Goal: Information Seeking & Learning: Learn about a topic

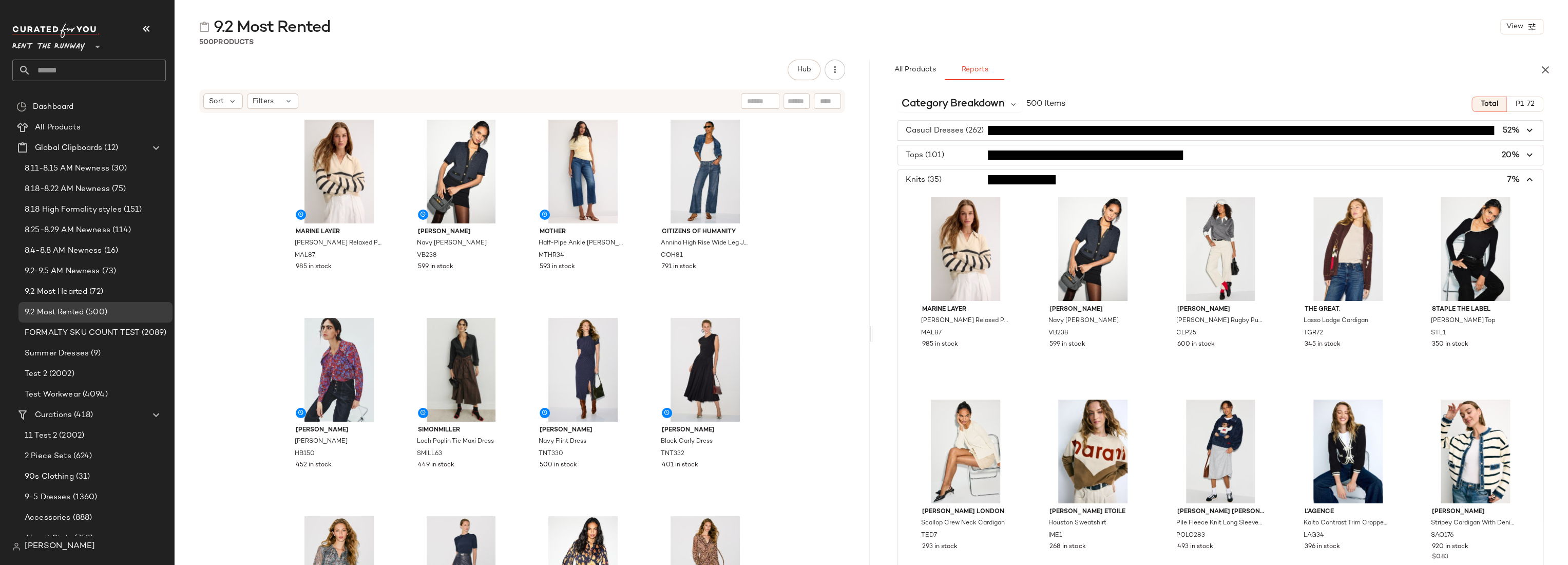
scroll to position [334, 0]
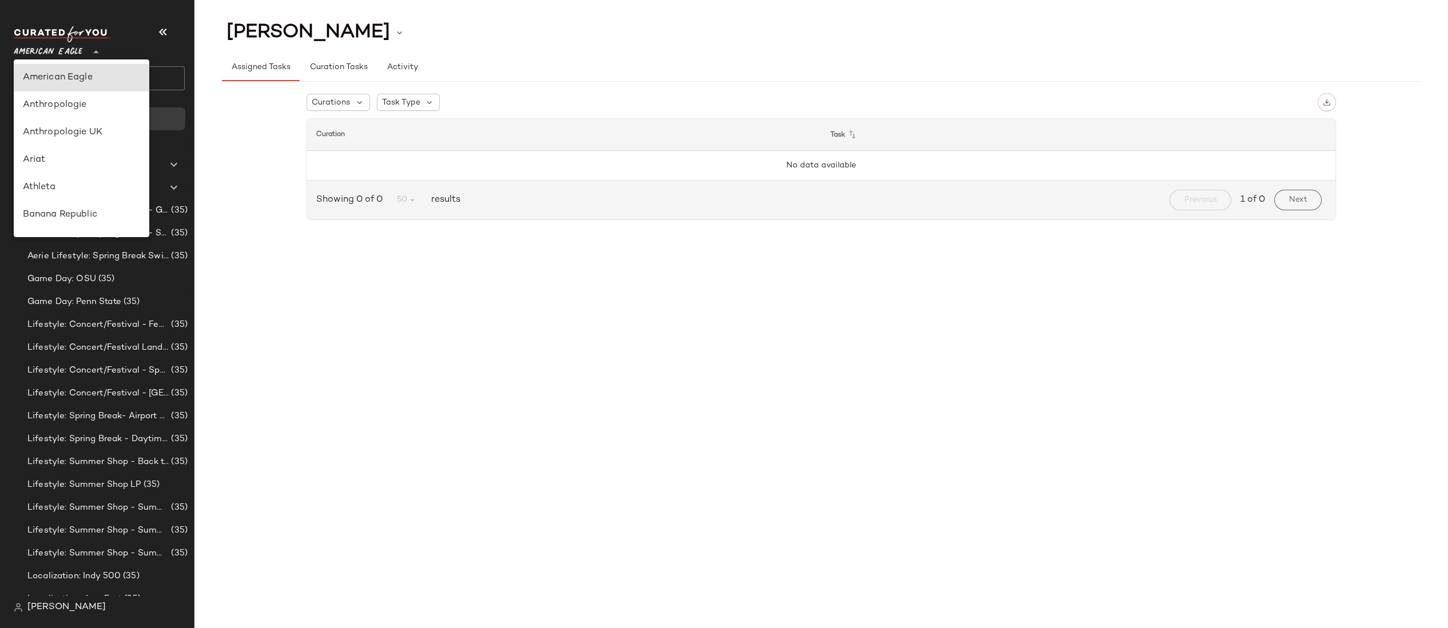
click at [42, 50] on span "American Eagle" at bounding box center [48, 49] width 69 height 21
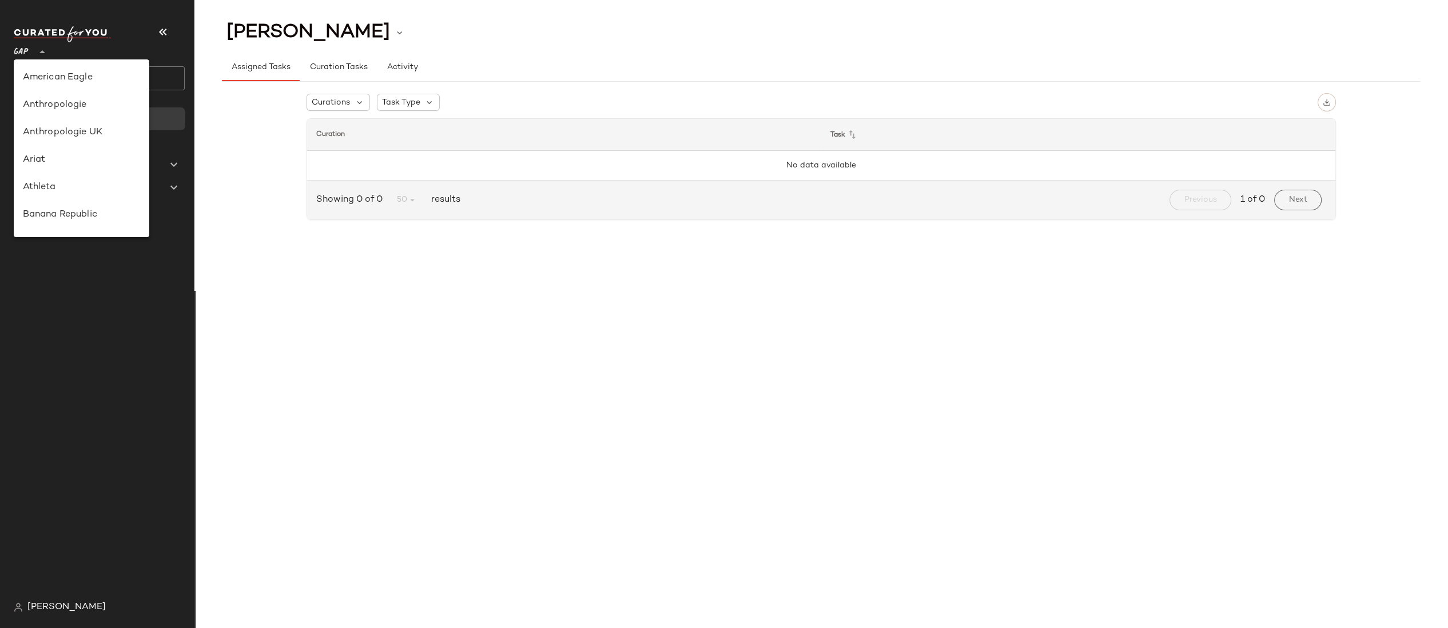
scroll to position [204, 0]
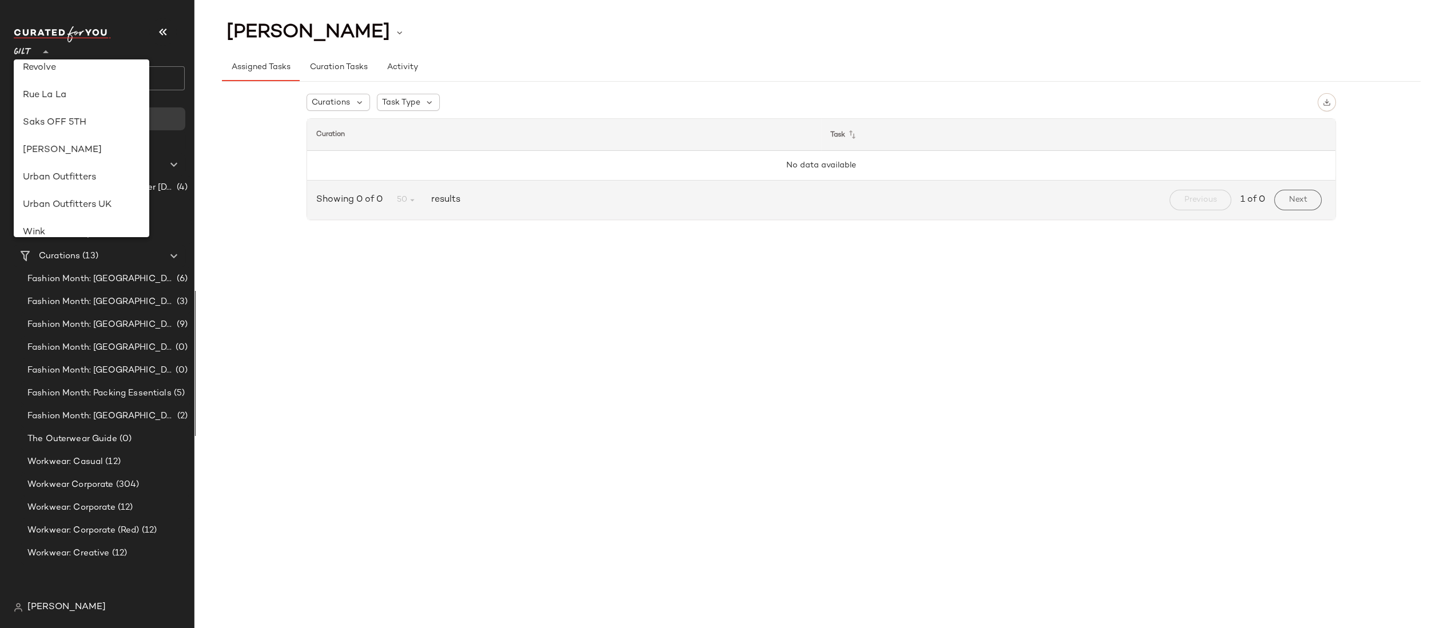
scroll to position [451, 0]
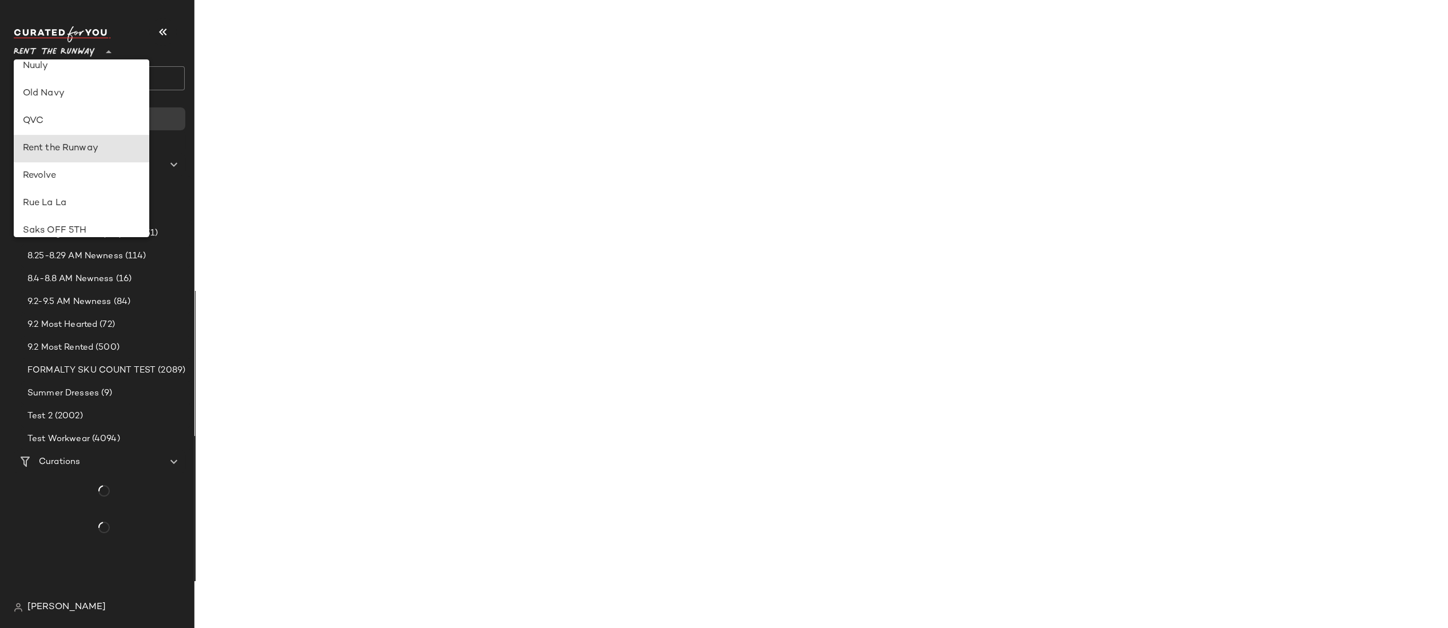
type input "**"
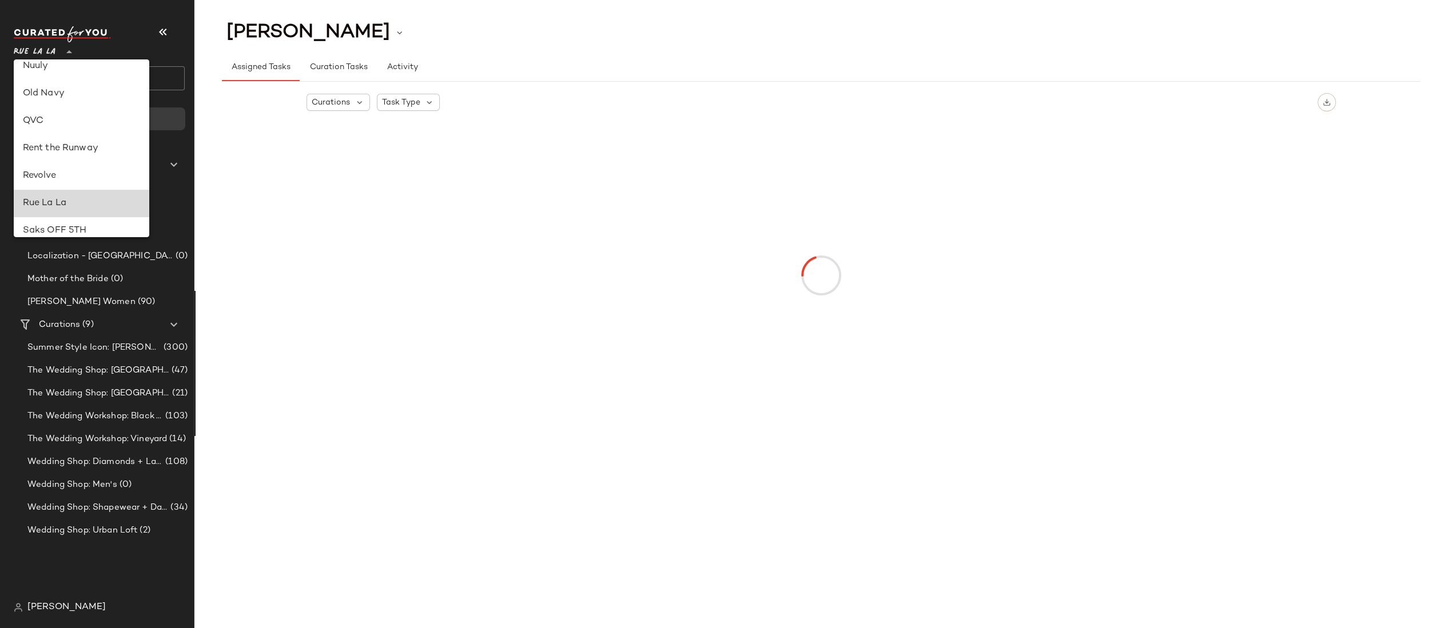
click at [47, 200] on div "Rue La La" at bounding box center [82, 204] width 118 height 14
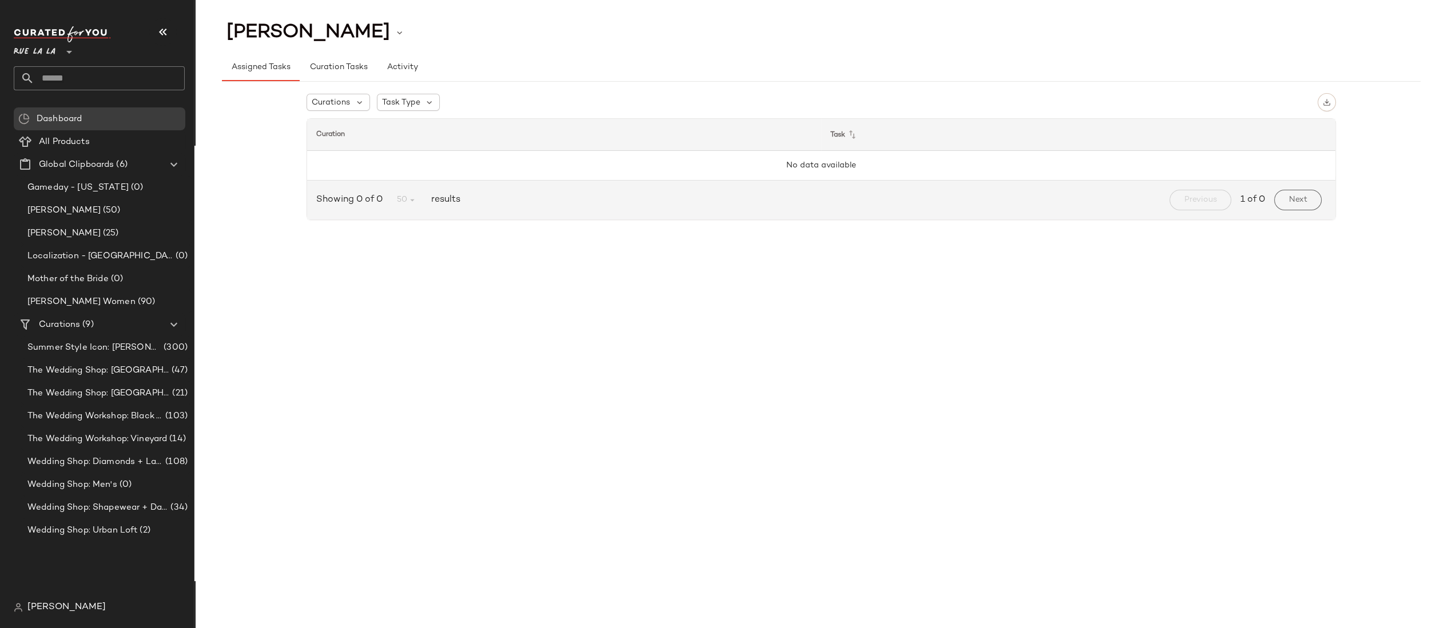
click at [249, 130] on div "Curations Task Type Curation Task No data available Showing 0 of 0 50 results P…" at bounding box center [821, 159] width 1199 height 154
click at [115, 417] on span "The Wedding Workshop: Black Tie Ballroom" at bounding box center [95, 416] width 136 height 13
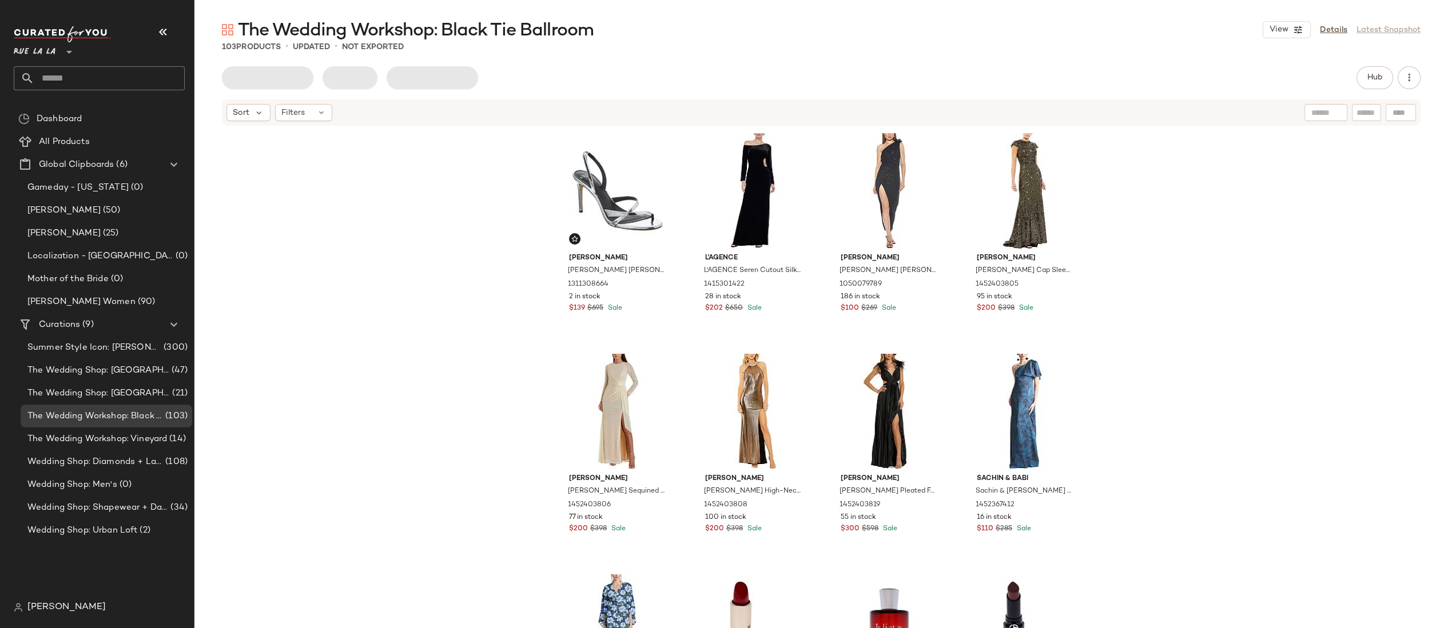
click at [1264, 156] on div "Alexandre Birman Alexandre Birman Tita 85 Leather Slingback Sandal 1311308664 2…" at bounding box center [820, 395] width 1253 height 536
click at [1383, 78] on button "Hub" at bounding box center [1374, 77] width 37 height 23
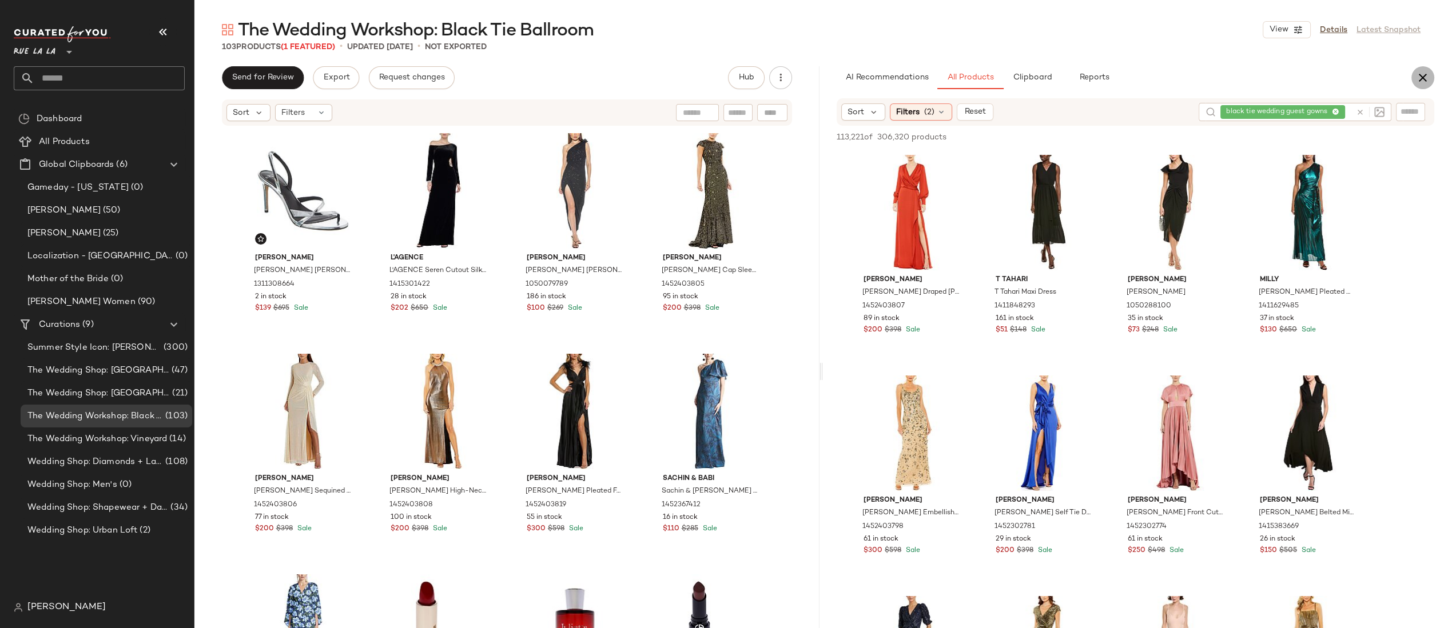
click at [1426, 77] on icon "button" at bounding box center [1423, 78] width 14 height 14
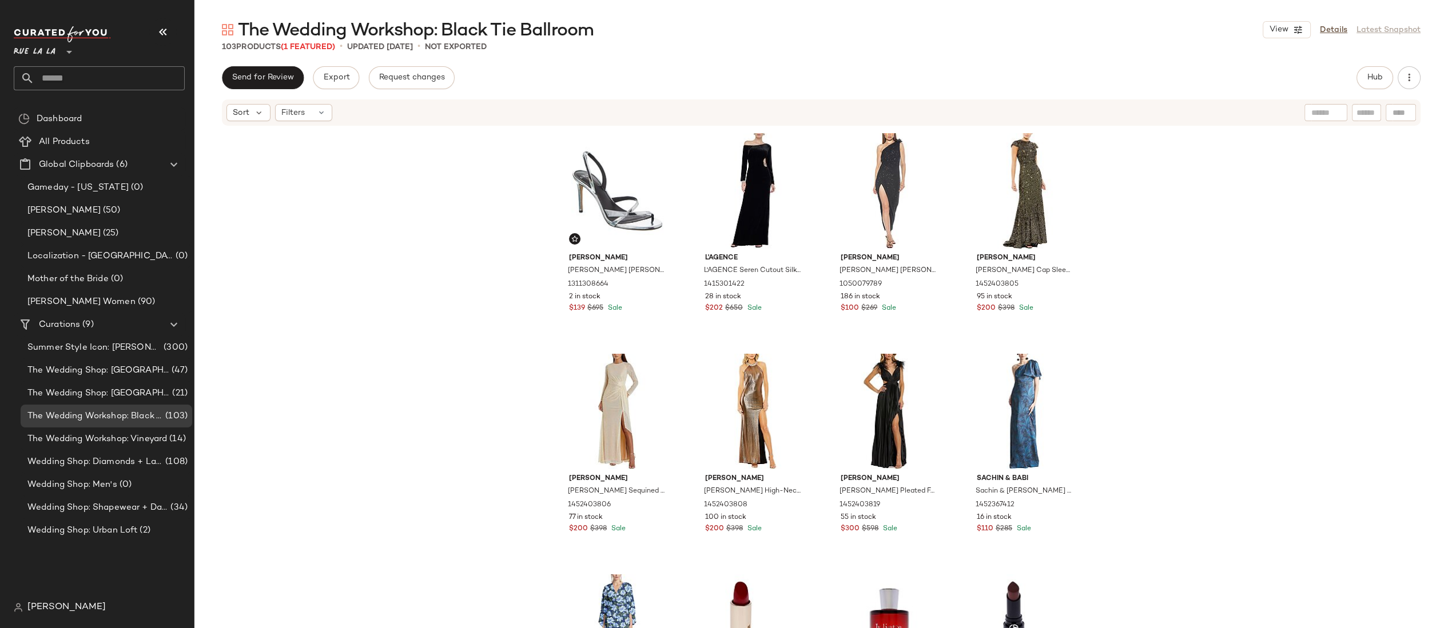
click at [1269, 138] on div "Alexandre Birman Alexandre Birman Tita 85 Leather Slingback Sandal 1311308664 2…" at bounding box center [820, 395] width 1253 height 536
click at [1201, 166] on div "Alexandre Birman Alexandre Birman Tita 85 Leather Slingback Sandal 1311308664 2…" at bounding box center [820, 395] width 1253 height 536
click at [299, 116] on span "Filters" at bounding box center [292, 113] width 23 height 12
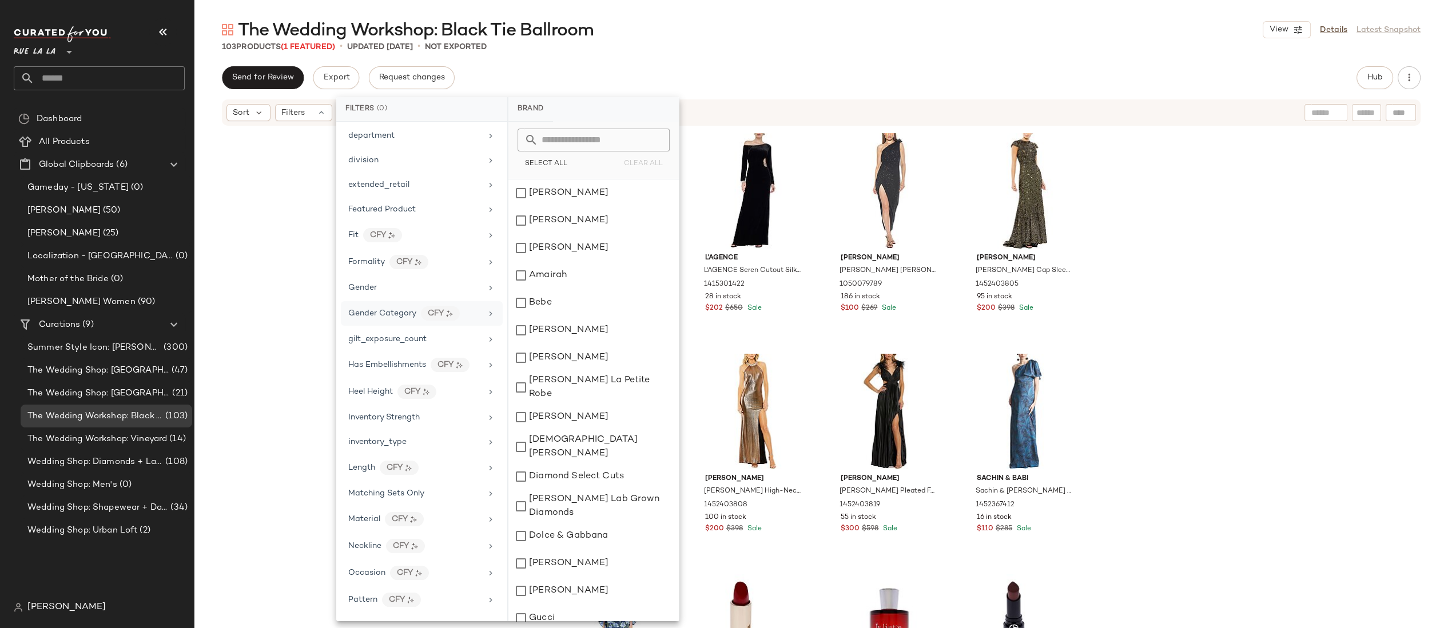
scroll to position [180, 0]
click at [1174, 181] on div "Alexandre Birman Alexandre Birman Tita 85 Leather Slingback Sandal 1311308664 2…" at bounding box center [820, 395] width 1253 height 536
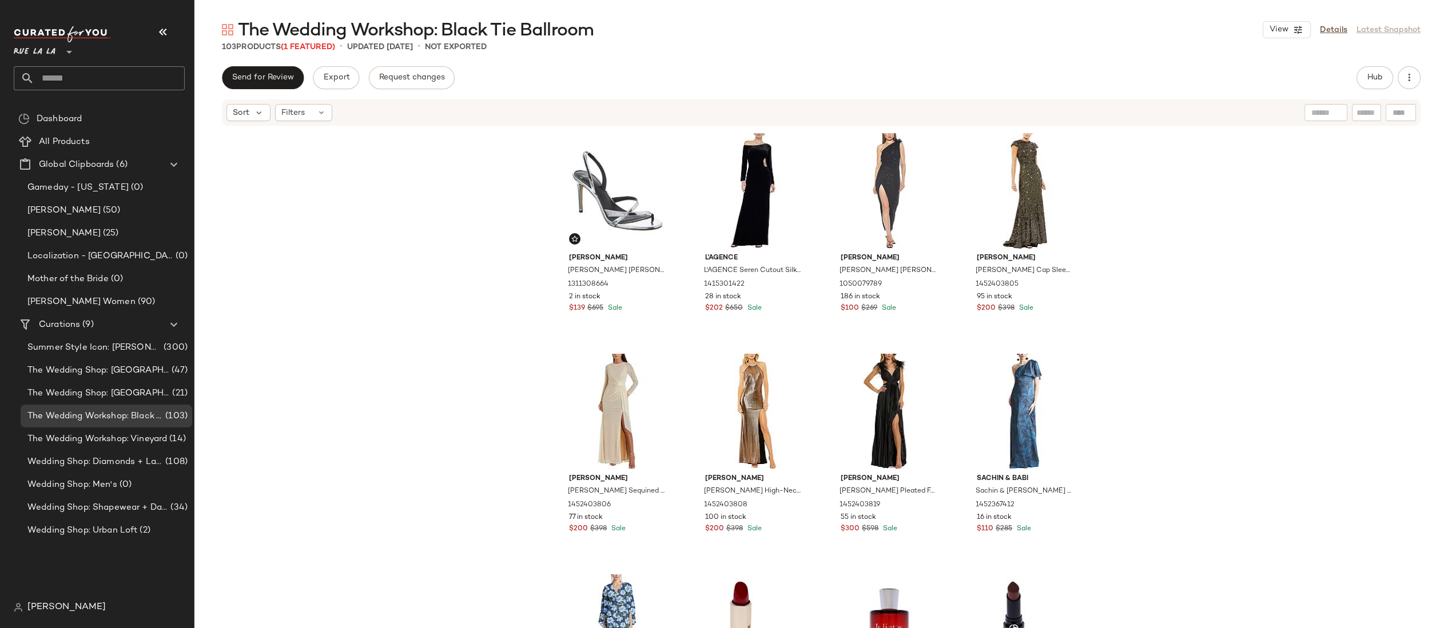
click at [1176, 181] on div "Alexandre Birman Alexandre Birman Tita 85 Leather Slingback Sandal 1311308664 2…" at bounding box center [820, 395] width 1253 height 536
click at [297, 116] on span "Filters" at bounding box center [292, 113] width 23 height 12
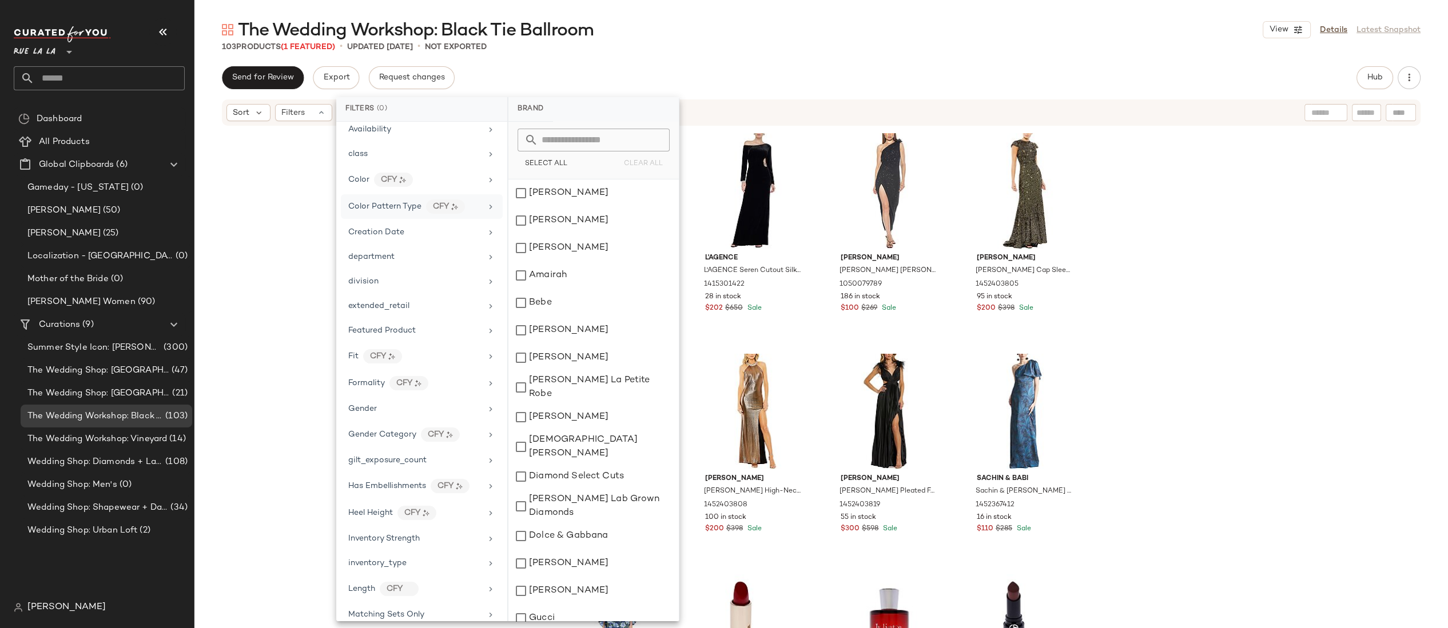
scroll to position [109, 0]
click at [408, 300] on span "extended_retail" at bounding box center [378, 303] width 61 height 9
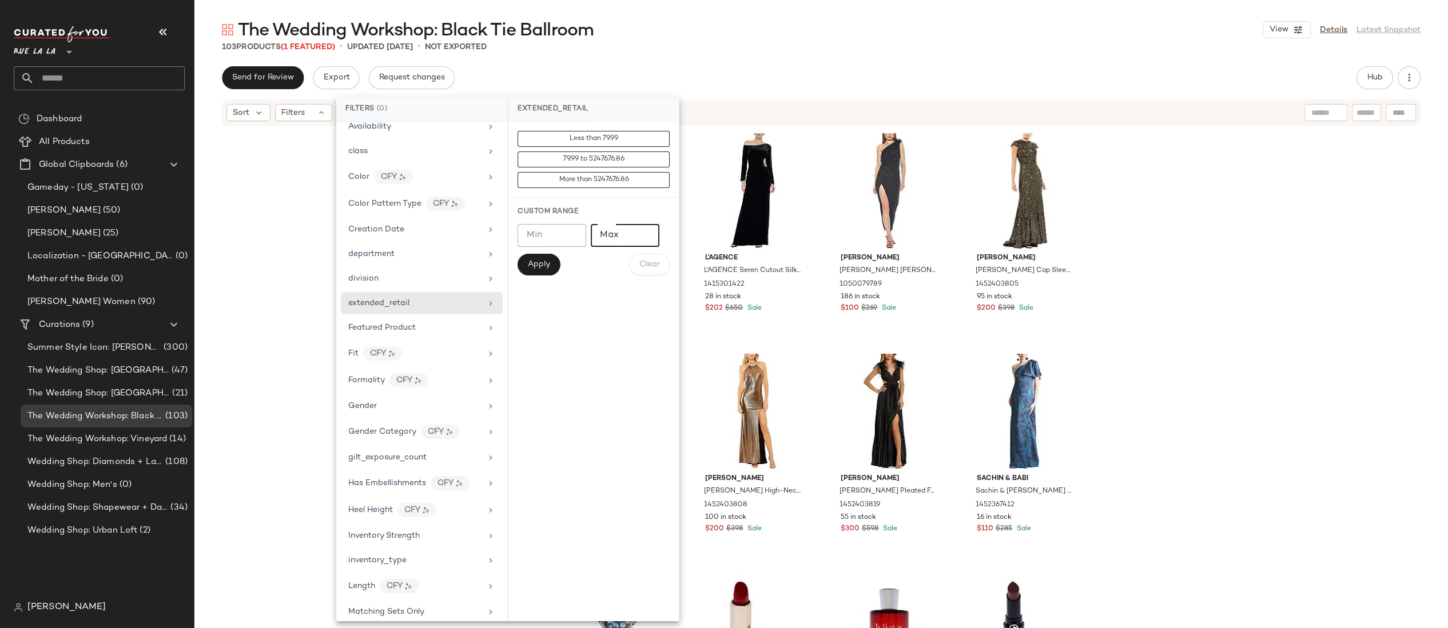
type input "**"
click at [642, 238] on input "**" at bounding box center [625, 235] width 69 height 23
click at [566, 236] on input "Min" at bounding box center [551, 235] width 69 height 23
type input "*"
click at [632, 237] on input "Max" at bounding box center [625, 235] width 69 height 23
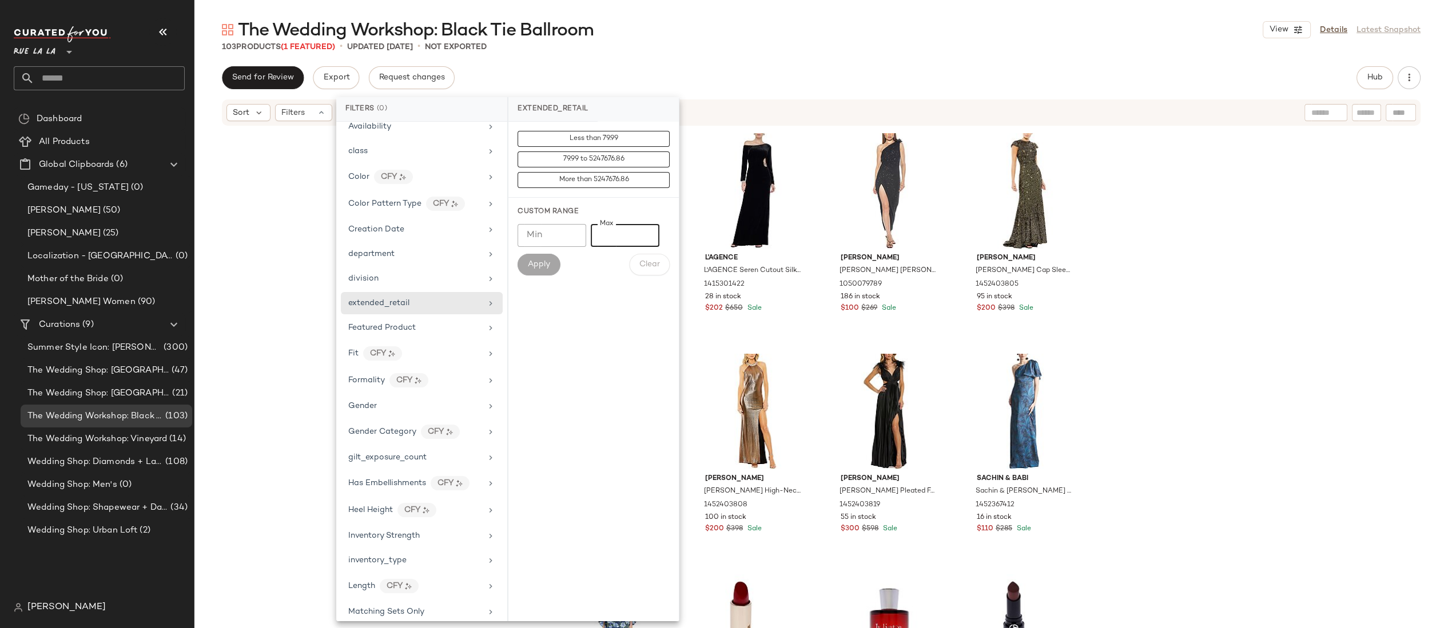
click at [550, 234] on input "Min" at bounding box center [551, 235] width 69 height 23
type input "****"
drag, startPoint x: 557, startPoint y: 236, endPoint x: 522, endPoint y: 236, distance: 34.9
click at [522, 236] on input "****" at bounding box center [551, 235] width 69 height 23
click at [620, 236] on input "Max" at bounding box center [625, 235] width 69 height 23
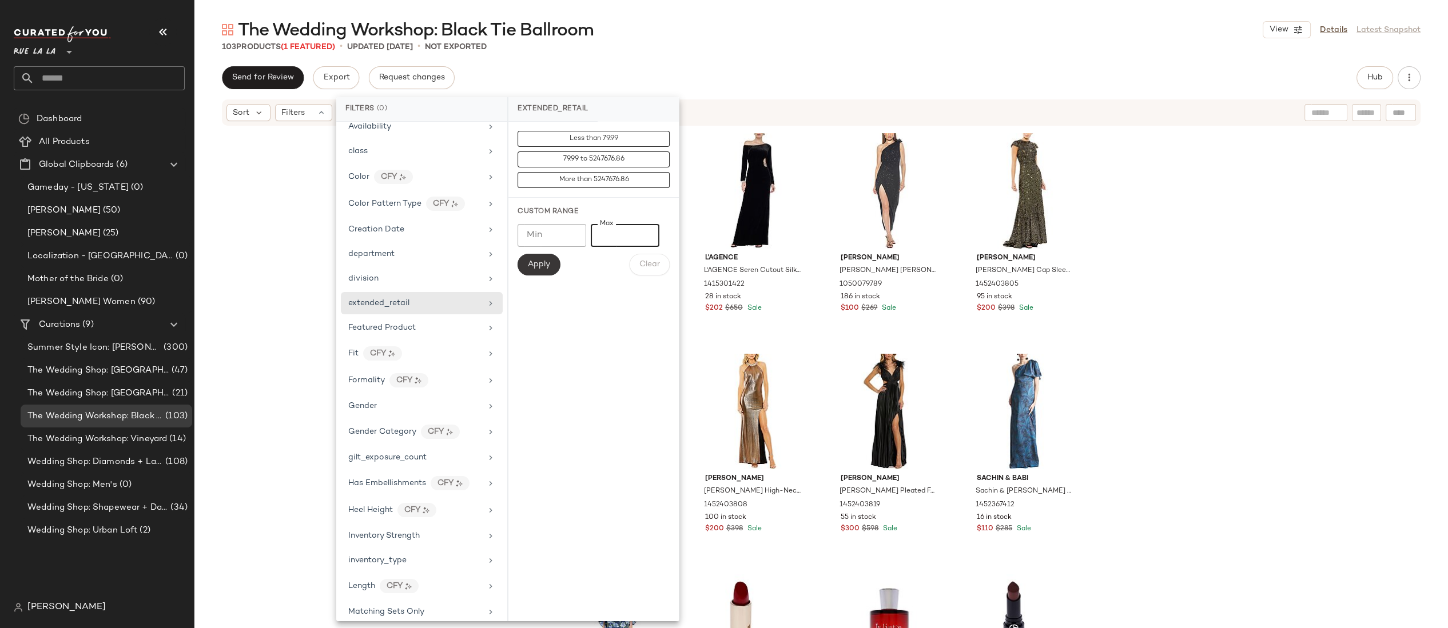
type input "****"
click at [542, 264] on span "Apply" at bounding box center [538, 264] width 23 height 9
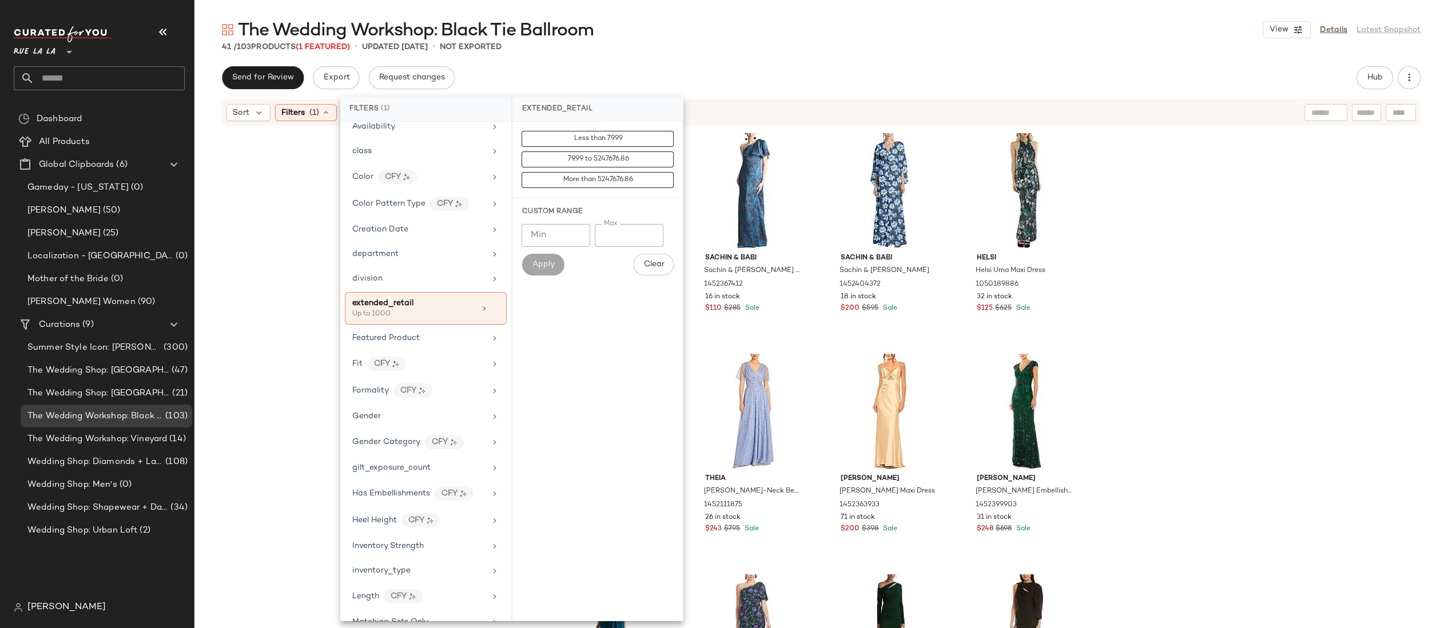
click at [1137, 197] on div "Alexandre Birman Alexandre Birman Tita 85 Leather Slingback Sandal 1311308664 2…" at bounding box center [820, 395] width 1253 height 536
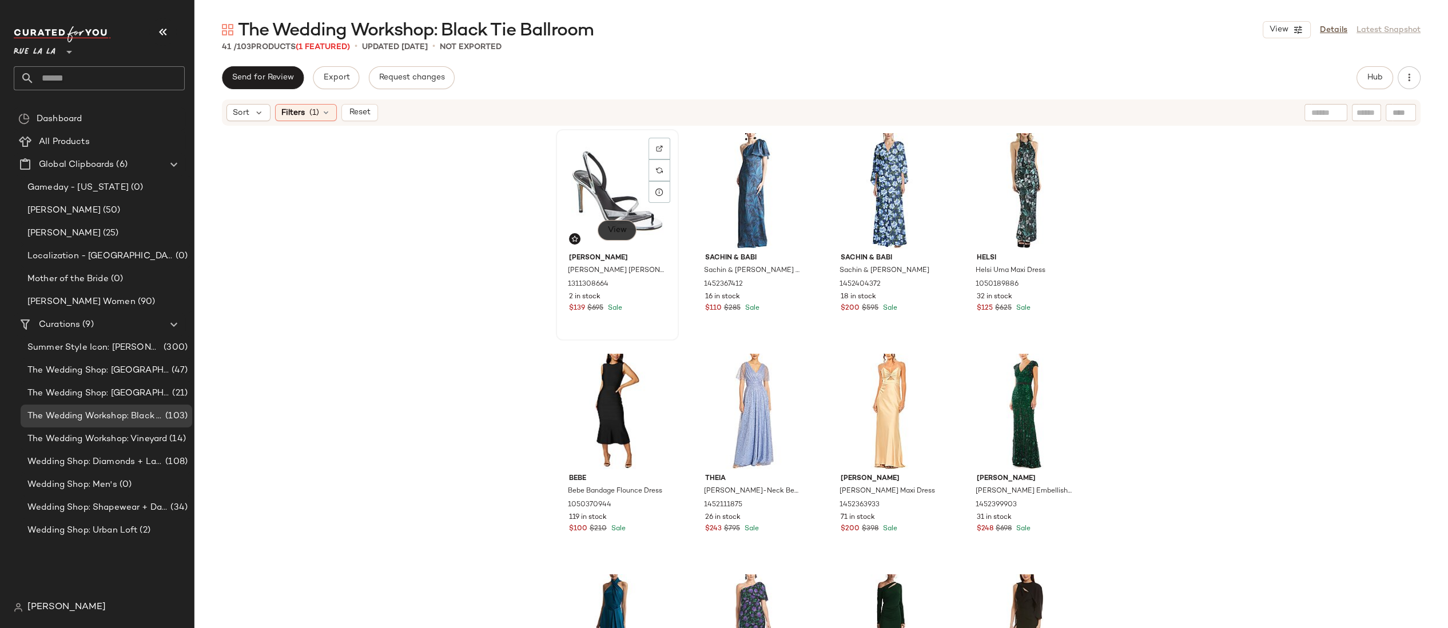
click at [613, 234] on span "View" at bounding box center [616, 230] width 19 height 9
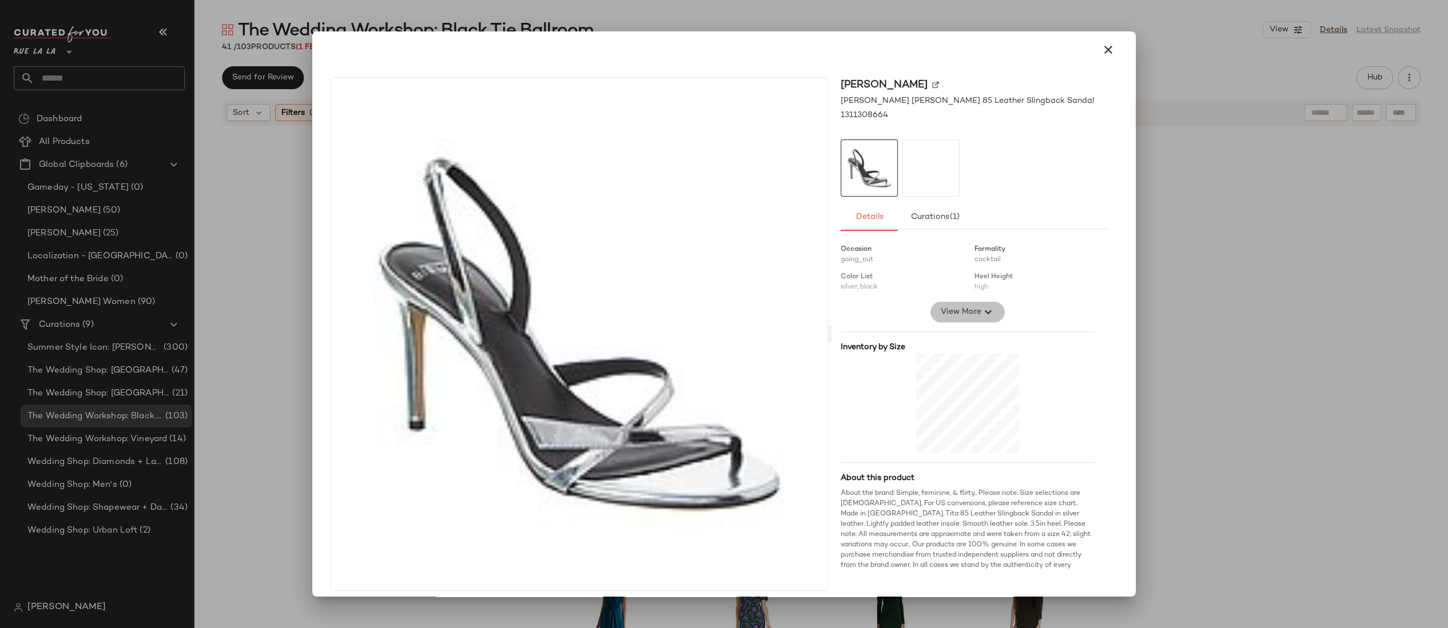
click at [944, 309] on span "View More" at bounding box center [960, 312] width 41 height 14
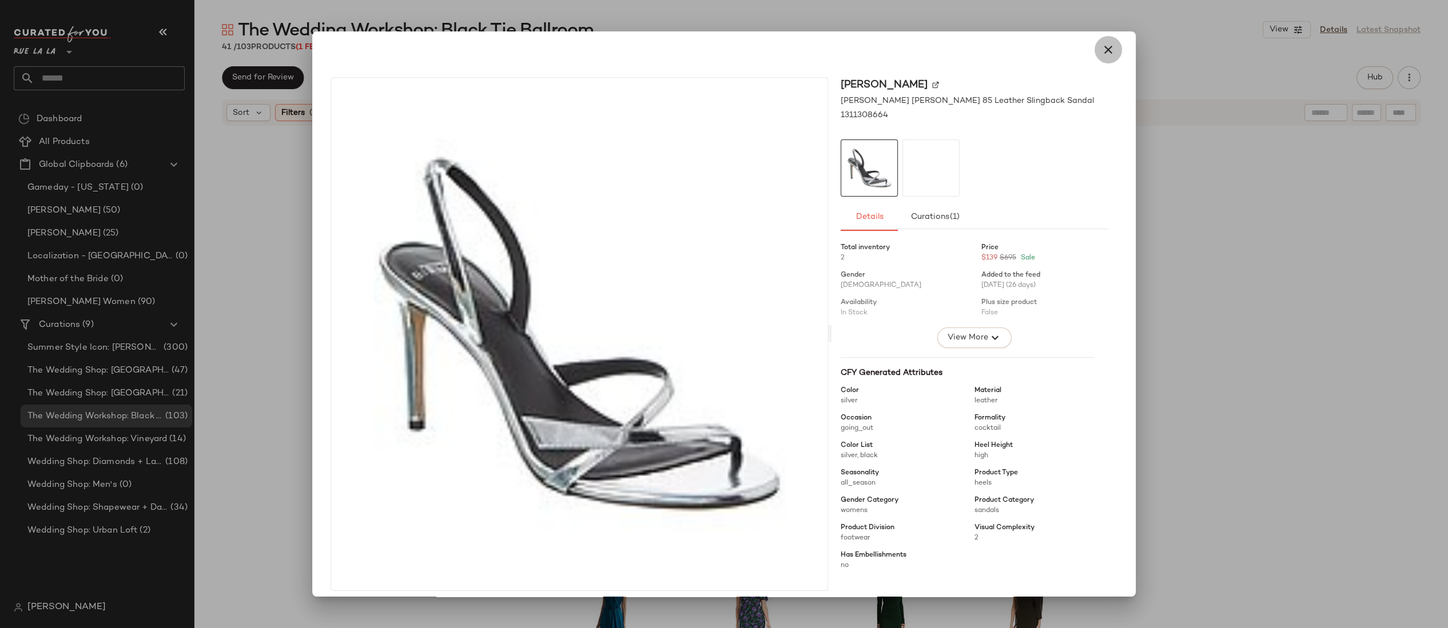
click at [1101, 52] on icon "button" at bounding box center [1108, 50] width 14 height 14
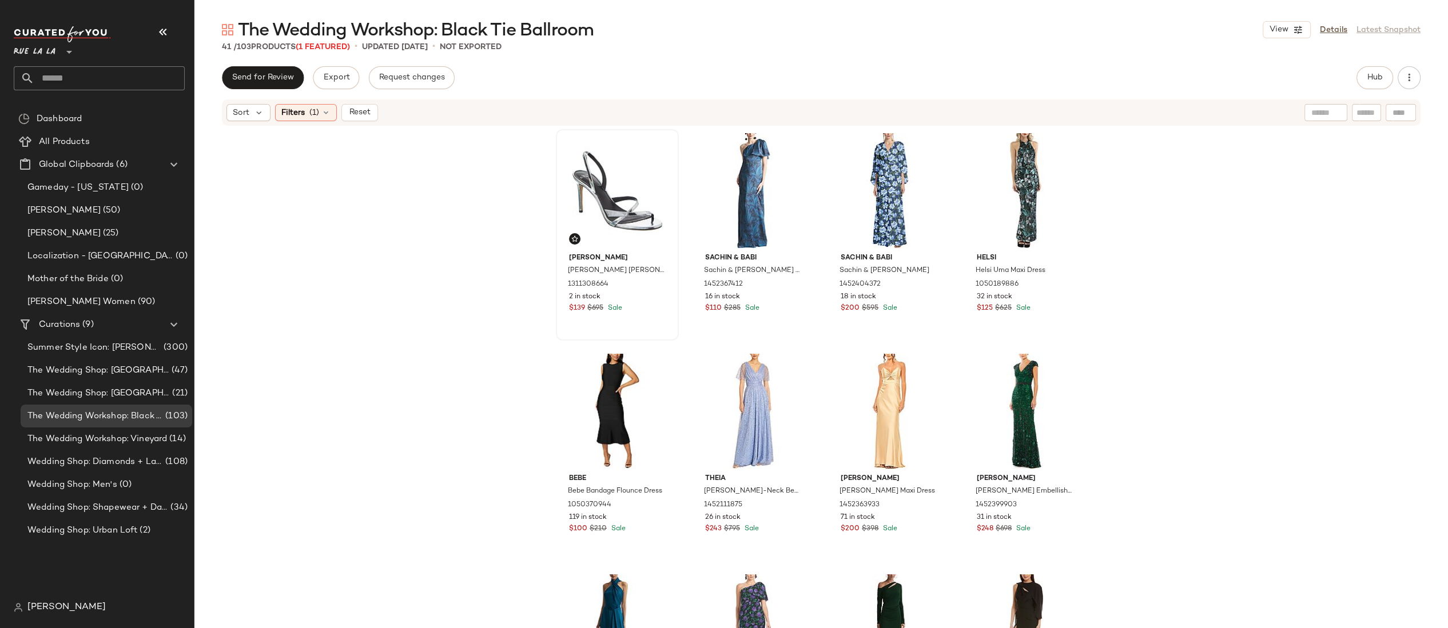
click at [1144, 165] on div "Alexandre Birman Alexandre Birman Tita 85 Leather Slingback Sandal 1311308664 2…" at bounding box center [820, 395] width 1253 height 536
click at [308, 112] on div "Filters (1)" at bounding box center [306, 112] width 62 height 17
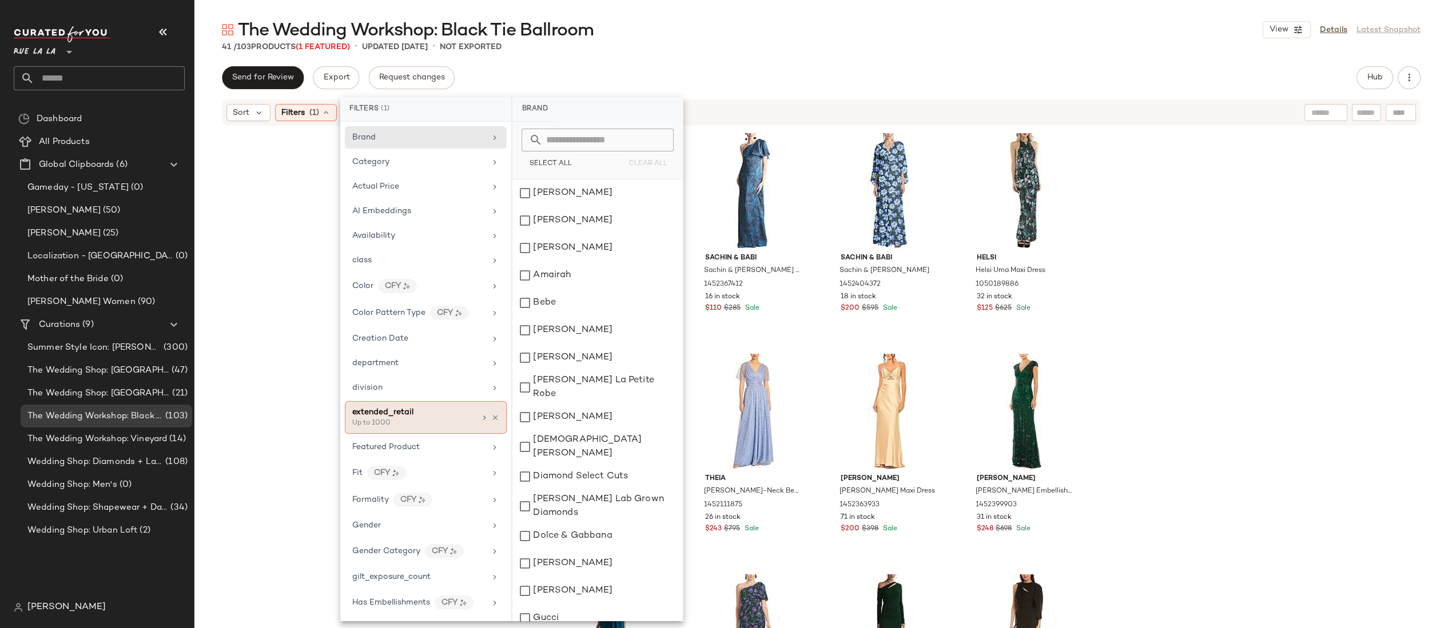
click at [427, 415] on div "extended_retail" at bounding box center [413, 413] width 123 height 12
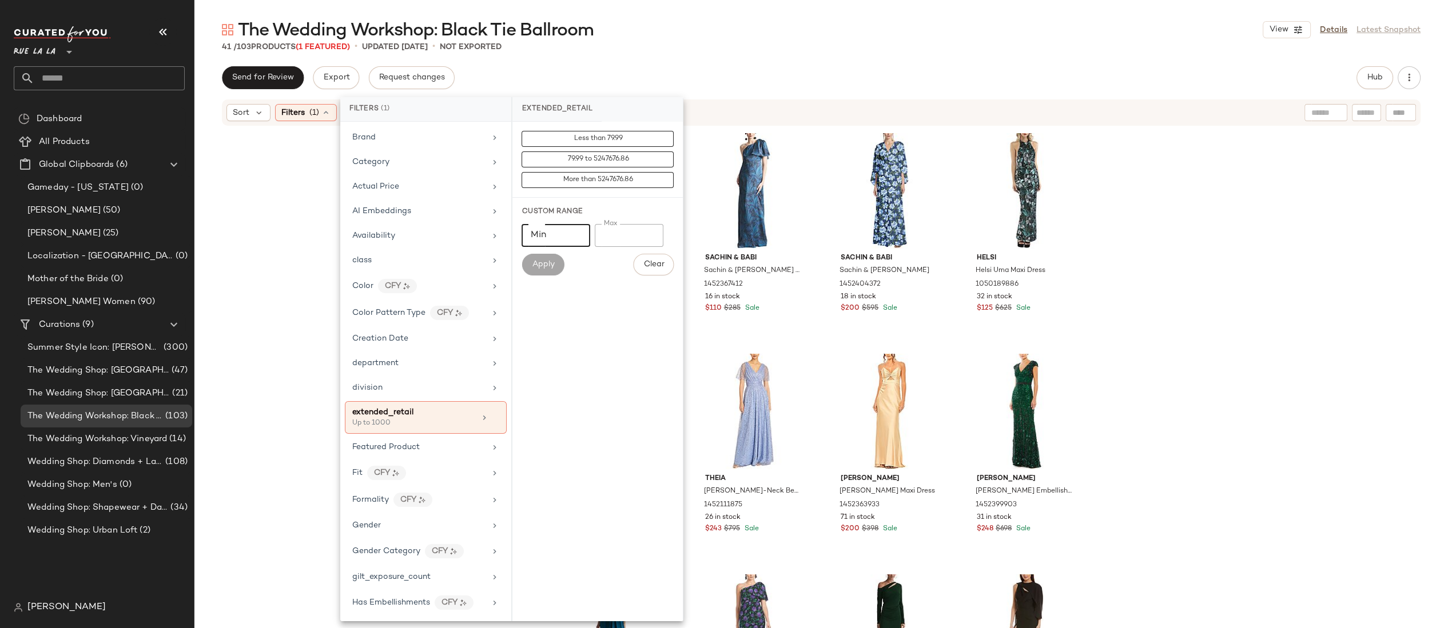
click at [568, 230] on input "Min" at bounding box center [555, 235] width 69 height 23
drag, startPoint x: 638, startPoint y: 236, endPoint x: 604, endPoint y: 241, distance: 34.1
click at [604, 241] on input "****" at bounding box center [629, 235] width 69 height 23
type input "**"
click at [572, 238] on input "**" at bounding box center [555, 235] width 69 height 23
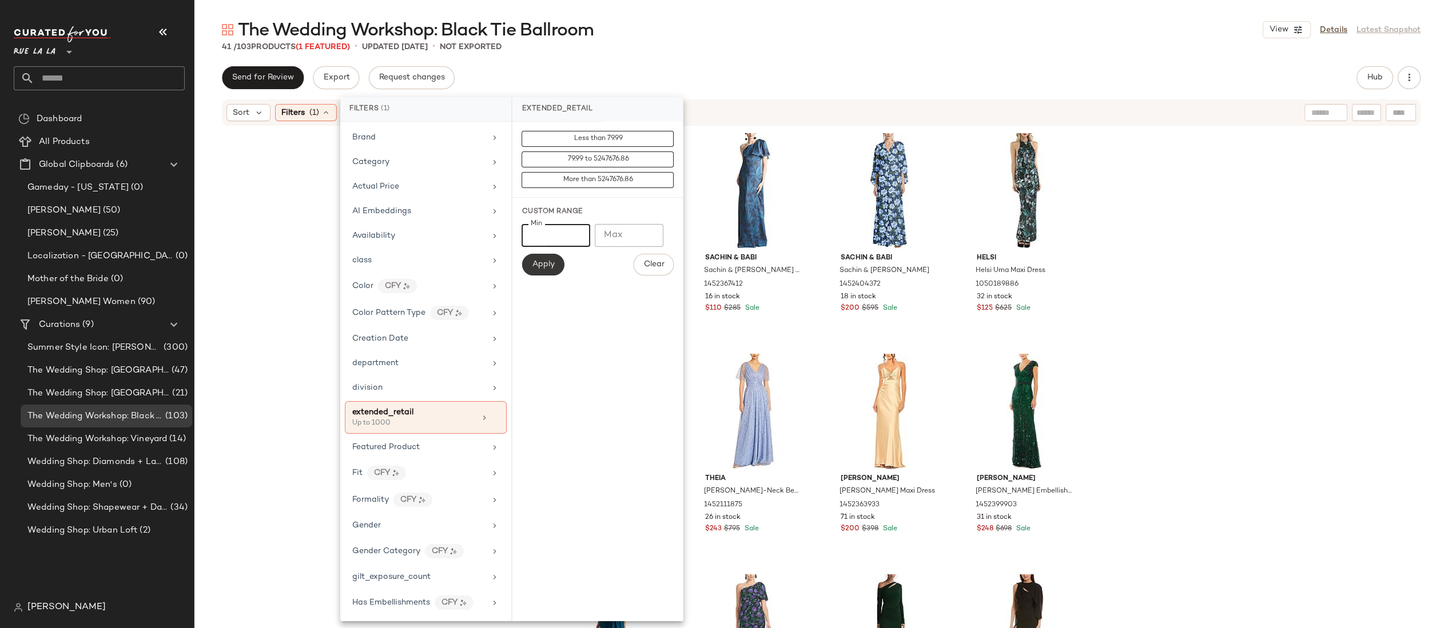
type input "***"
click at [543, 264] on span "Apply" at bounding box center [542, 264] width 23 height 9
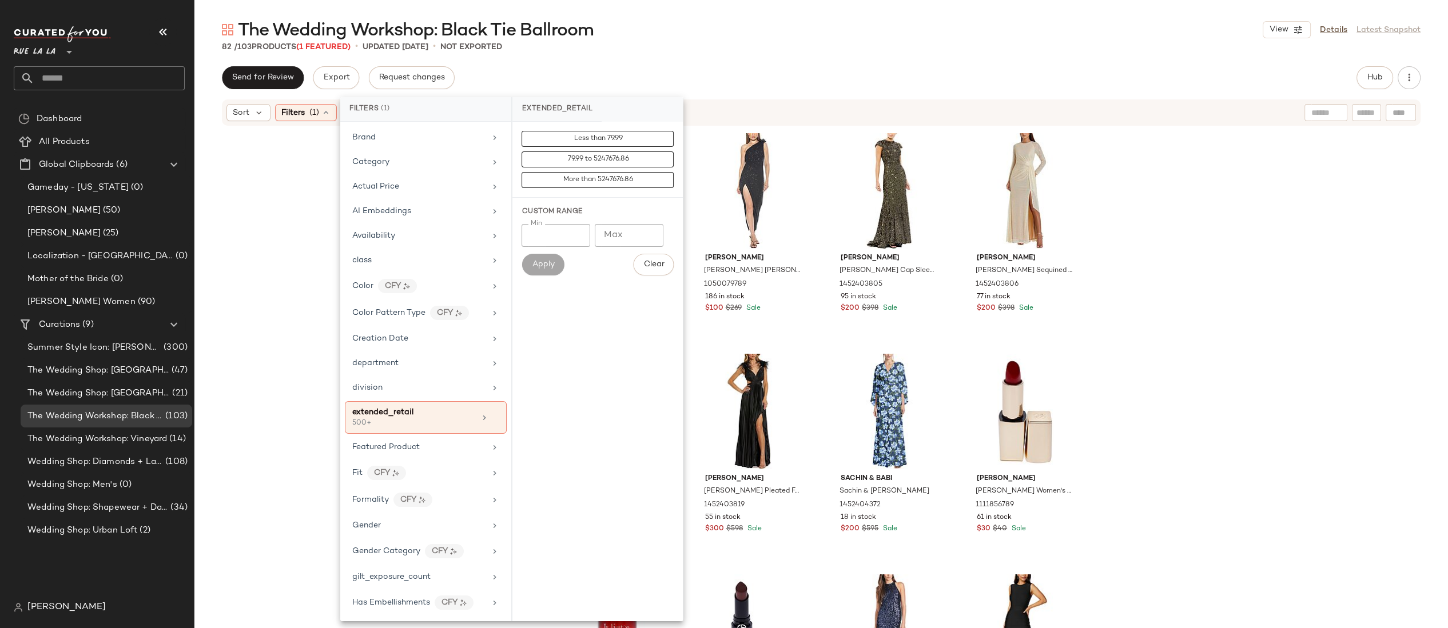
click at [1138, 205] on div "L'AGENCE L'AGENCE Seren Cutout Silk-Blend Maxi Dress 1415301422 28 in stock $20…" at bounding box center [820, 395] width 1253 height 536
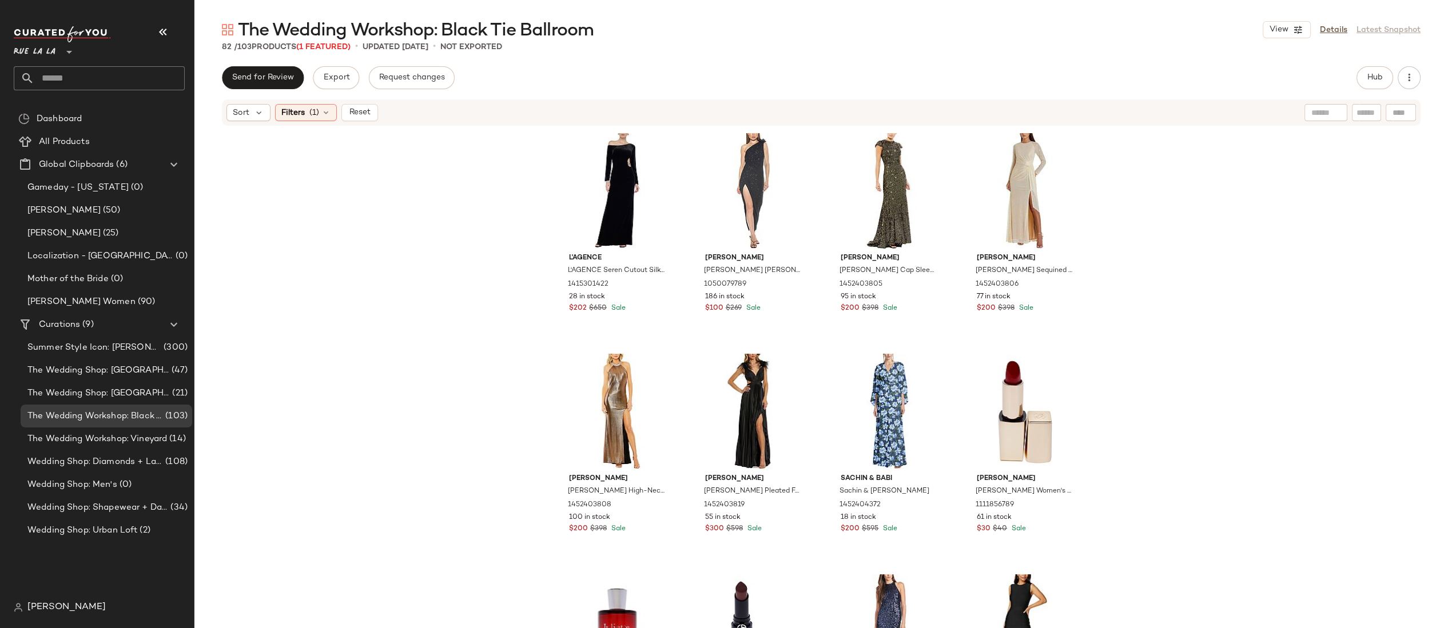
click at [1150, 231] on div "L'AGENCE L'AGENCE Seren Cutout Silk-Blend Maxi Dress 1415301422 28 in stock $20…" at bounding box center [820, 395] width 1253 height 536
click at [298, 116] on span "Filters" at bounding box center [292, 113] width 23 height 12
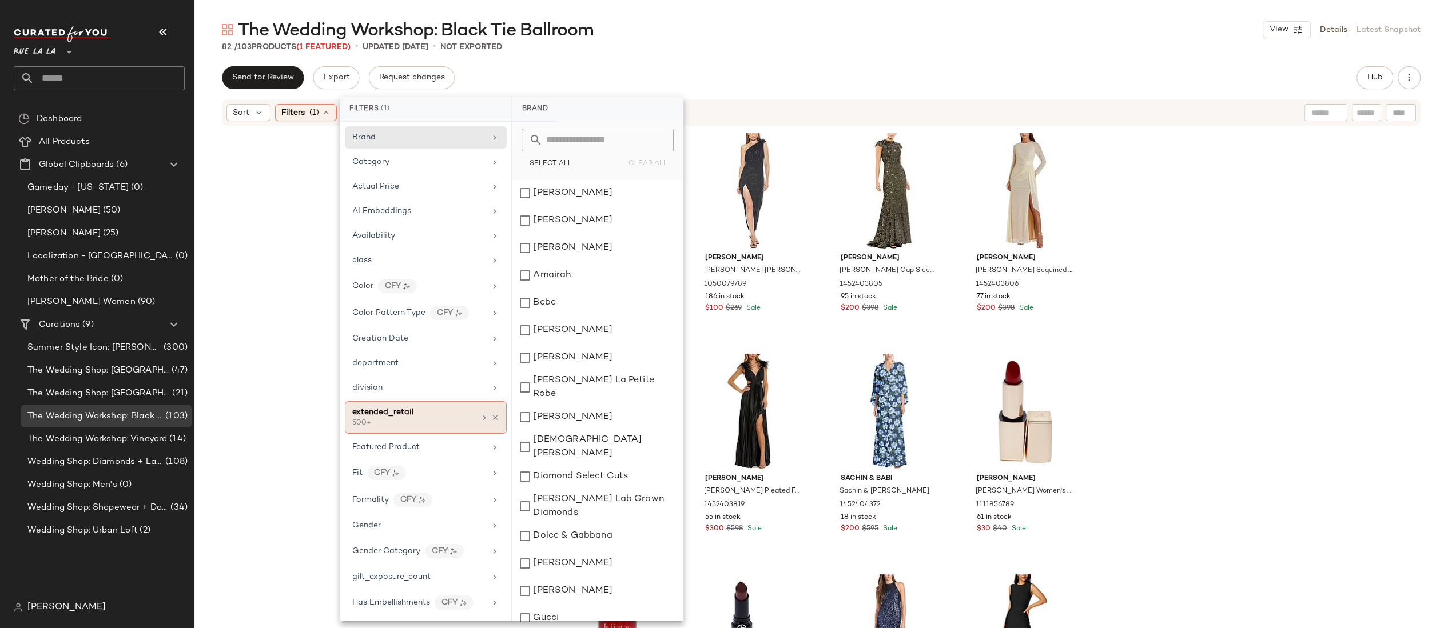
click at [428, 413] on div "extended_retail" at bounding box center [413, 413] width 123 height 12
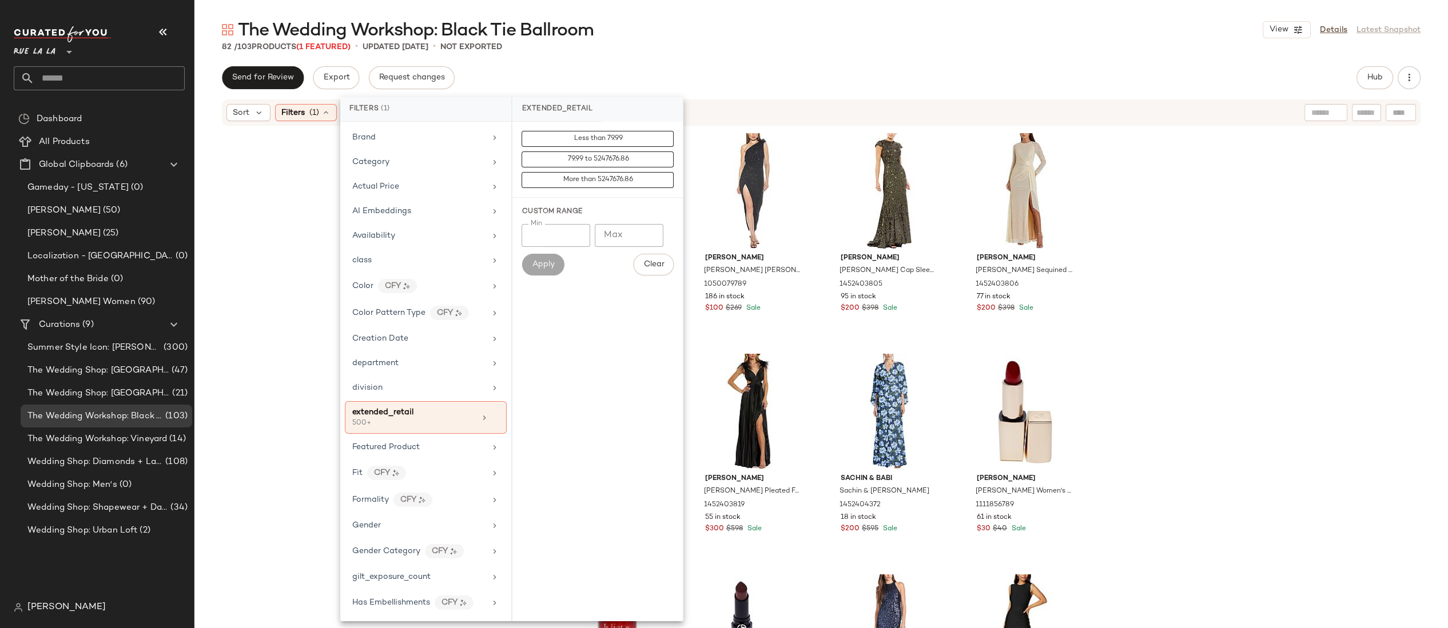
click at [298, 214] on div "L'AGENCE L'AGENCE Seren Cutout Silk-Blend Maxi Dress 1415301422 28 in stock $20…" at bounding box center [820, 395] width 1253 height 536
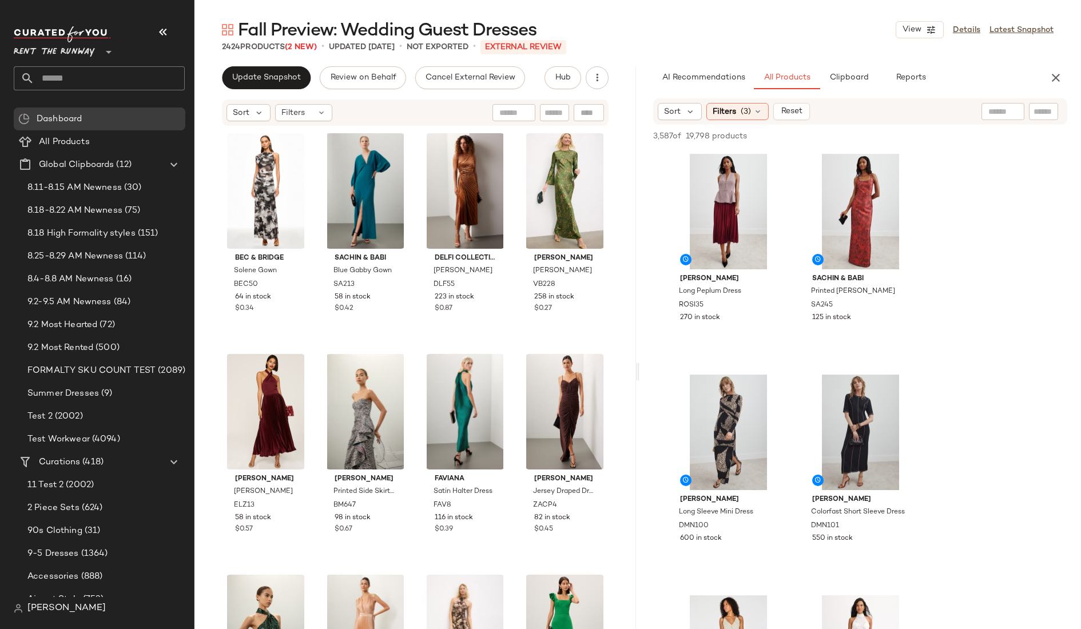
click at [76, 51] on span "Rent the Runway" at bounding box center [54, 49] width 81 height 21
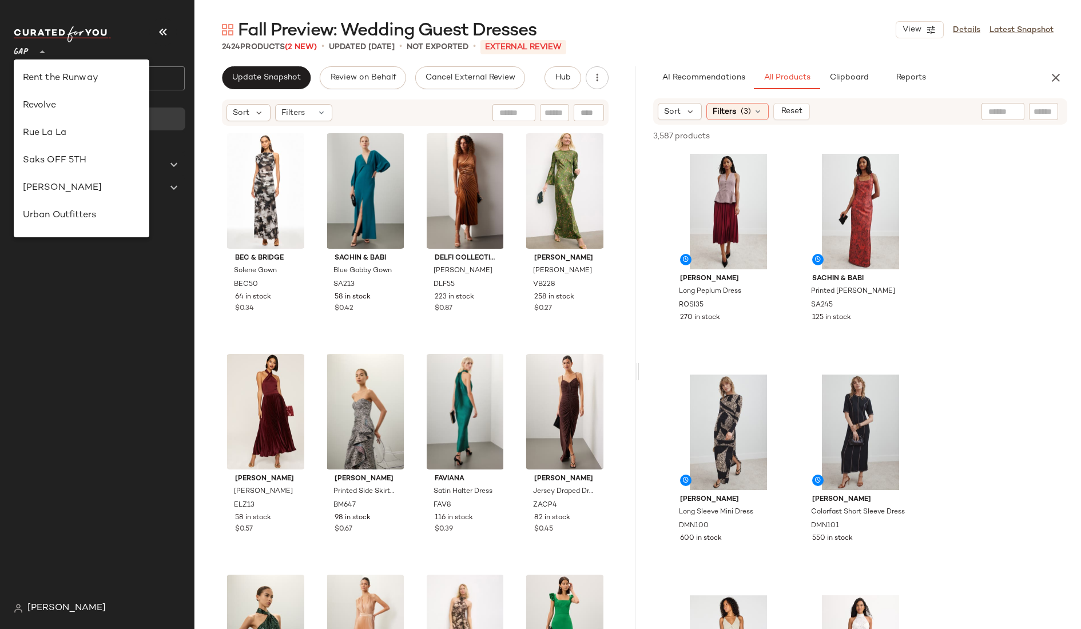
scroll to position [204, 0]
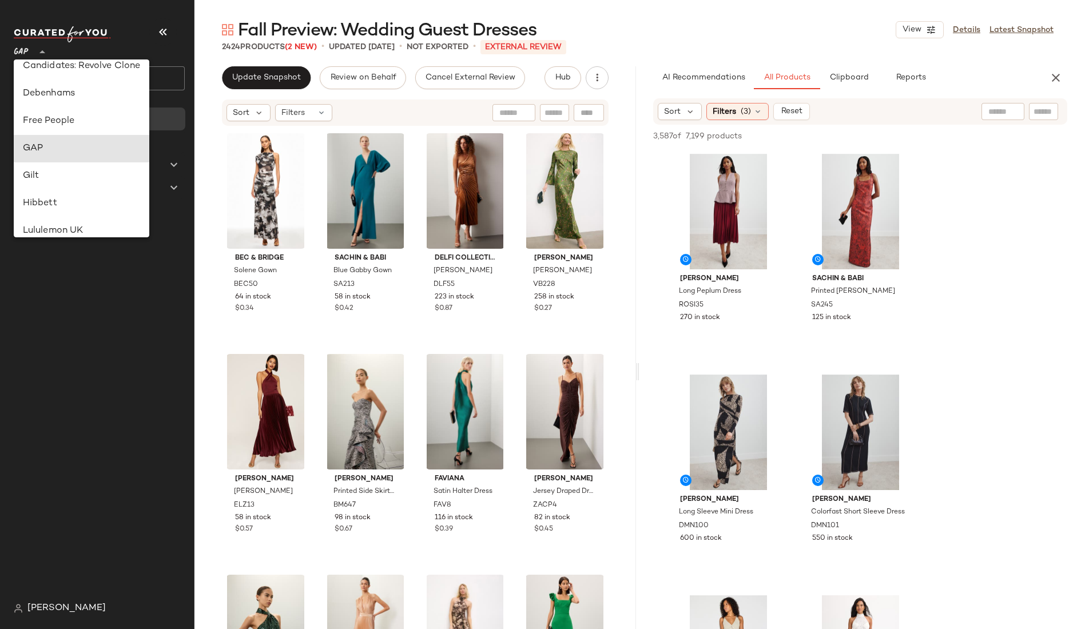
type input "**"
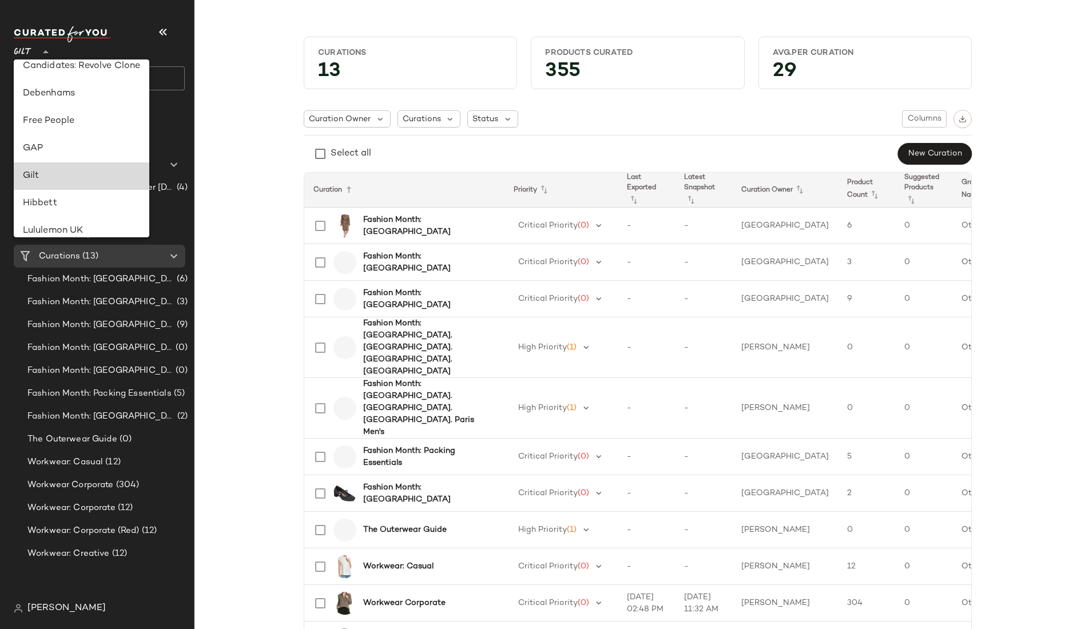
click at [46, 170] on div "Gilt" at bounding box center [82, 176] width 118 height 14
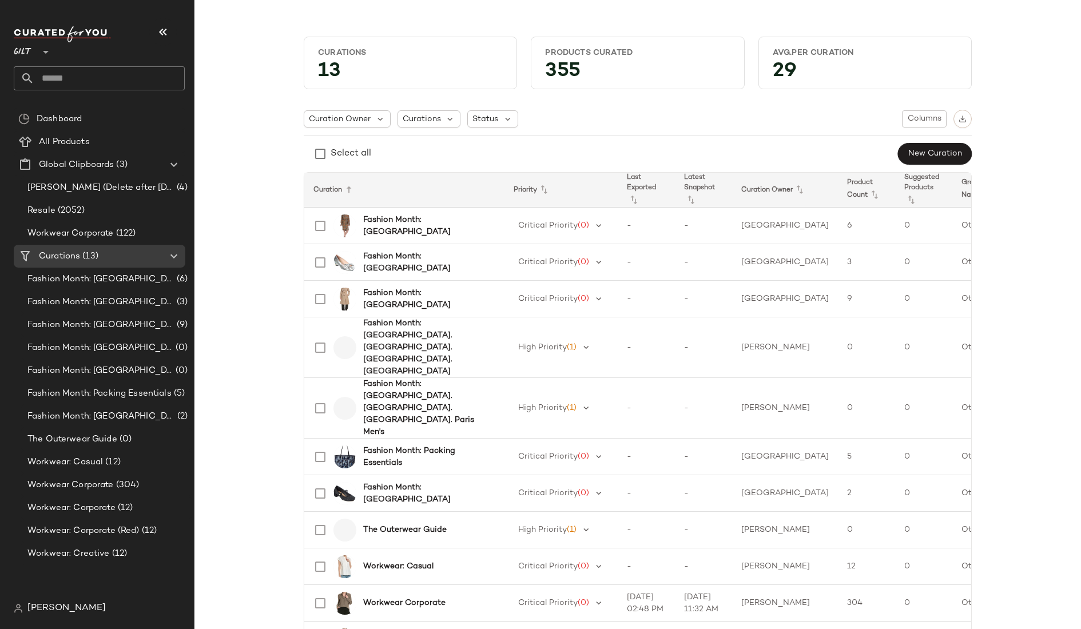
click at [260, 81] on div "Curations 13 Products Curated 355 Avg.per Curation 29 Curation Owner Curations …" at bounding box center [638, 408] width 868 height 762
click at [61, 140] on span "All Products" at bounding box center [64, 142] width 51 height 13
click at [61, 139] on span "All Products" at bounding box center [64, 142] width 51 height 13
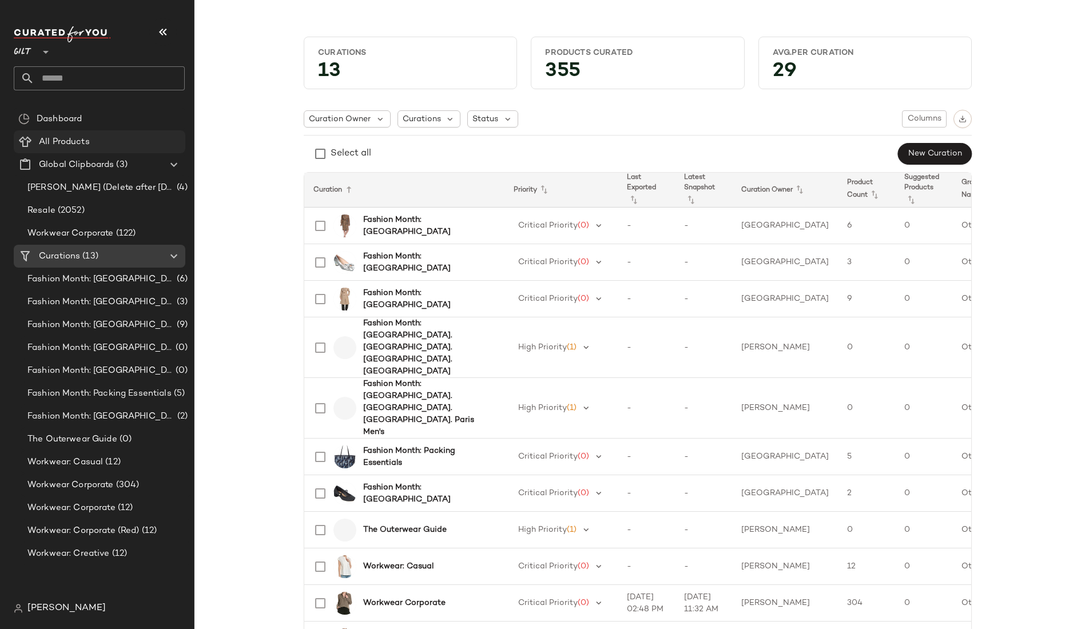
click at [73, 143] on span "All Products" at bounding box center [64, 142] width 51 height 13
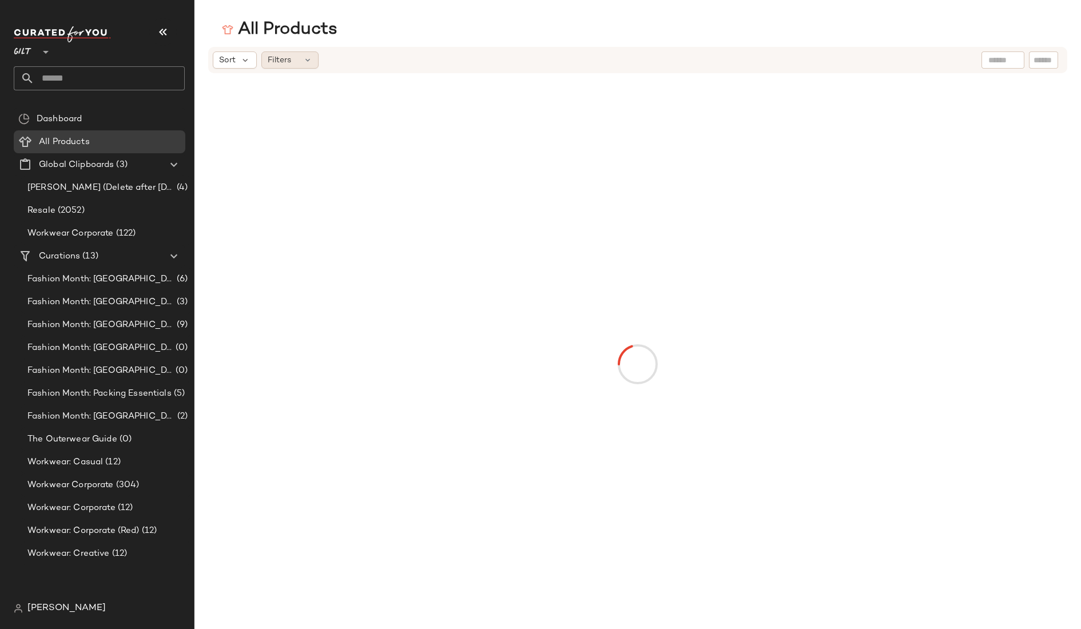
click at [296, 60] on div "Filters" at bounding box center [289, 59] width 57 height 17
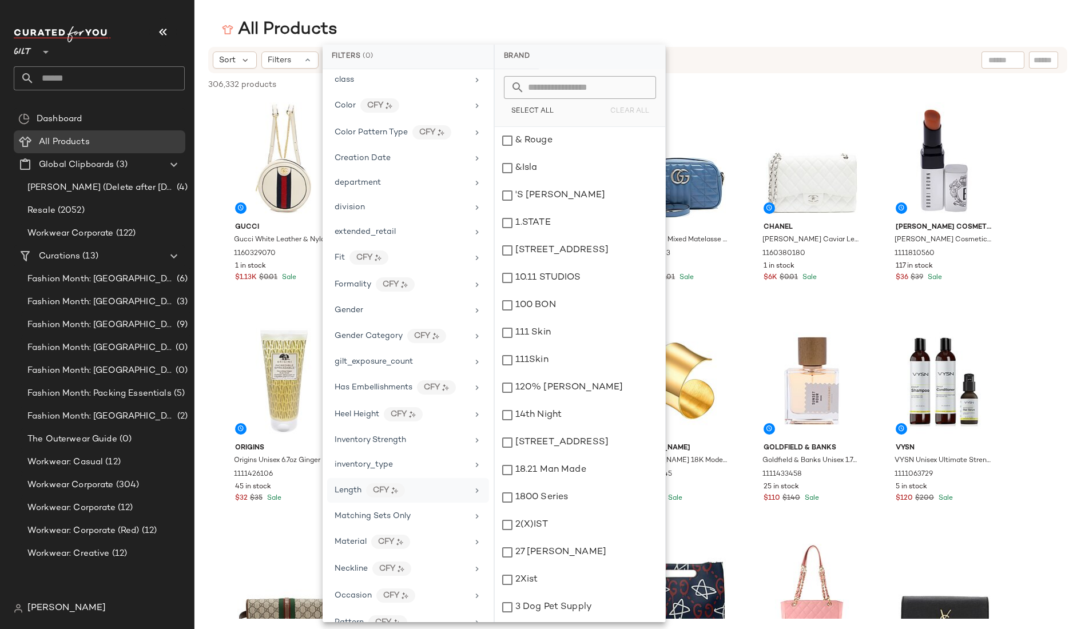
scroll to position [146, 0]
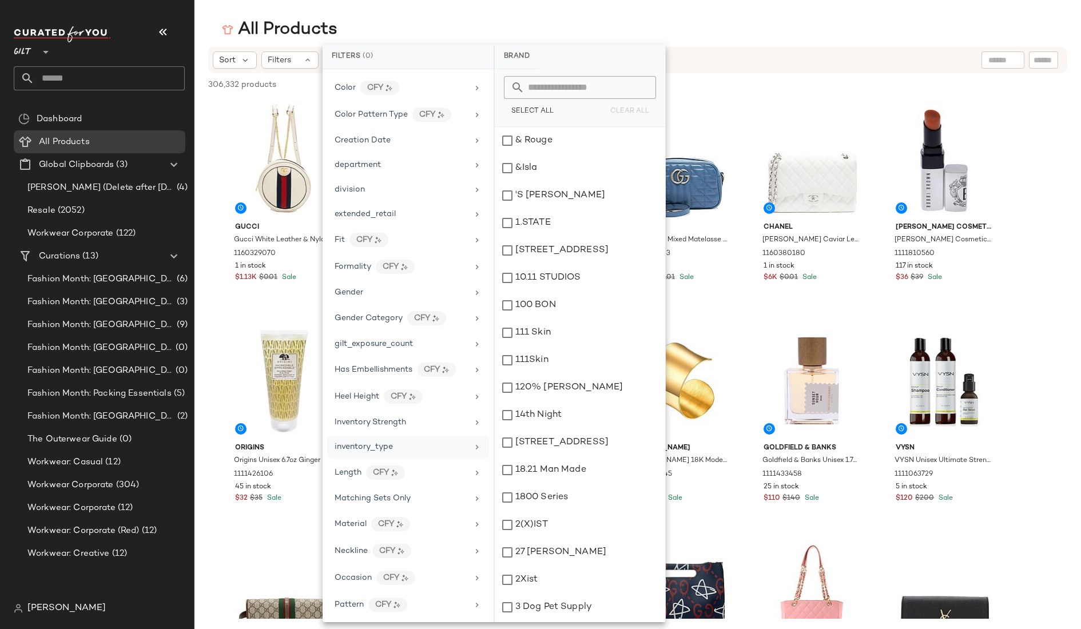
click at [404, 448] on div "inventory_type" at bounding box center [401, 447] width 133 height 12
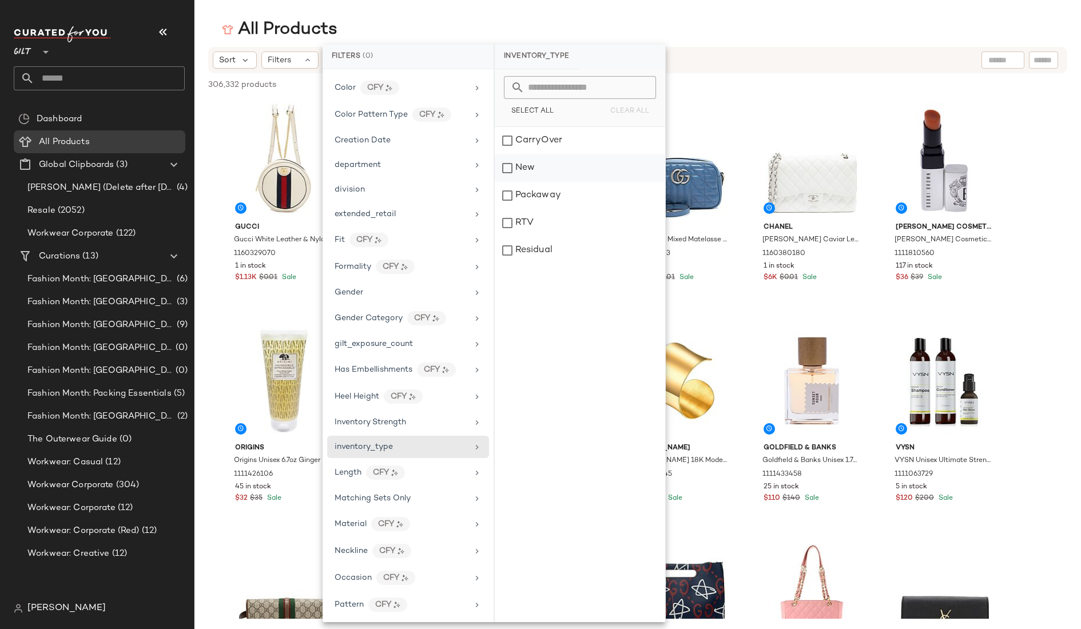
click at [507, 182] on div "New" at bounding box center [580, 195] width 170 height 27
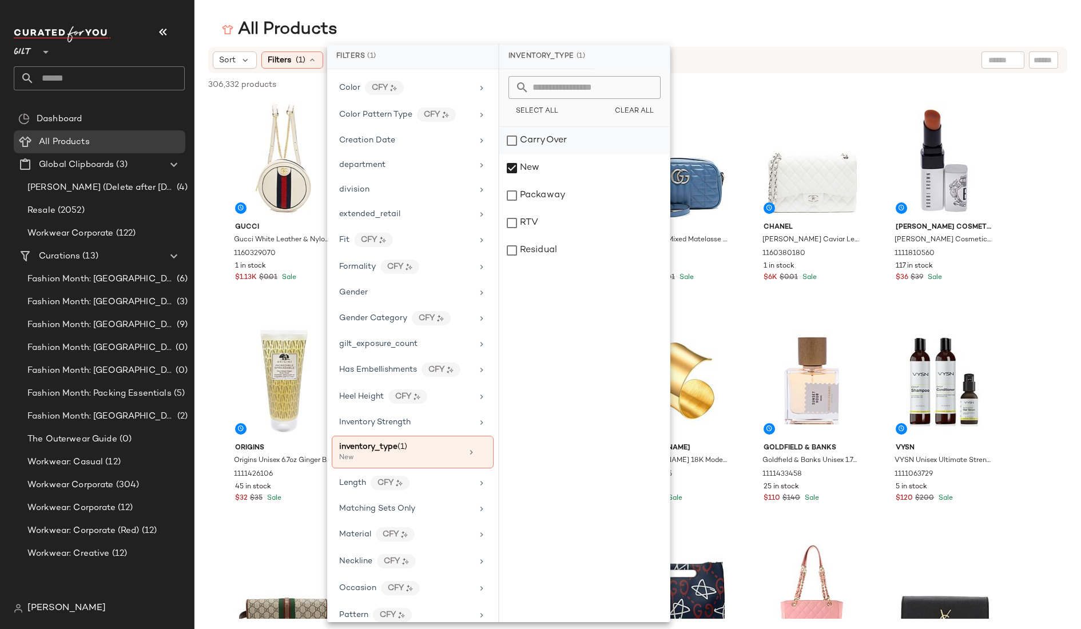
click at [511, 154] on div "CarryOver" at bounding box center [584, 167] width 170 height 27
click at [727, 34] on div "All Products" at bounding box center [637, 29] width 886 height 23
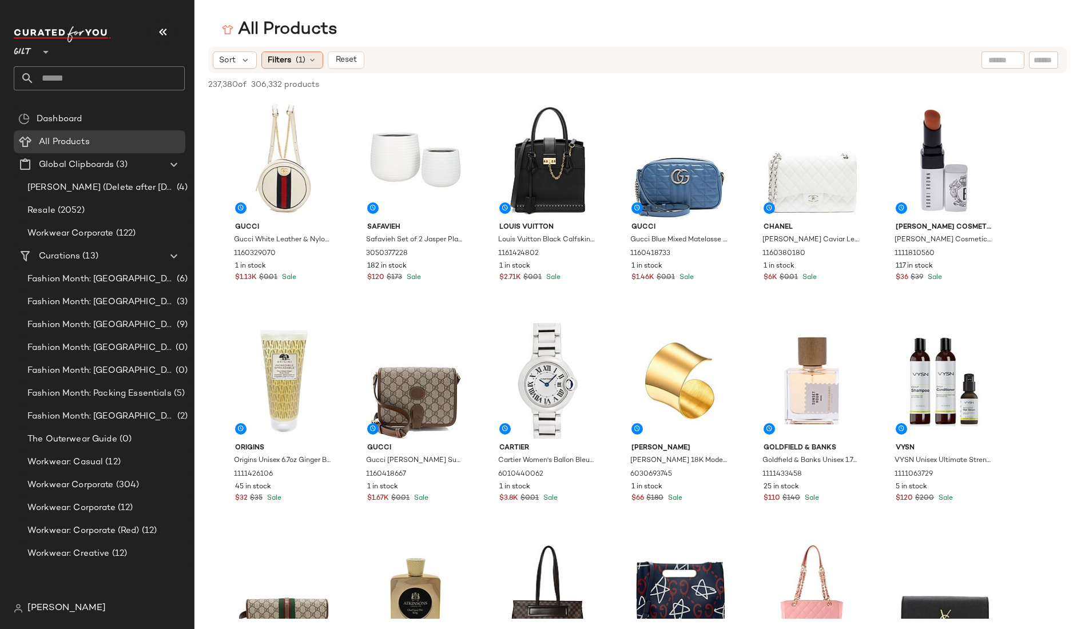
click at [293, 55] on div "Filters (1)" at bounding box center [292, 59] width 62 height 17
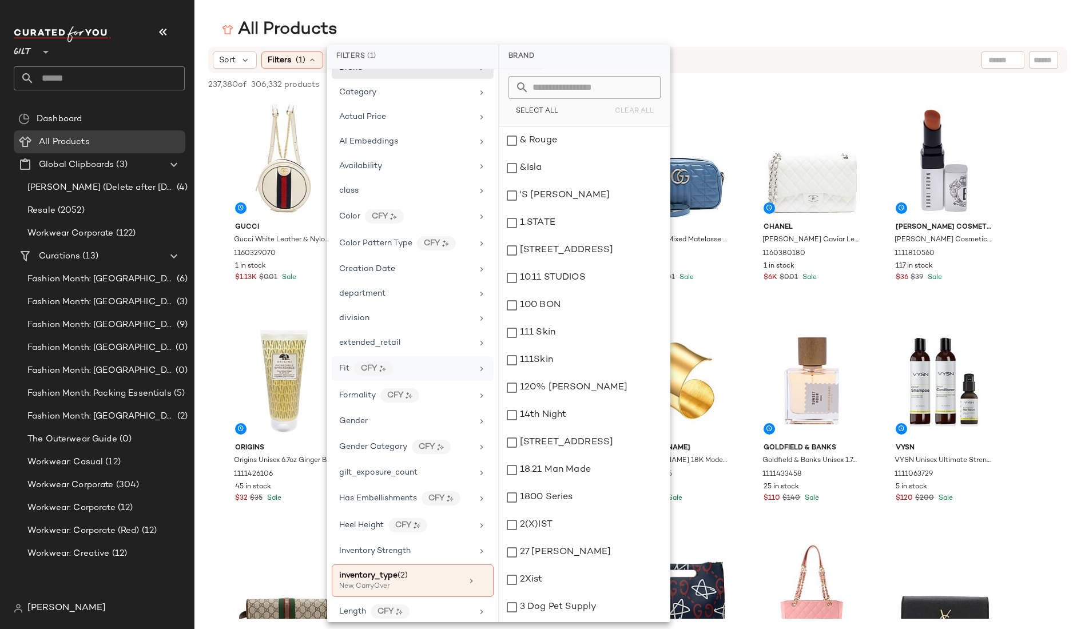
scroll to position [6, 0]
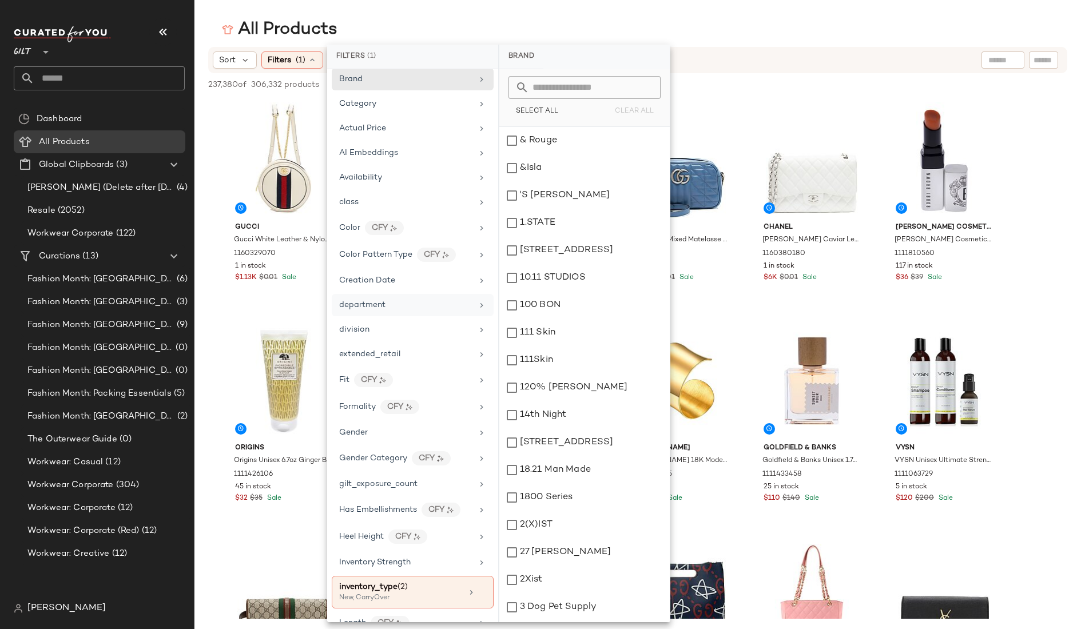
click at [365, 304] on span "department" at bounding box center [362, 305] width 46 height 9
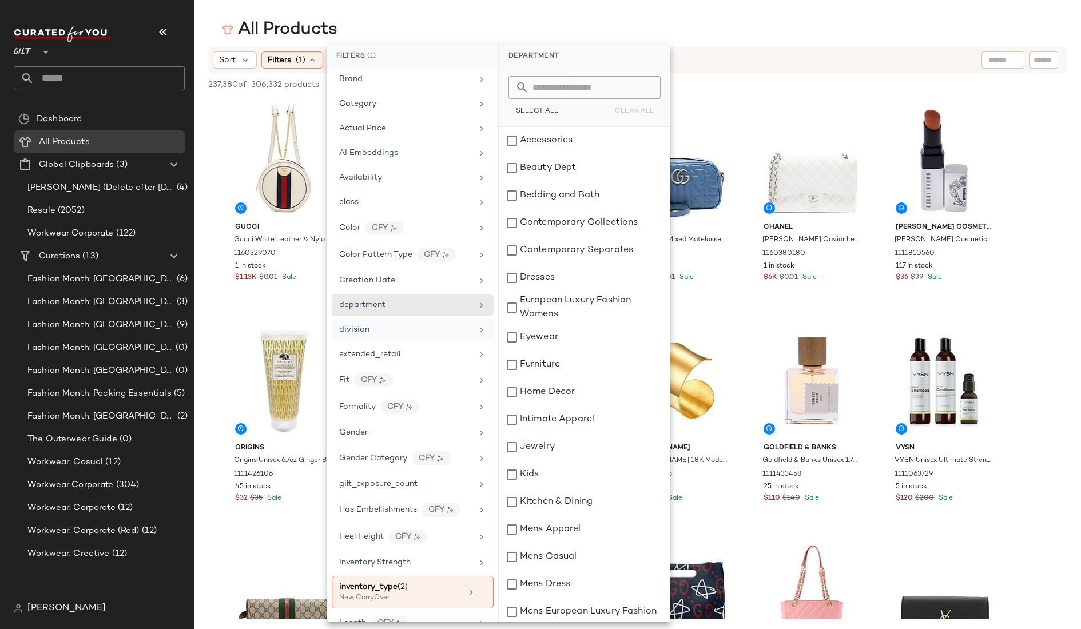
click at [366, 325] on span "division" at bounding box center [354, 329] width 30 height 9
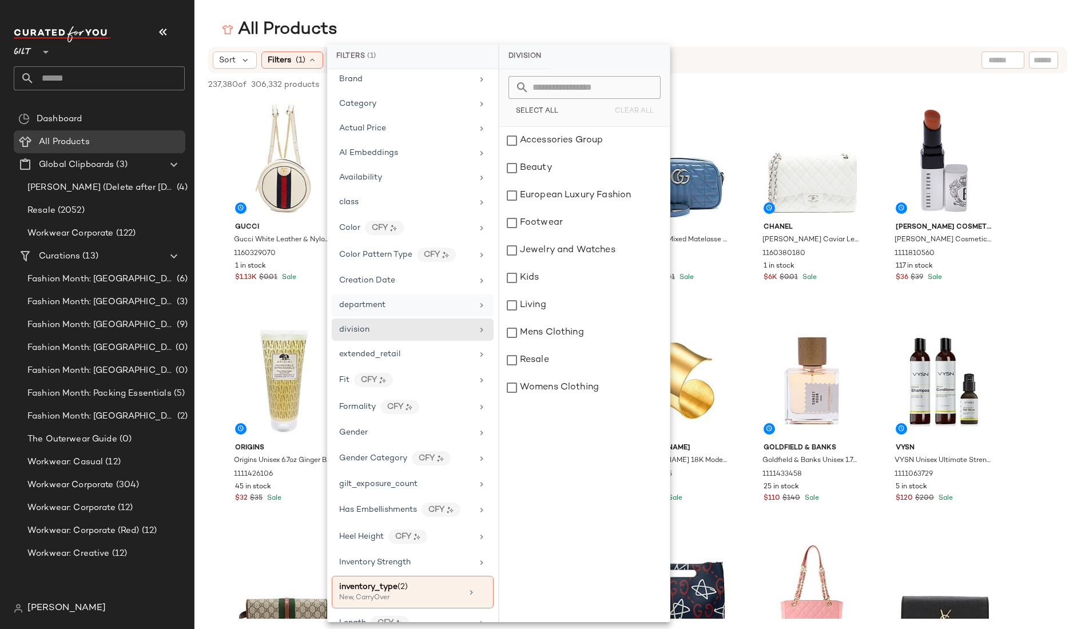
click at [371, 301] on span "department" at bounding box center [362, 305] width 46 height 9
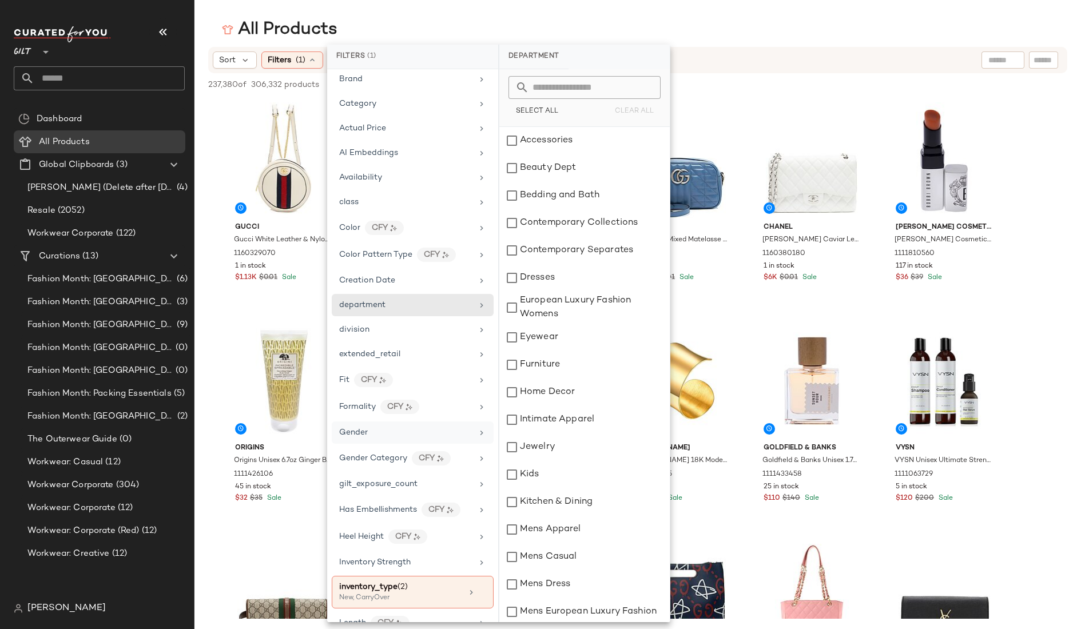
click at [375, 436] on div "Gender" at bounding box center [405, 433] width 133 height 12
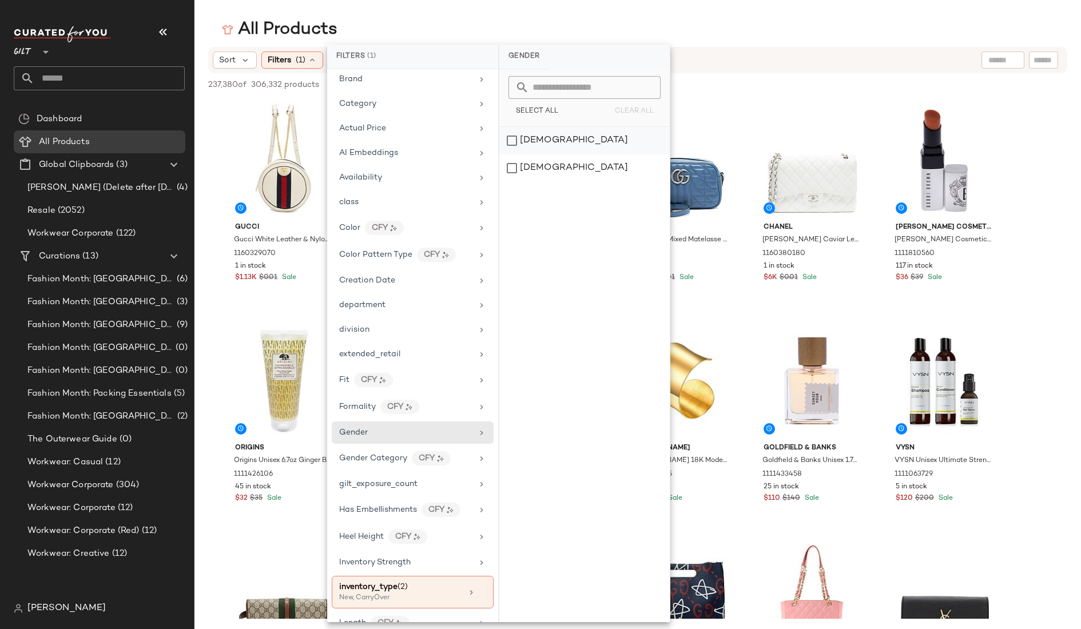
click at [513, 154] on div "female" at bounding box center [584, 167] width 170 height 27
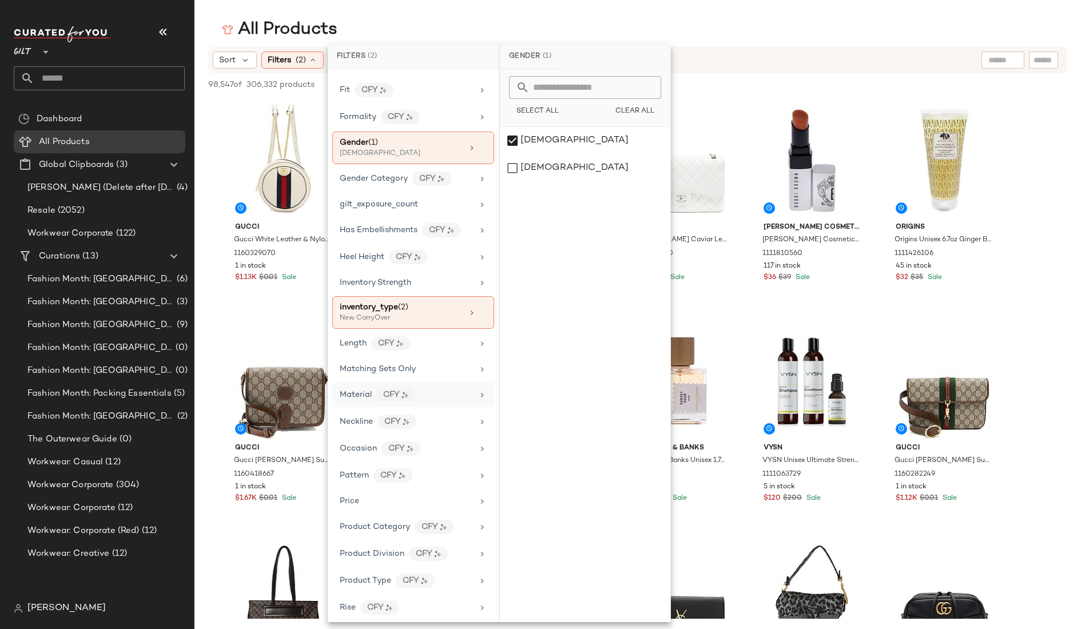
scroll to position [499, 0]
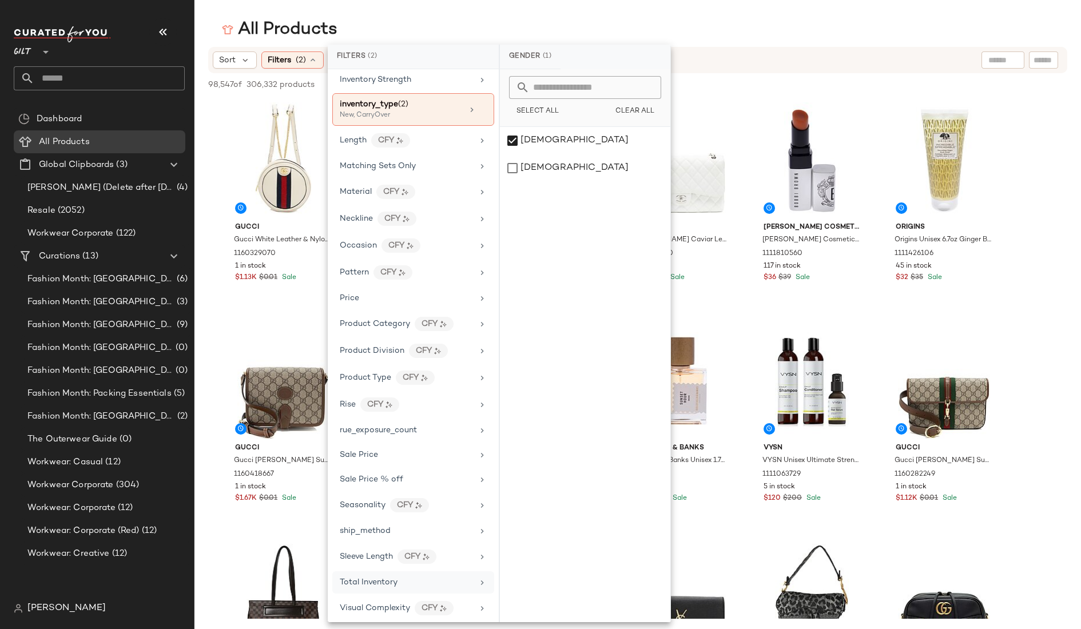
click at [394, 578] on span "Total Inventory" at bounding box center [369, 582] width 58 height 9
click at [583, 108] on span "At least 1" at bounding box center [584, 107] width 31 height 8
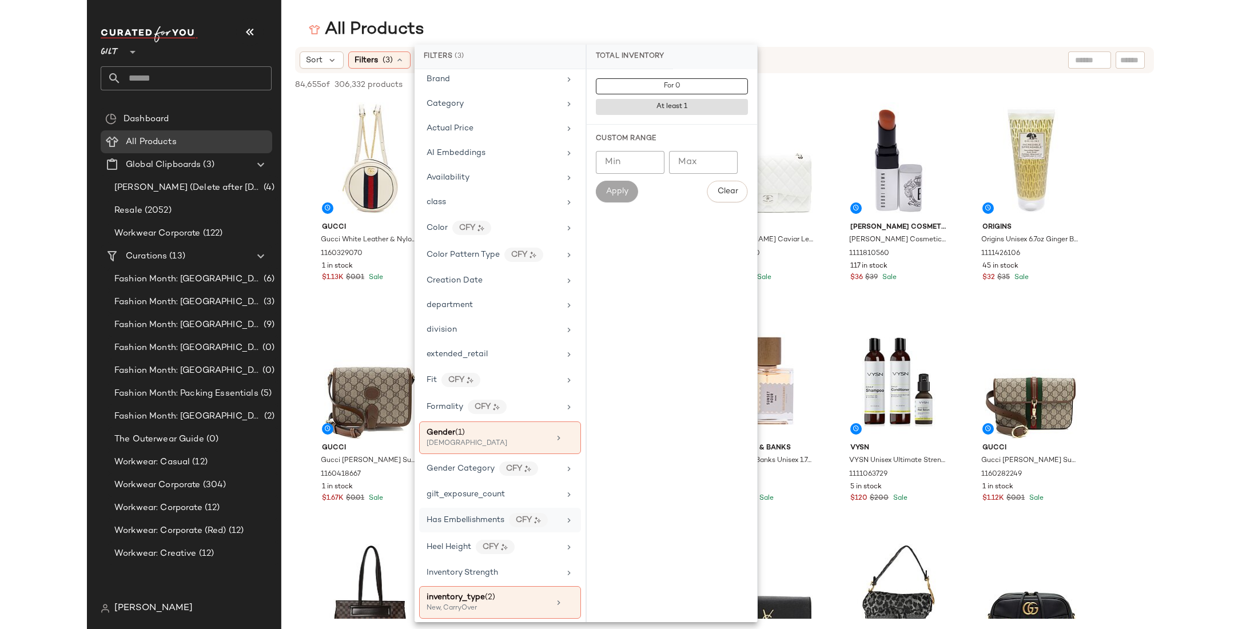
scroll to position [0, 0]
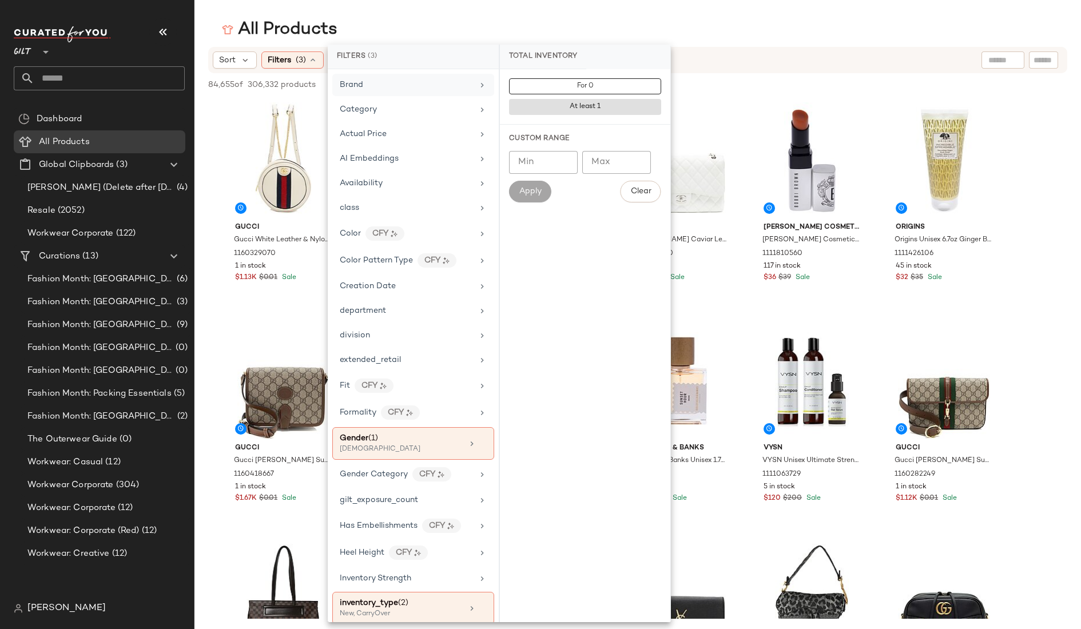
click at [411, 89] on div "Brand" at bounding box center [406, 85] width 133 height 12
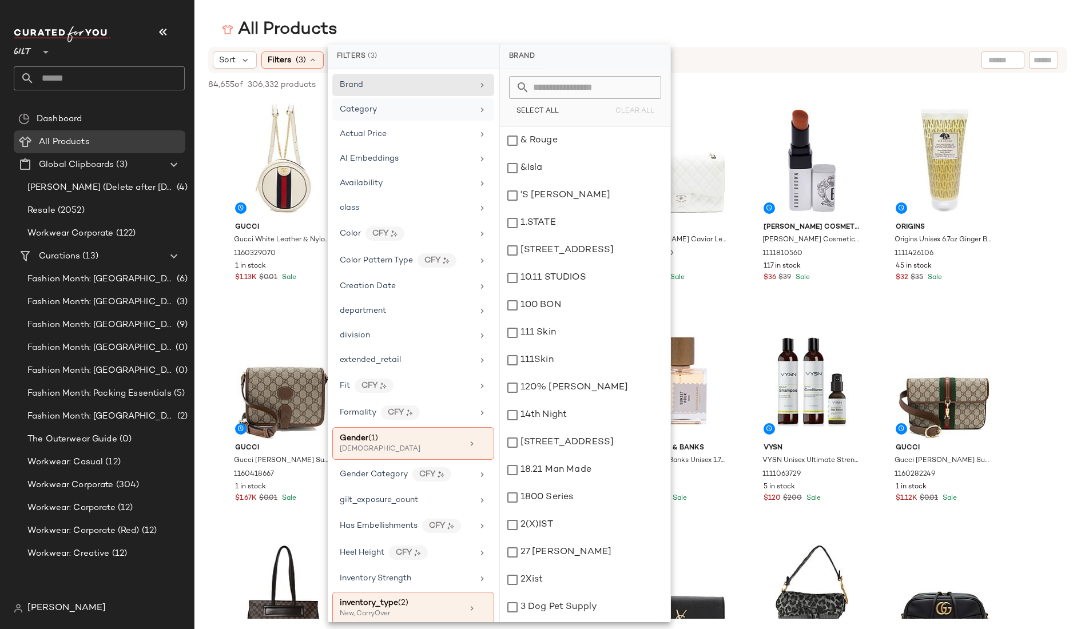
click at [408, 113] on div "Category" at bounding box center [406, 109] width 133 height 12
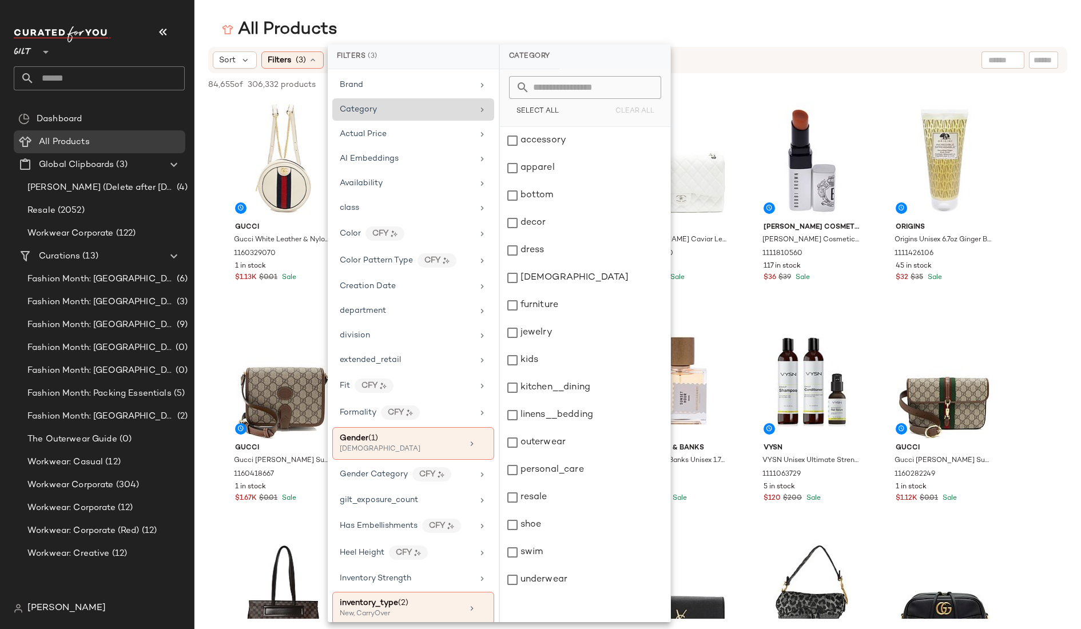
click at [408, 113] on div "Category" at bounding box center [406, 109] width 133 height 12
click at [403, 57] on div "Filters (3)" at bounding box center [413, 57] width 171 height 25
click at [406, 360] on div "extended_retail" at bounding box center [406, 360] width 133 height 12
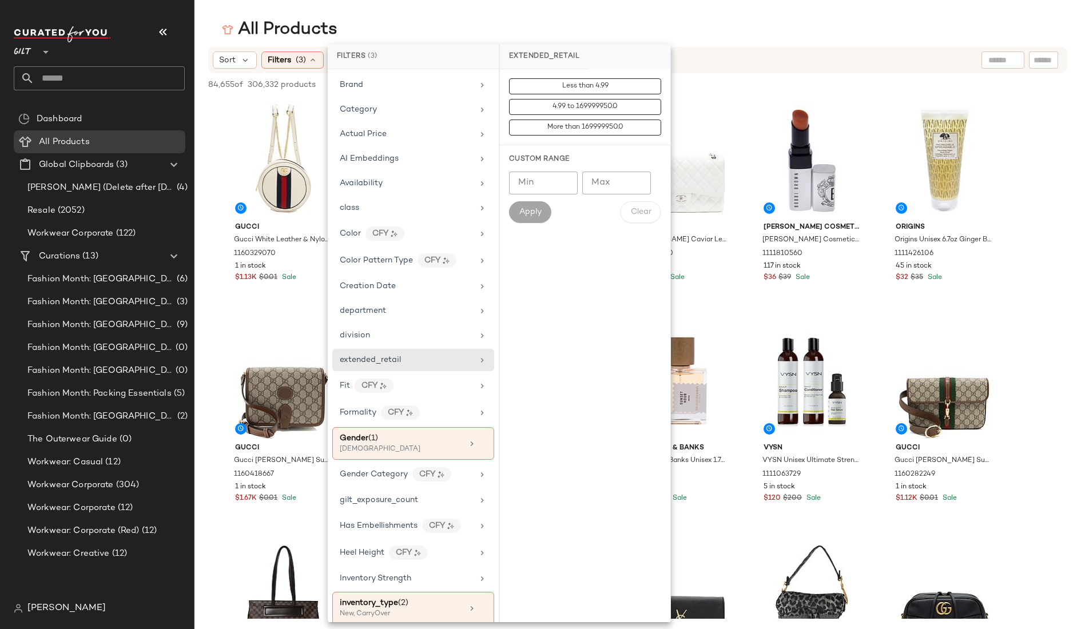
click at [558, 182] on input "Min" at bounding box center [543, 183] width 69 height 23
type input "****"
click at [531, 212] on span "Apply" at bounding box center [530, 212] width 23 height 9
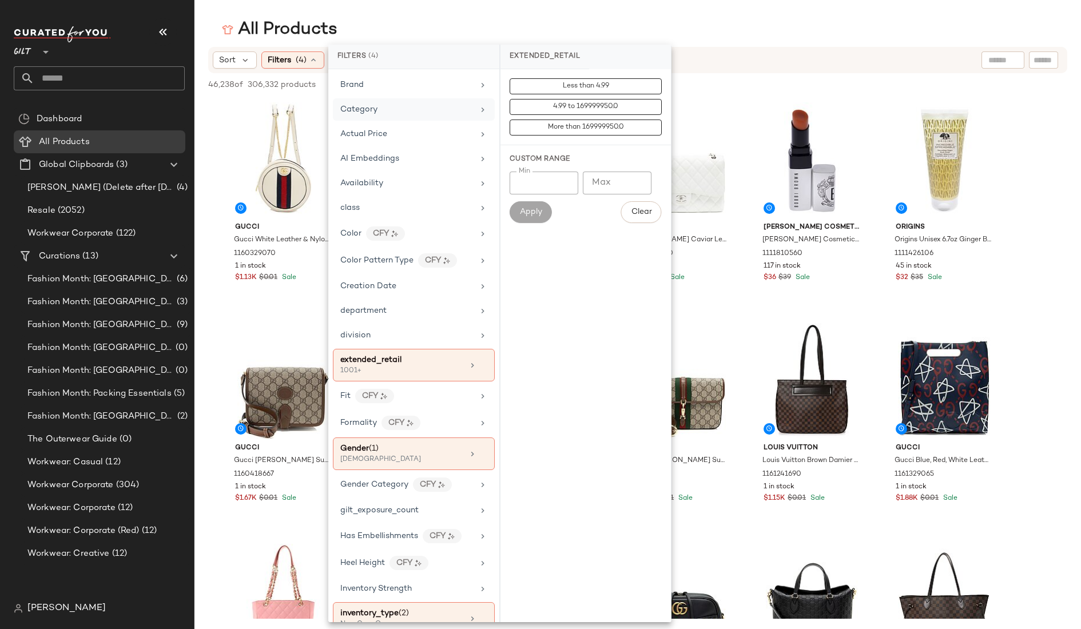
click at [382, 111] on div "Category" at bounding box center [406, 109] width 133 height 12
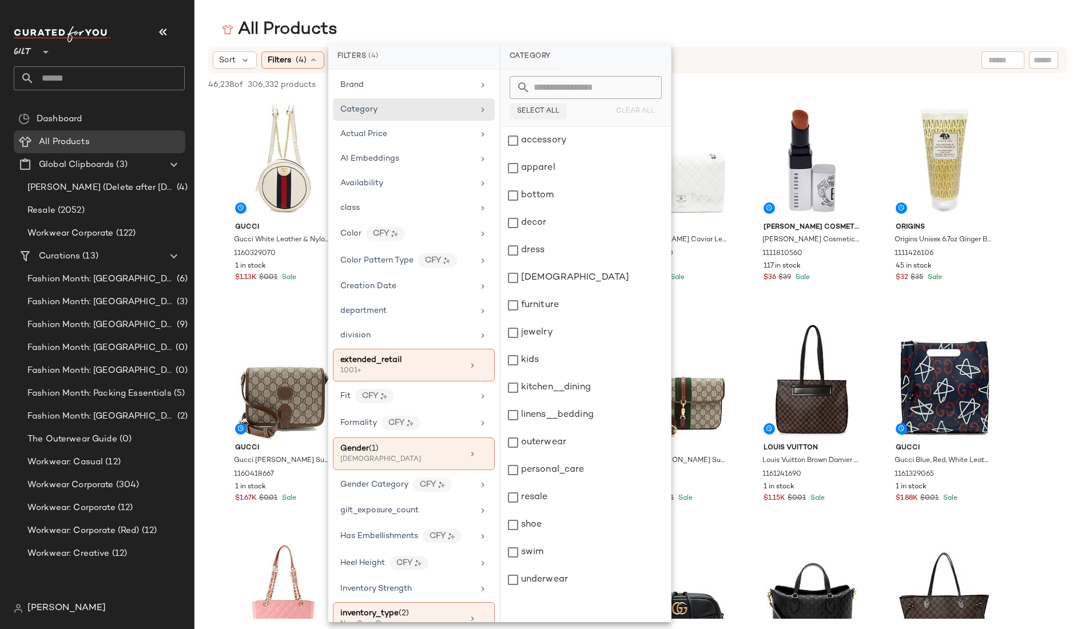
click at [529, 112] on span "Select All" at bounding box center [537, 112] width 43 height 8
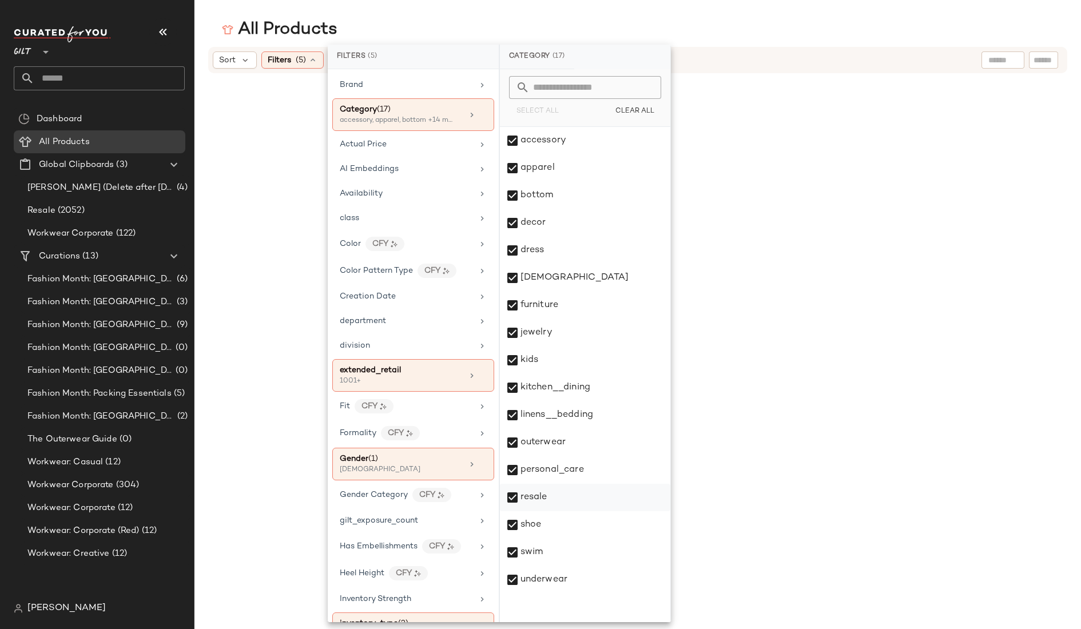
click at [517, 511] on div "resale" at bounding box center [585, 524] width 170 height 27
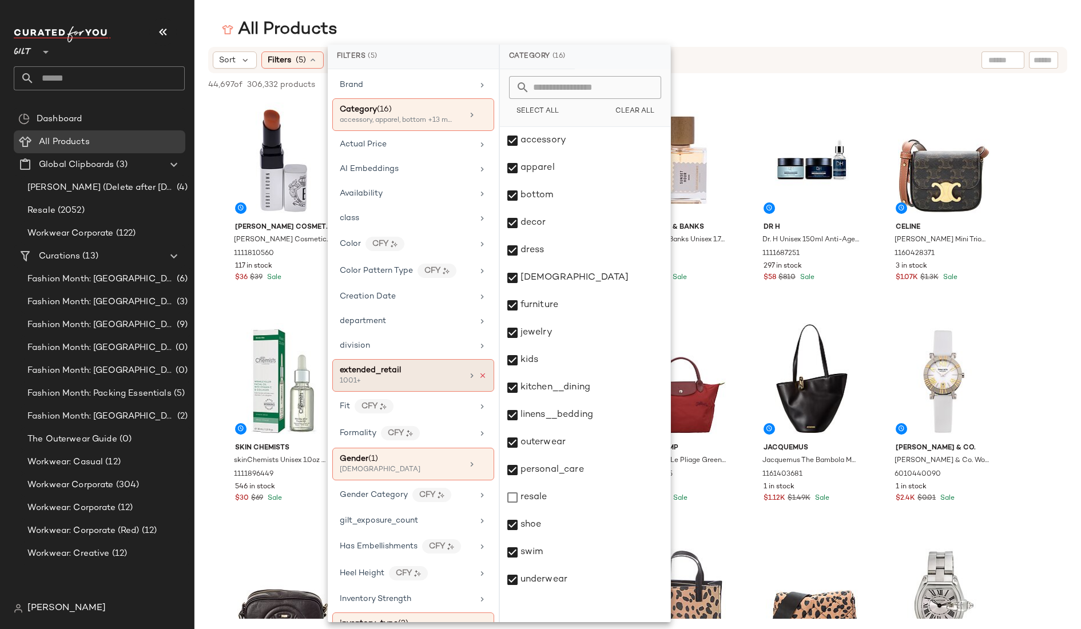
click at [479, 373] on icon at bounding box center [483, 376] width 8 height 8
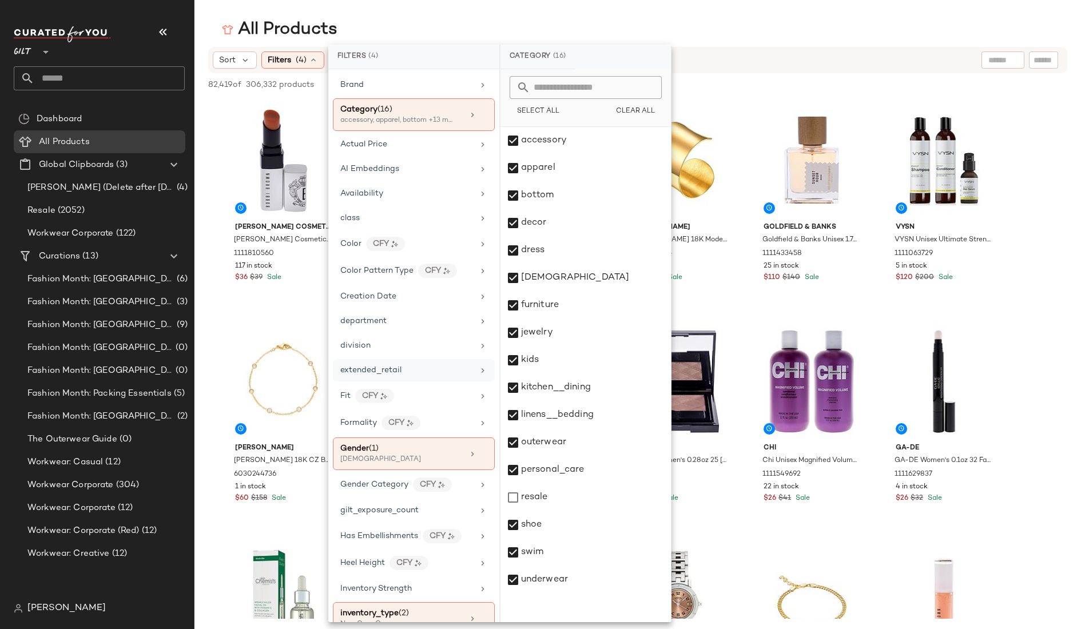
click at [470, 25] on div "All Products" at bounding box center [637, 29] width 886 height 23
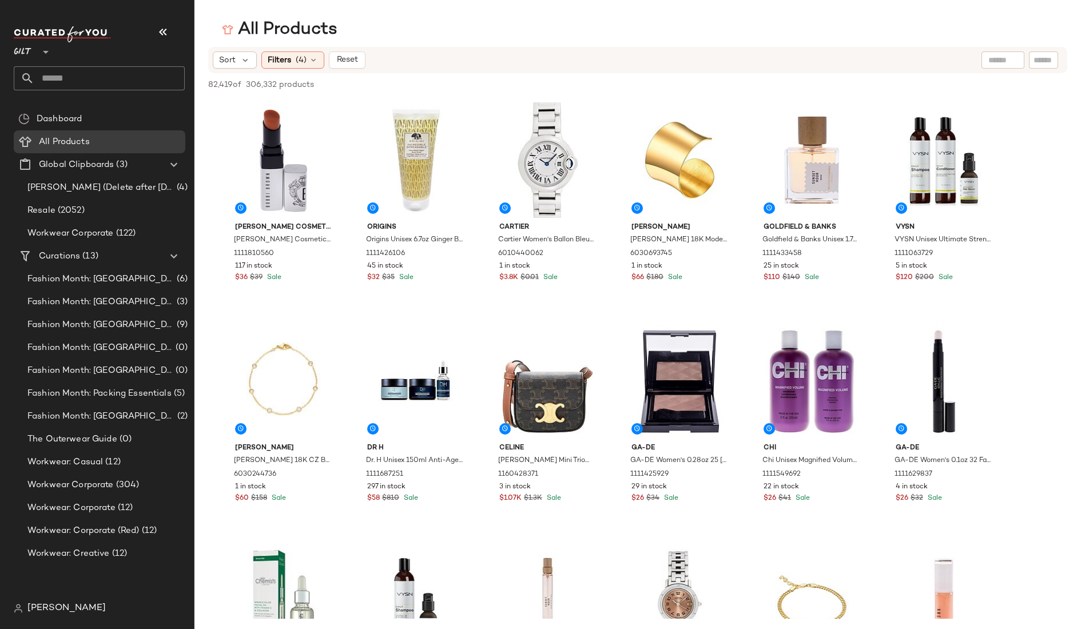
click at [470, 25] on div "All Products" at bounding box center [637, 29] width 886 height 23
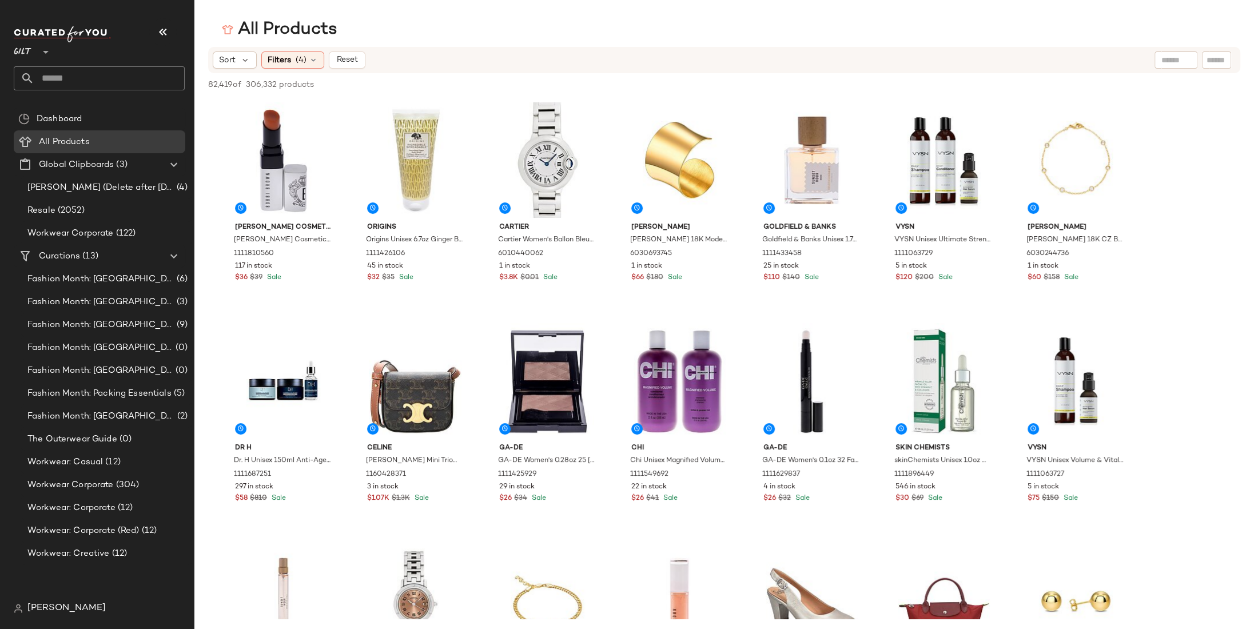
click at [458, 27] on div "All Products" at bounding box center [724, 29] width 1060 height 23
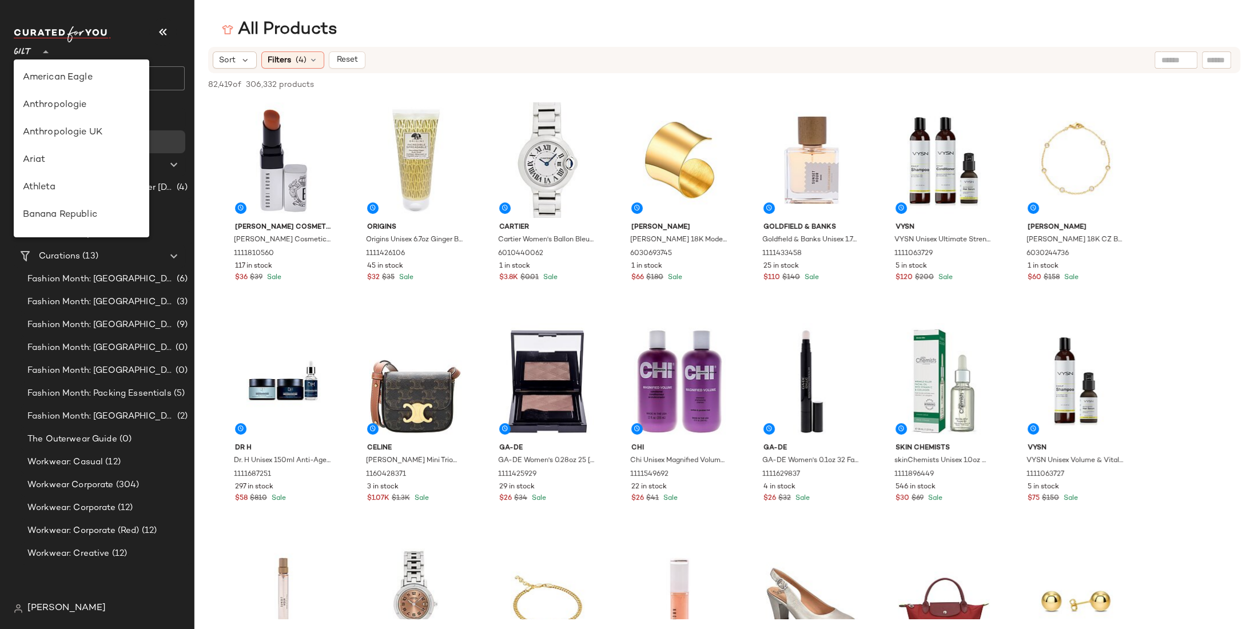
click at [29, 51] on span "Gilt" at bounding box center [23, 49] width 18 height 21
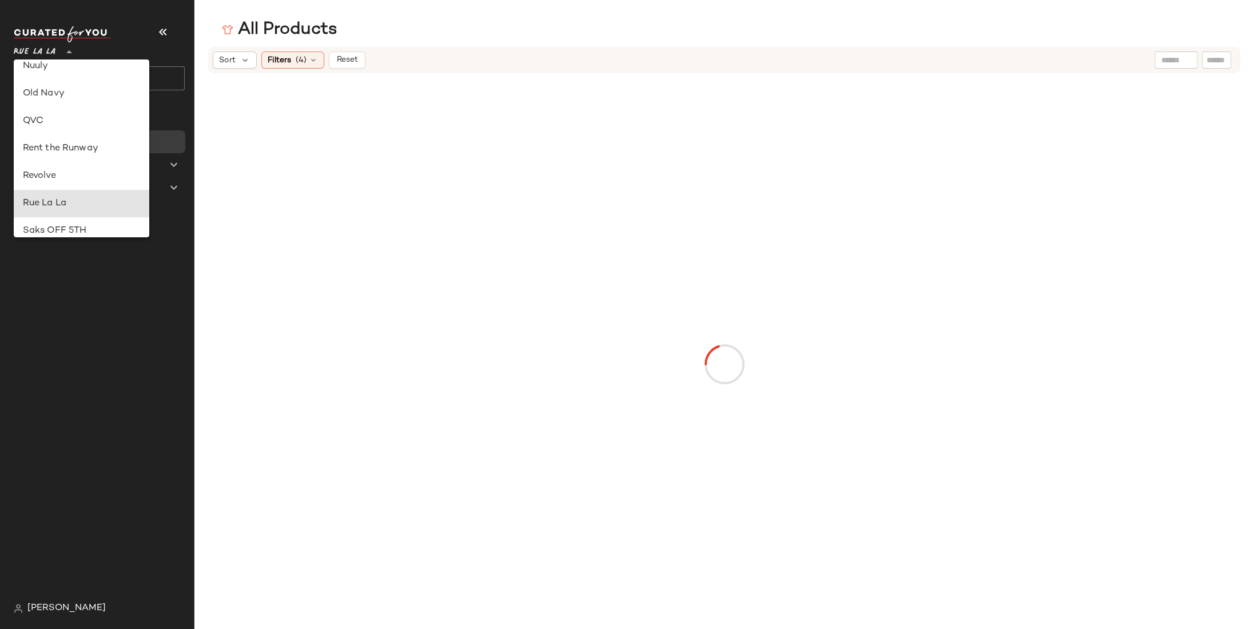
type input "**"
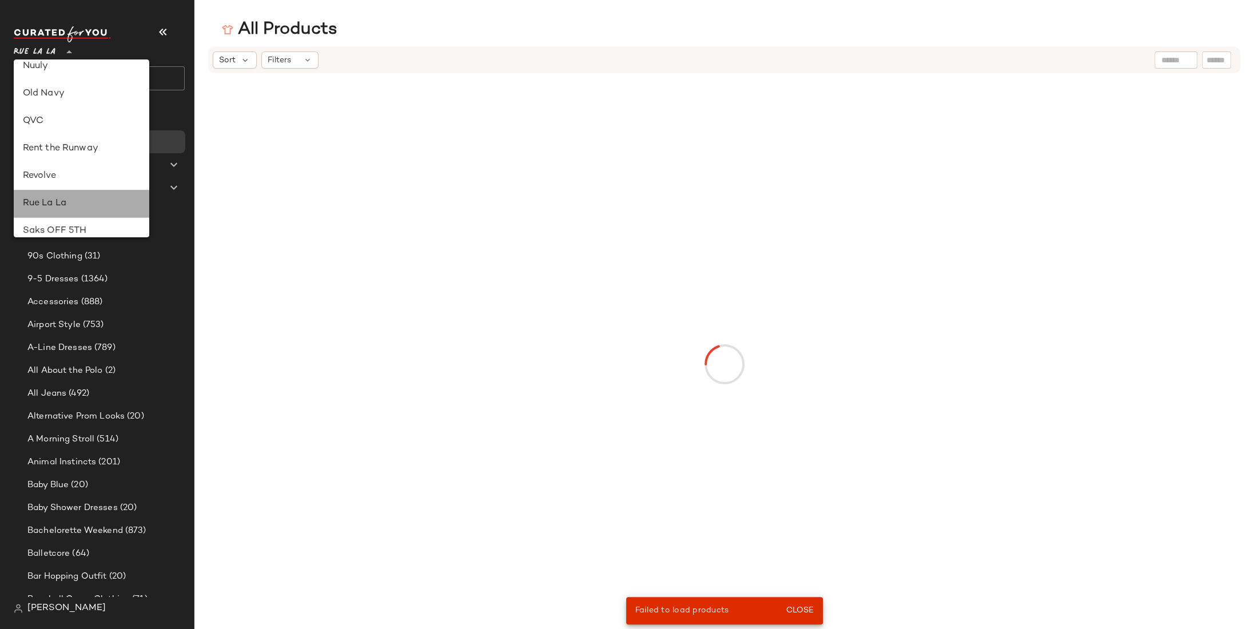
click at [46, 200] on div "Rue La La" at bounding box center [82, 204] width 118 height 14
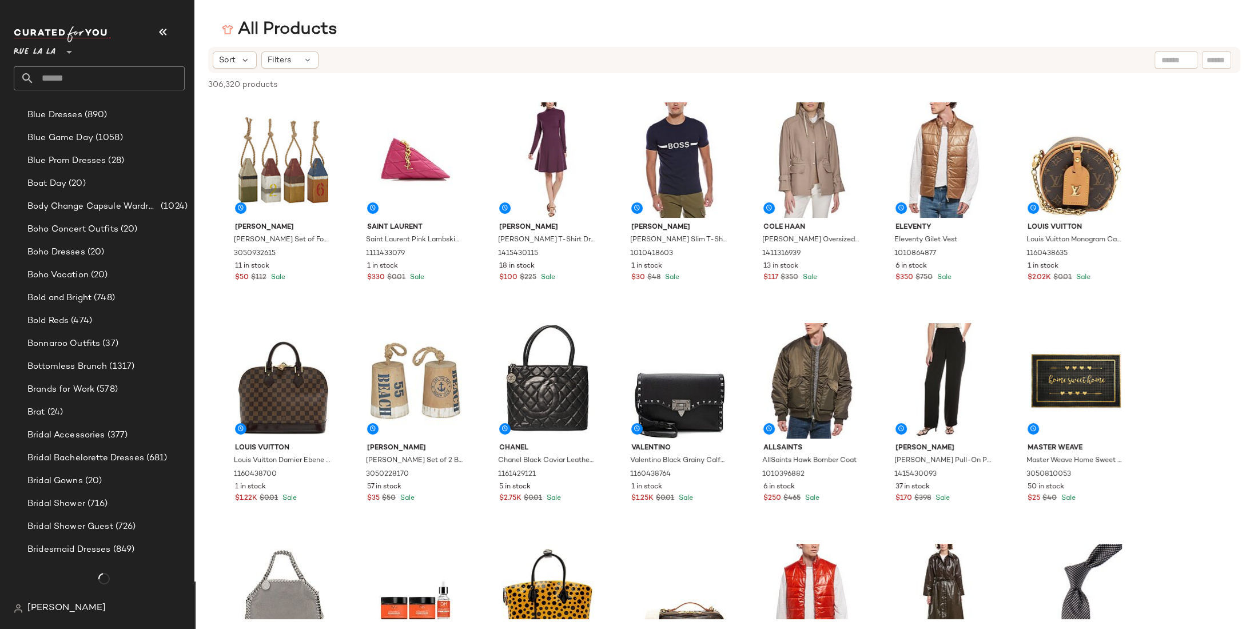
scroll to position [955, 0]
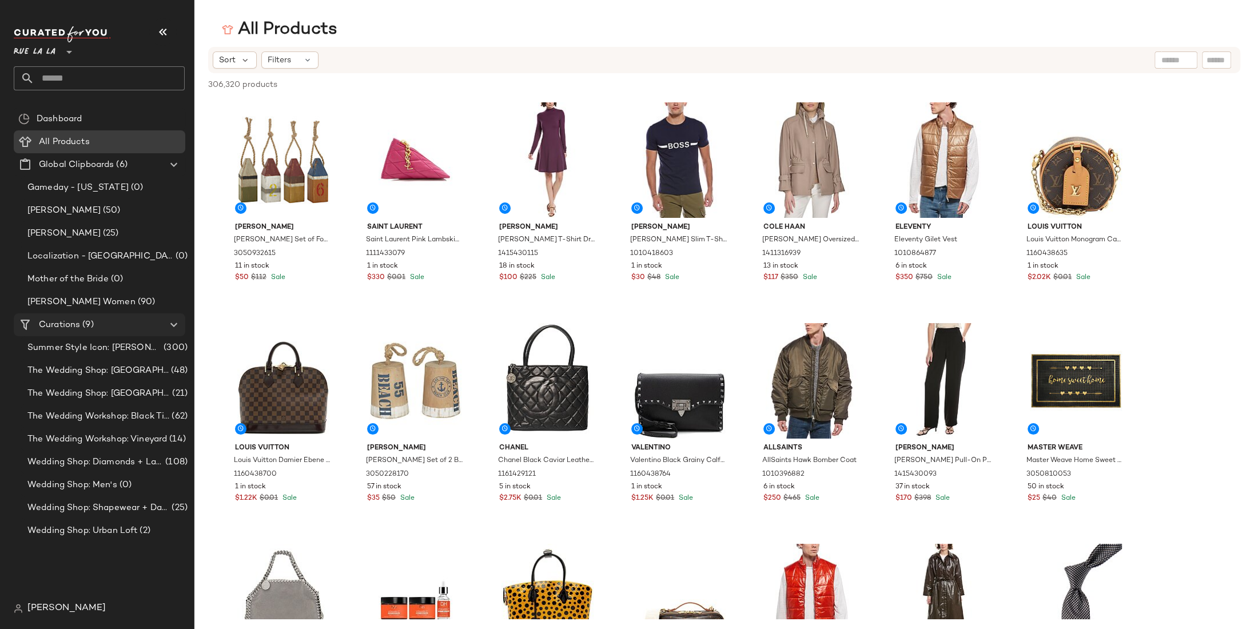
scroll to position [2, 0]
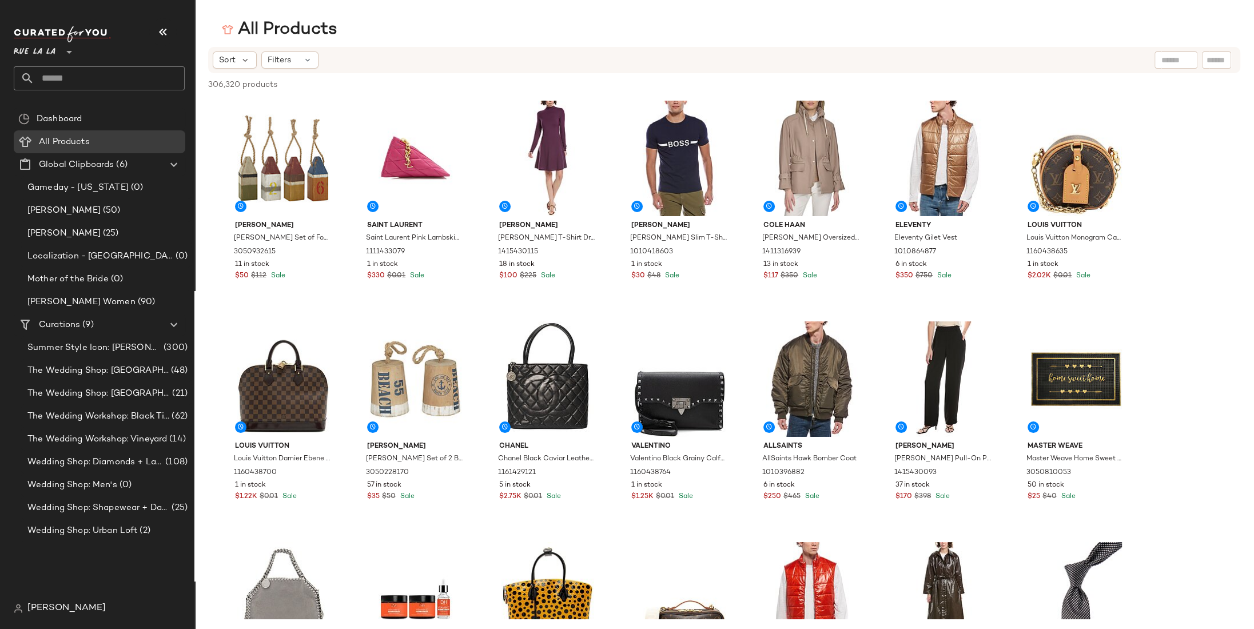
click at [99, 416] on span "The Wedding Workshop: Black Tie Ballroom" at bounding box center [98, 416] width 142 height 13
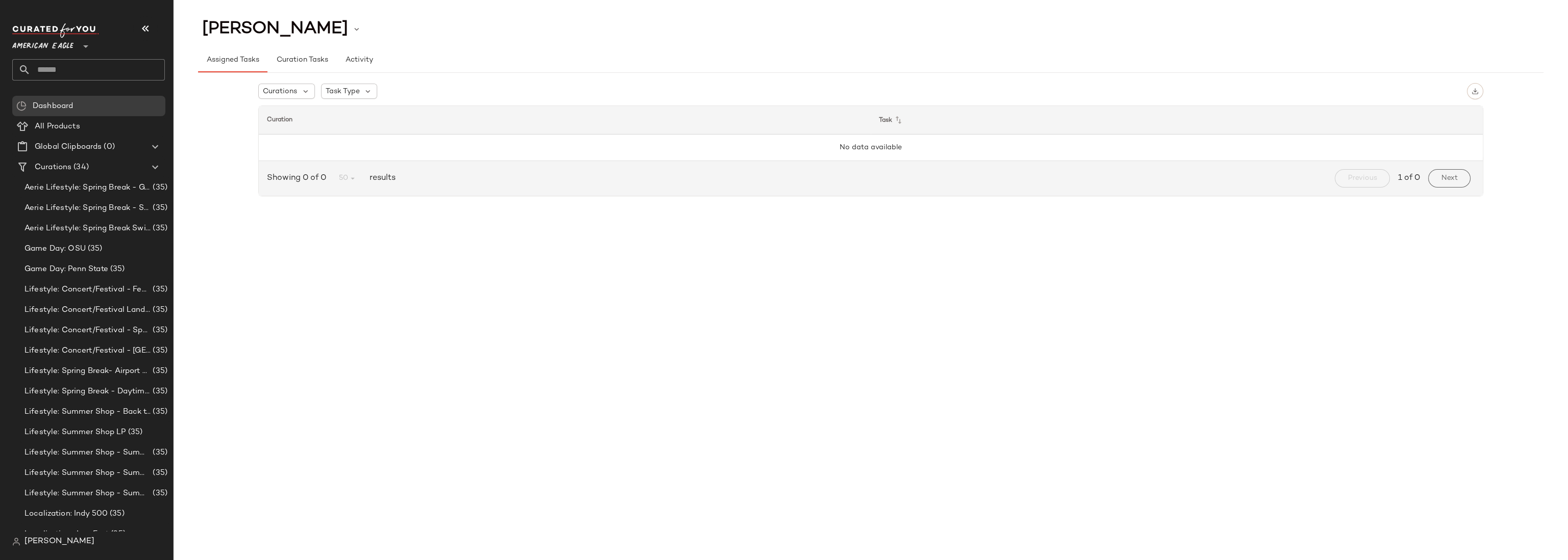
click at [34, 45] on span "American Eagle" at bounding box center [43, 44] width 62 height 19
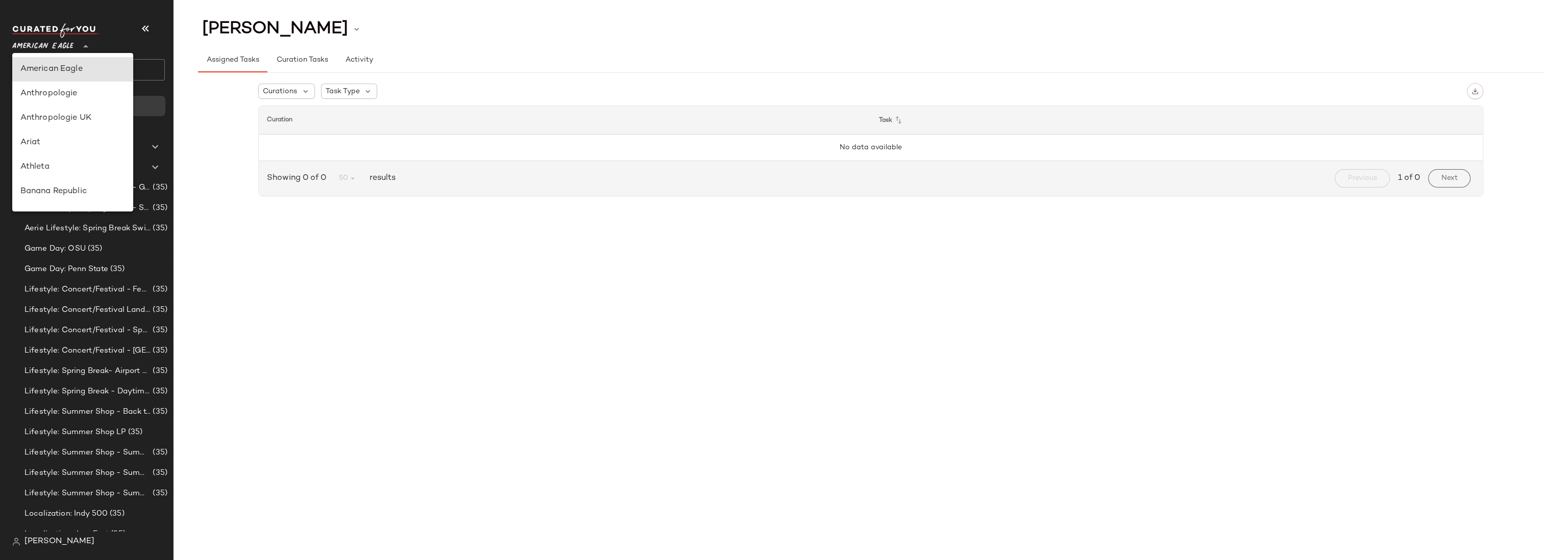
scroll to position [402, 0]
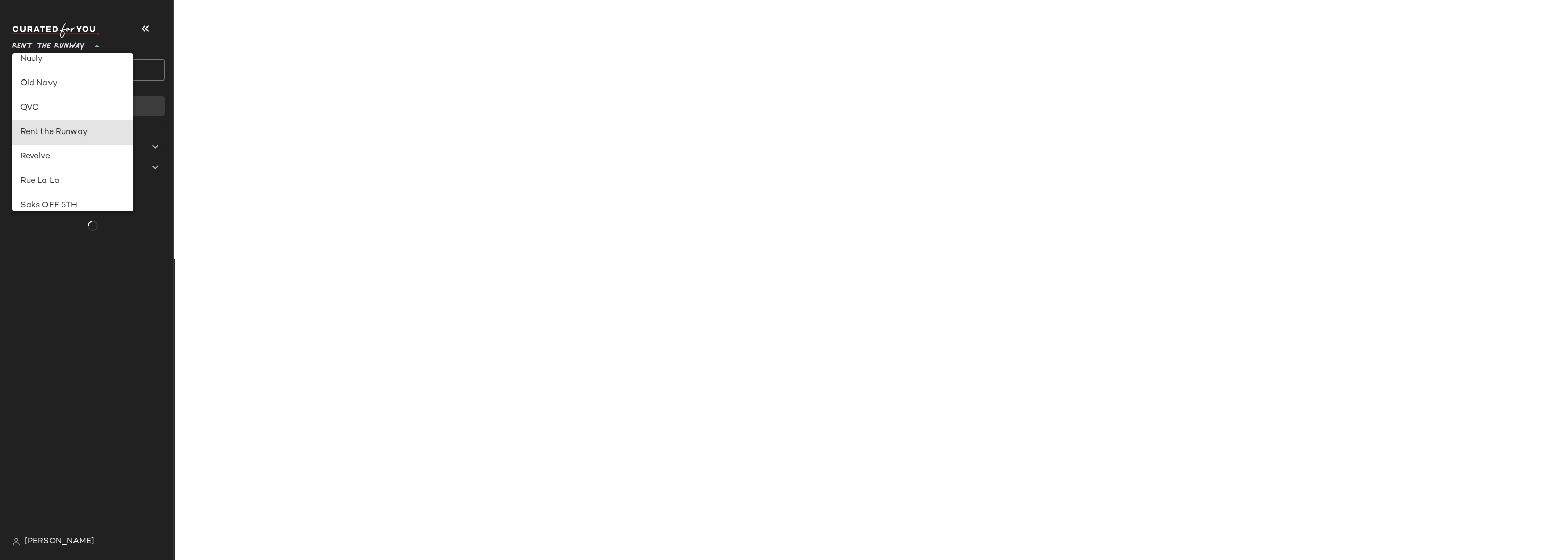
type input "**"
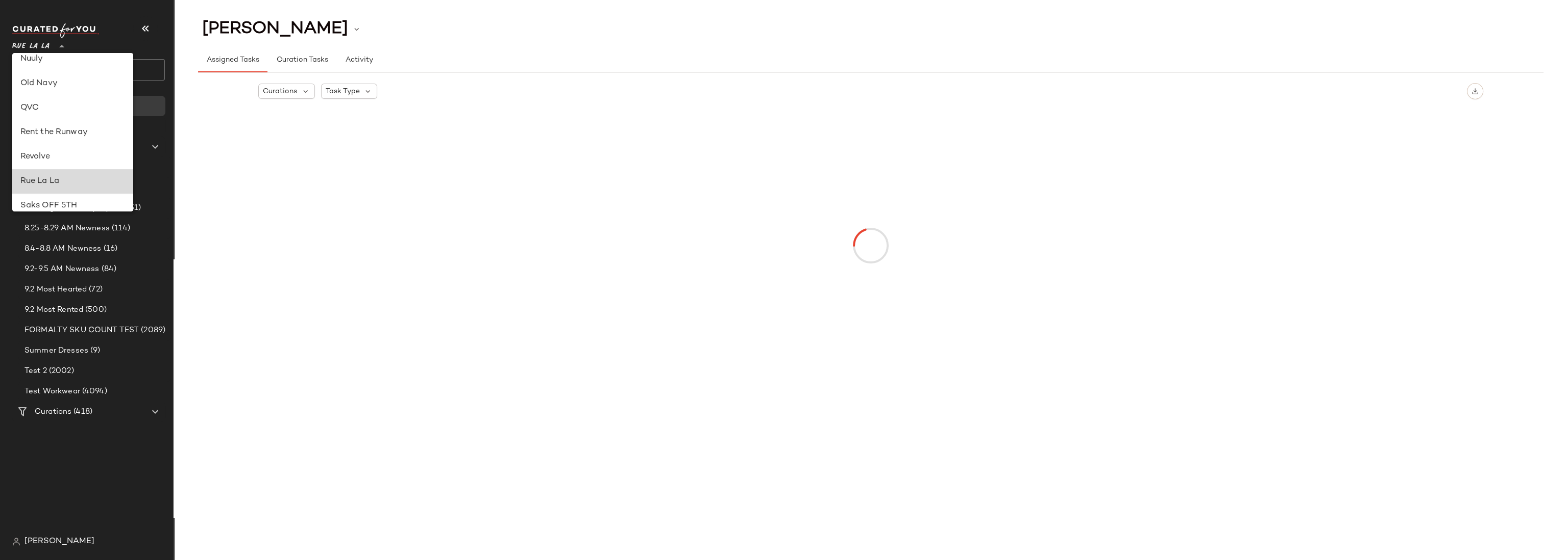
click at [38, 180] on div "Rue La La" at bounding box center [73, 182] width 105 height 12
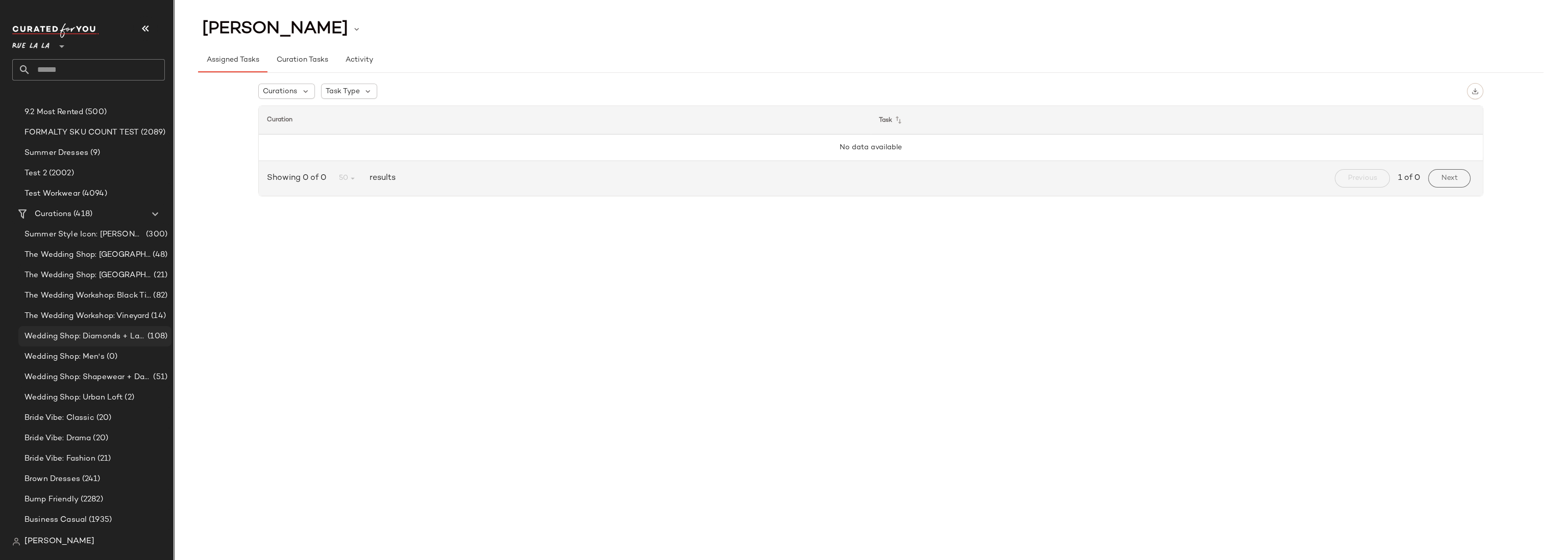
scroll to position [205, 0]
click at [94, 367] on span "Wedding Shop: Shapewear + Day of Prep" at bounding box center [87, 369] width 127 height 12
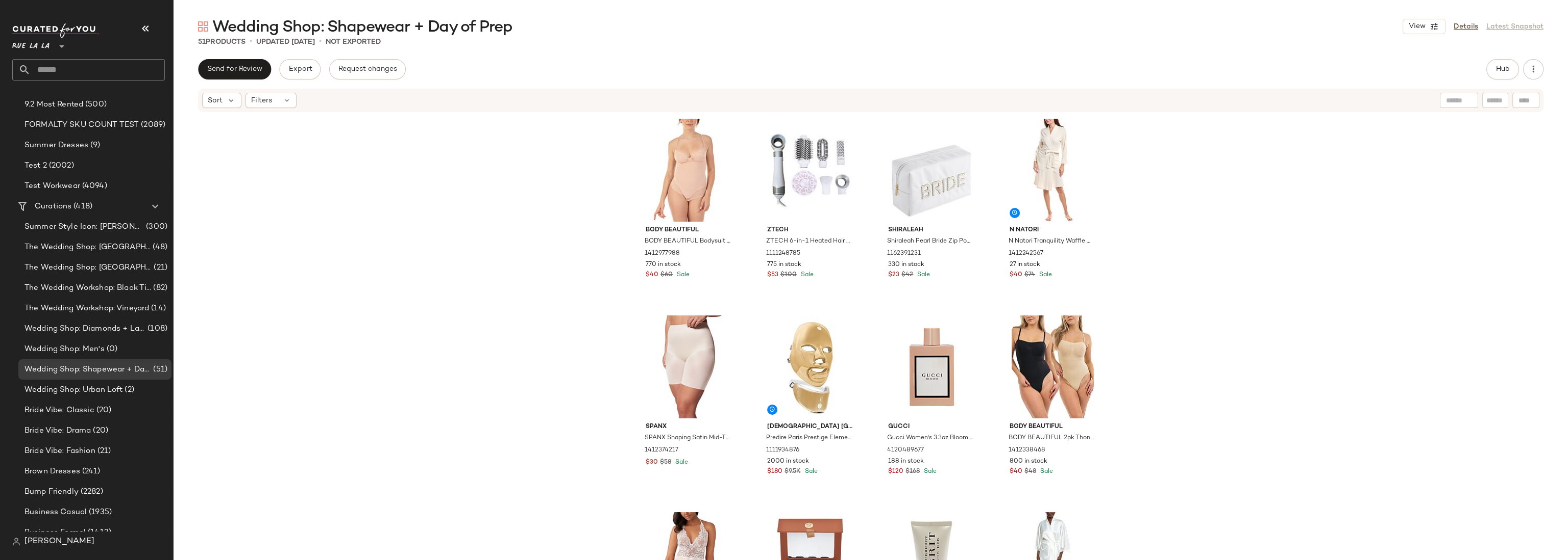
click at [1460, 152] on div "BODY BEAUTIFUL BODY BEAUTIFUL Bodysuit Shaper 1412977988 770 in stock $40 $60 S…" at bounding box center [870, 352] width 1394 height 478
click at [1426, 26] on button "View" at bounding box center [1423, 26] width 43 height 15
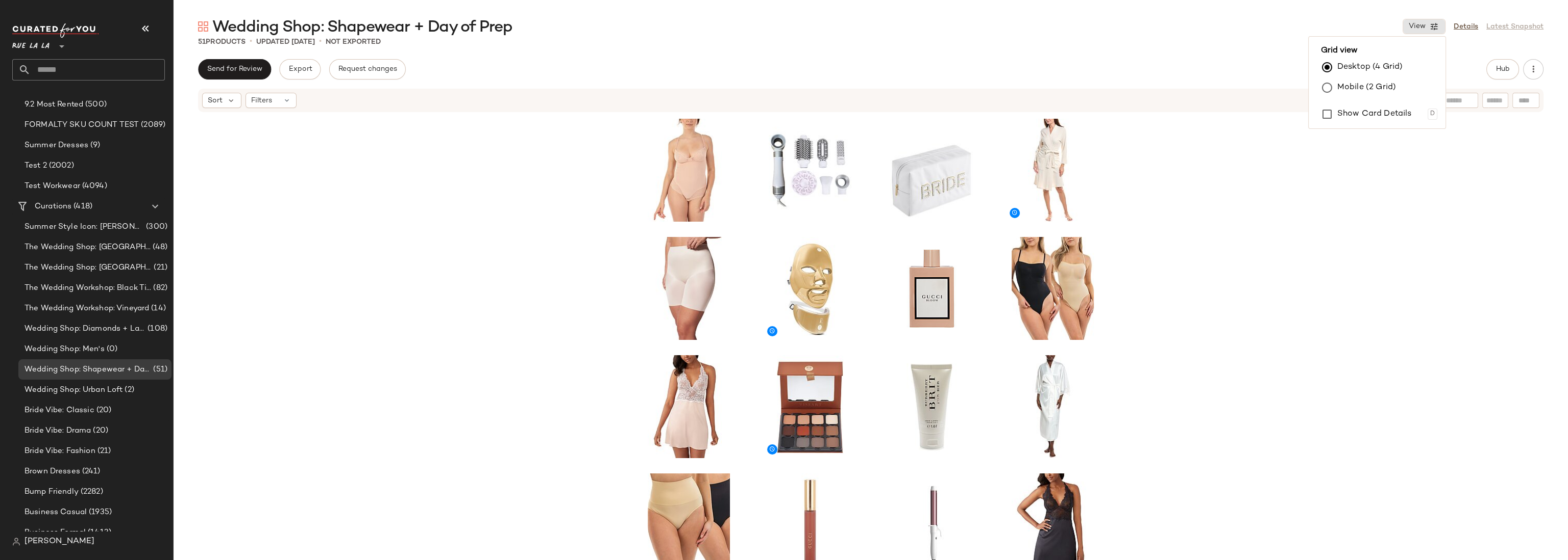
click at [1484, 152] on div at bounding box center [870, 352] width 1394 height 478
click at [1539, 70] on button "button" at bounding box center [1532, 69] width 21 height 21
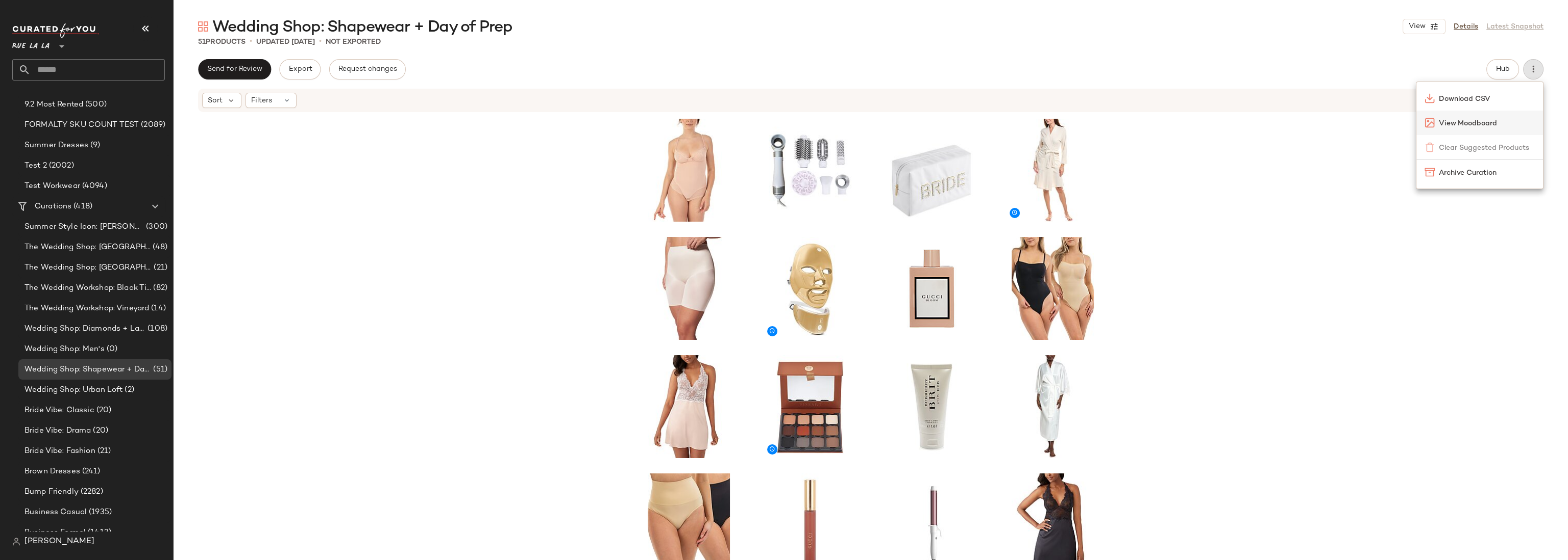
click at [1475, 121] on span "View Moodboard" at bounding box center [1487, 124] width 96 height 11
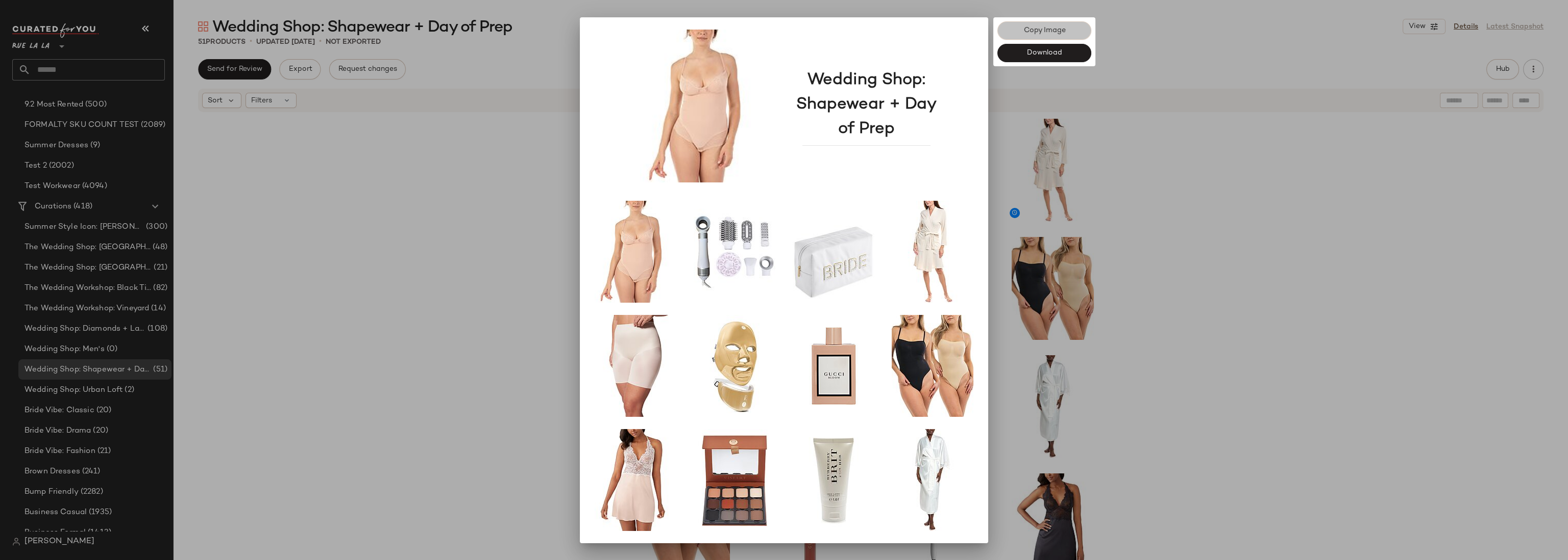
click at [1037, 29] on span "Copy Image" at bounding box center [1043, 30] width 42 height 8
click at [1035, 29] on span "Copy Image" at bounding box center [1043, 30] width 42 height 8
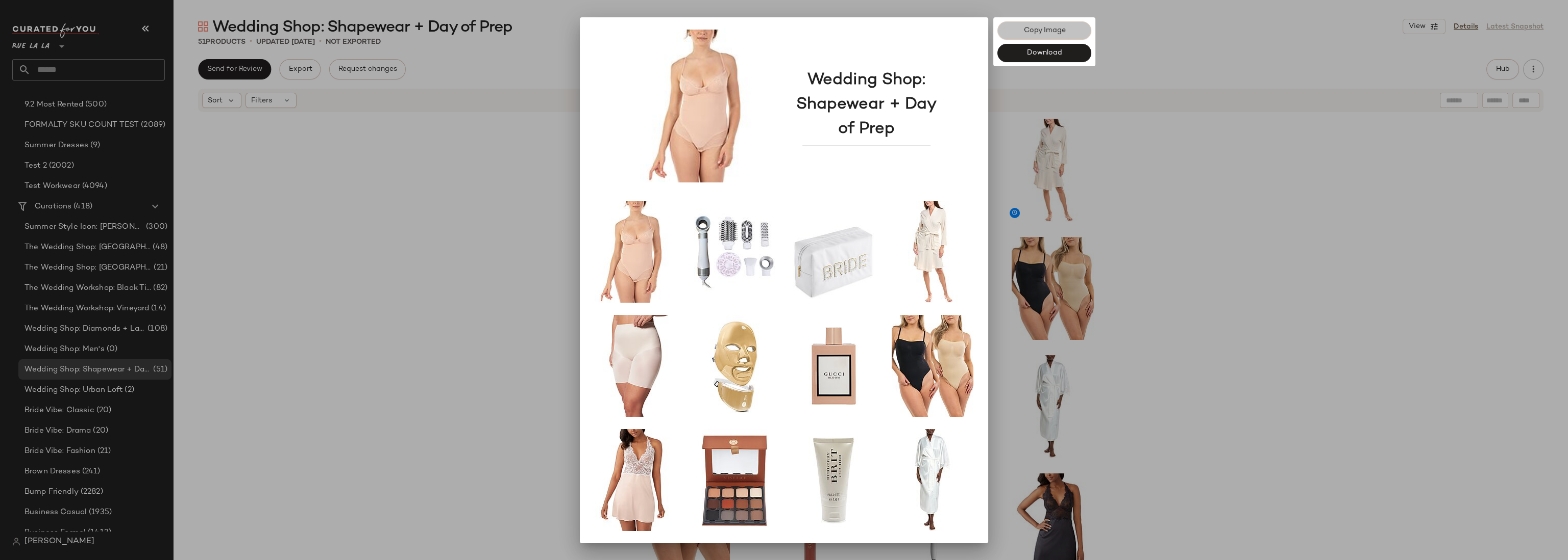
click at [1035, 29] on span "Copy Image" at bounding box center [1043, 30] width 42 height 8
click at [1124, 117] on div at bounding box center [784, 280] width 1568 height 560
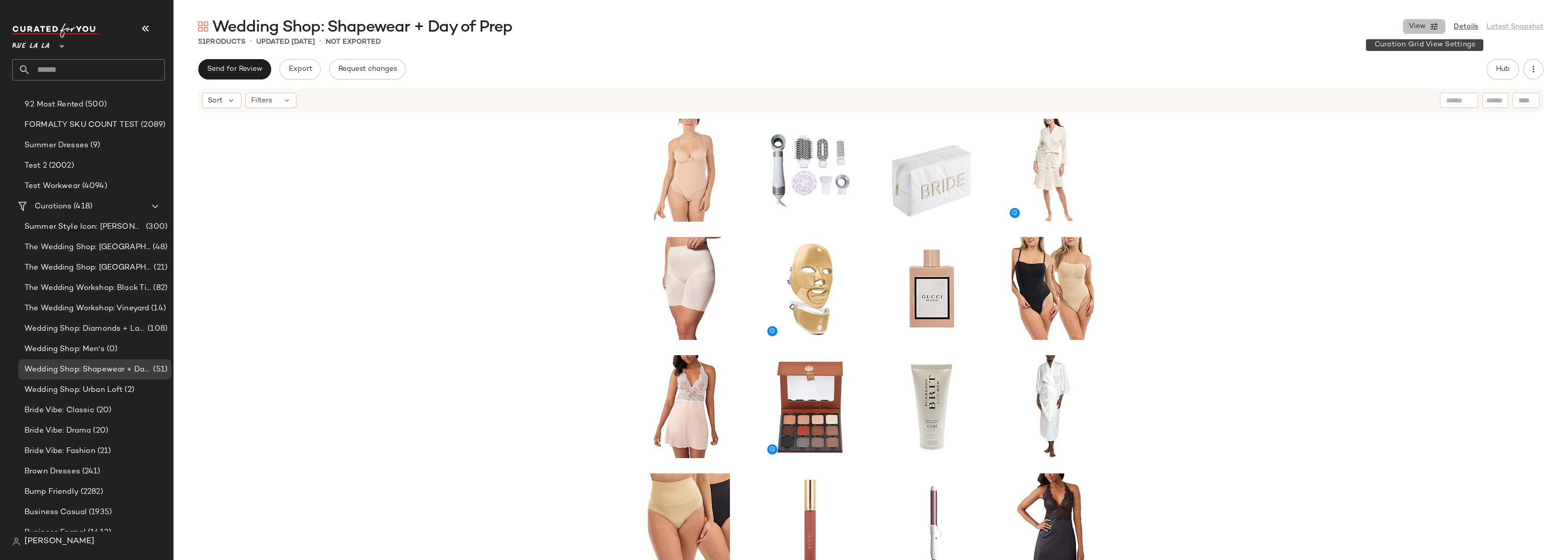
click at [1426, 29] on button "View" at bounding box center [1423, 26] width 43 height 15
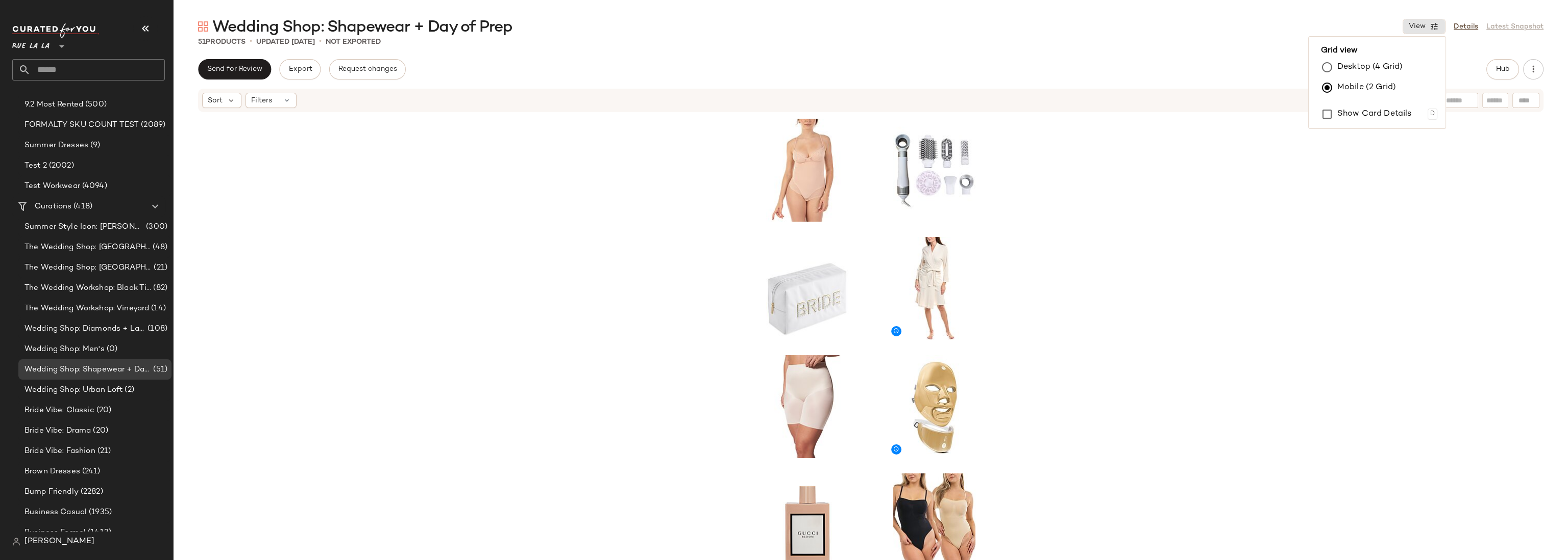
click at [1431, 156] on div at bounding box center [870, 352] width 1394 height 478
click at [1506, 72] on span "Hub" at bounding box center [1502, 69] width 14 height 8
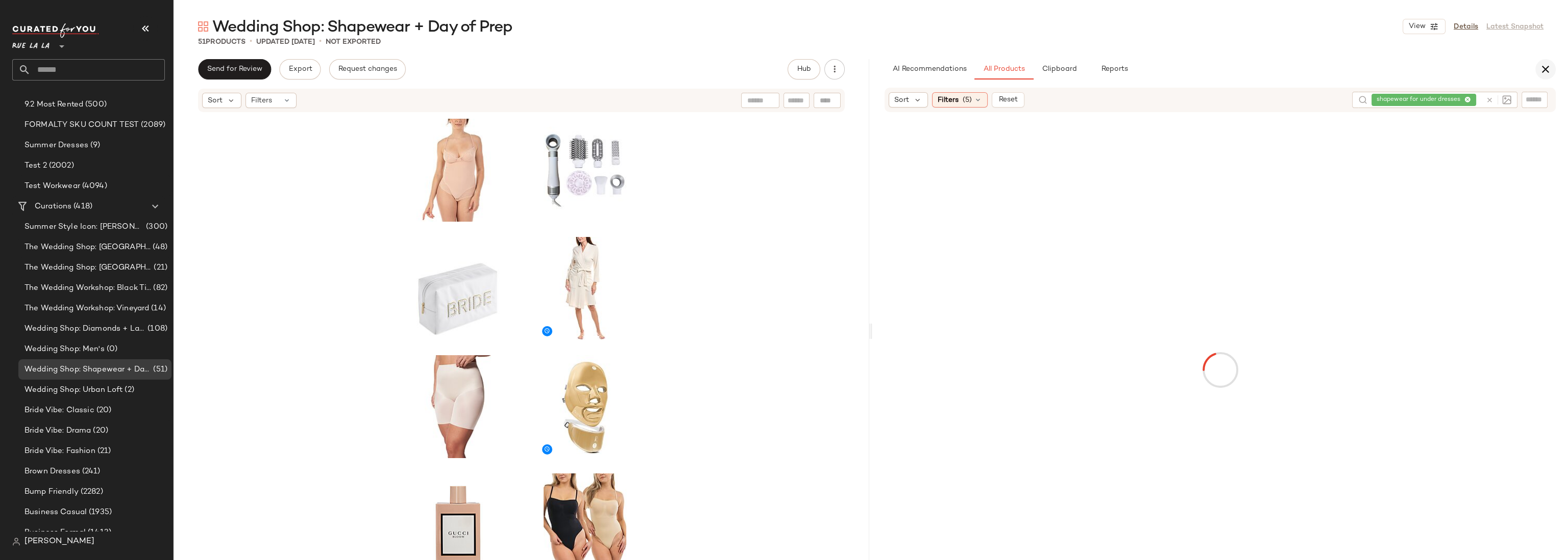
click at [1541, 67] on icon "button" at bounding box center [1546, 70] width 12 height 12
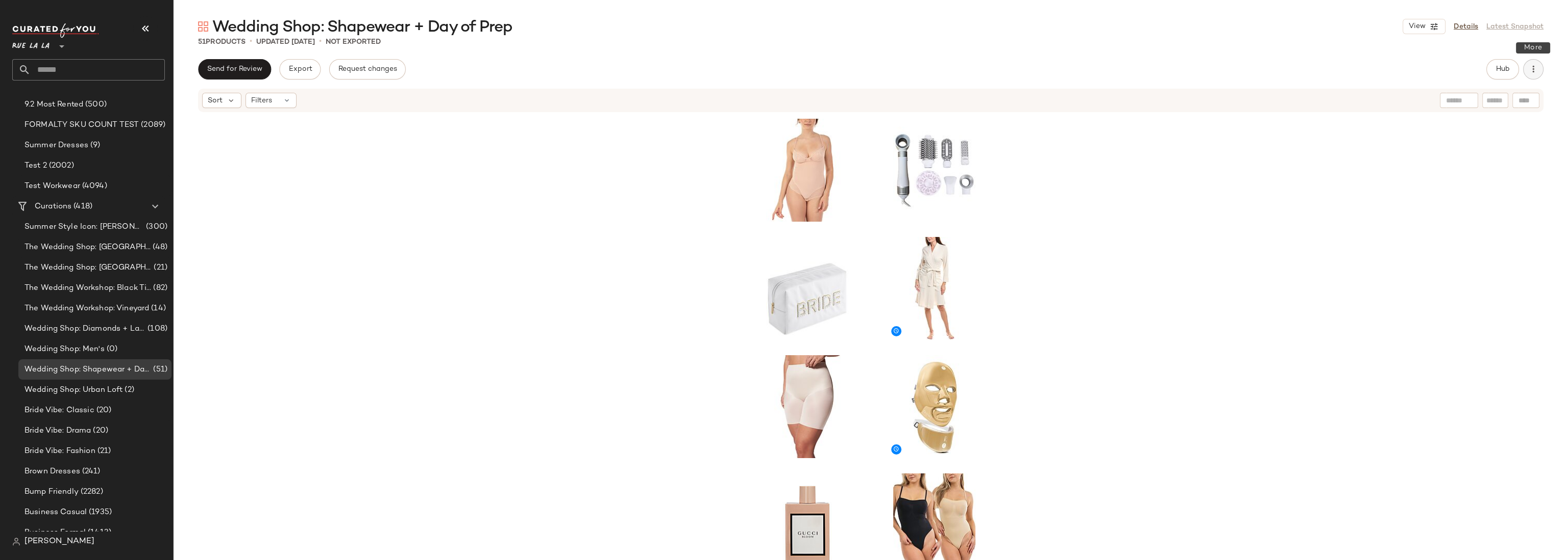
click at [1532, 71] on icon "button" at bounding box center [1532, 69] width 10 height 10
click at [1470, 122] on span "View Moodboard" at bounding box center [1487, 124] width 96 height 11
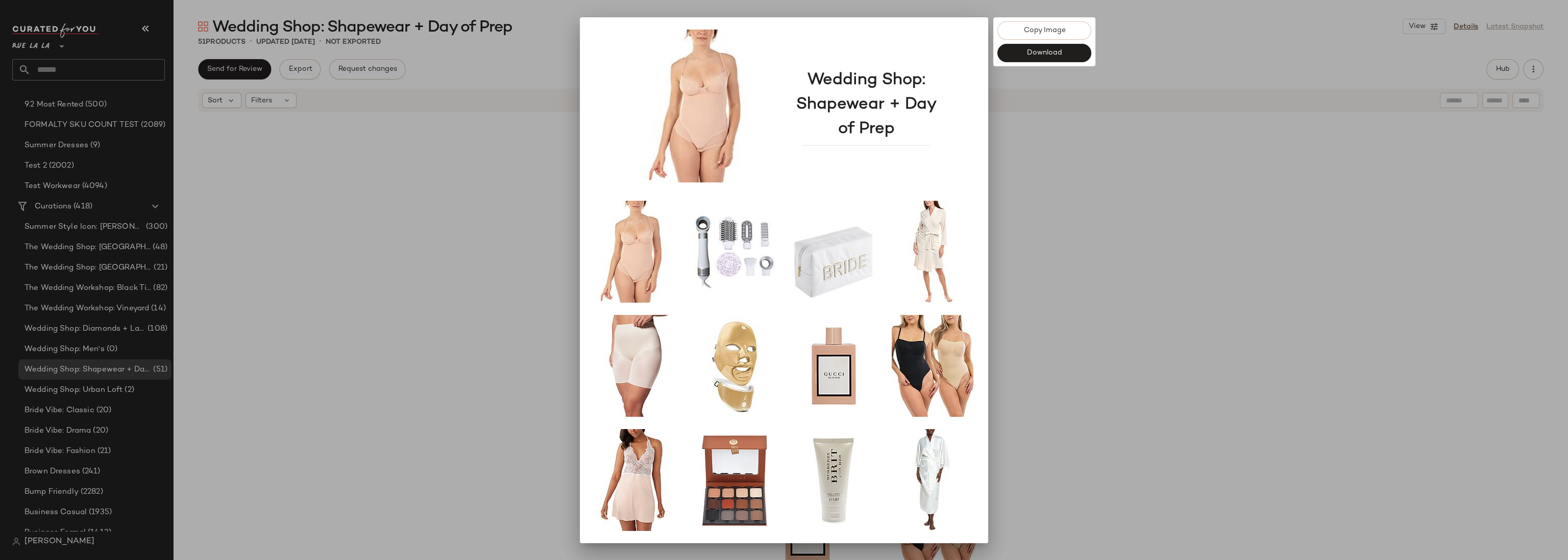
click at [1142, 131] on div at bounding box center [784, 280] width 1568 height 560
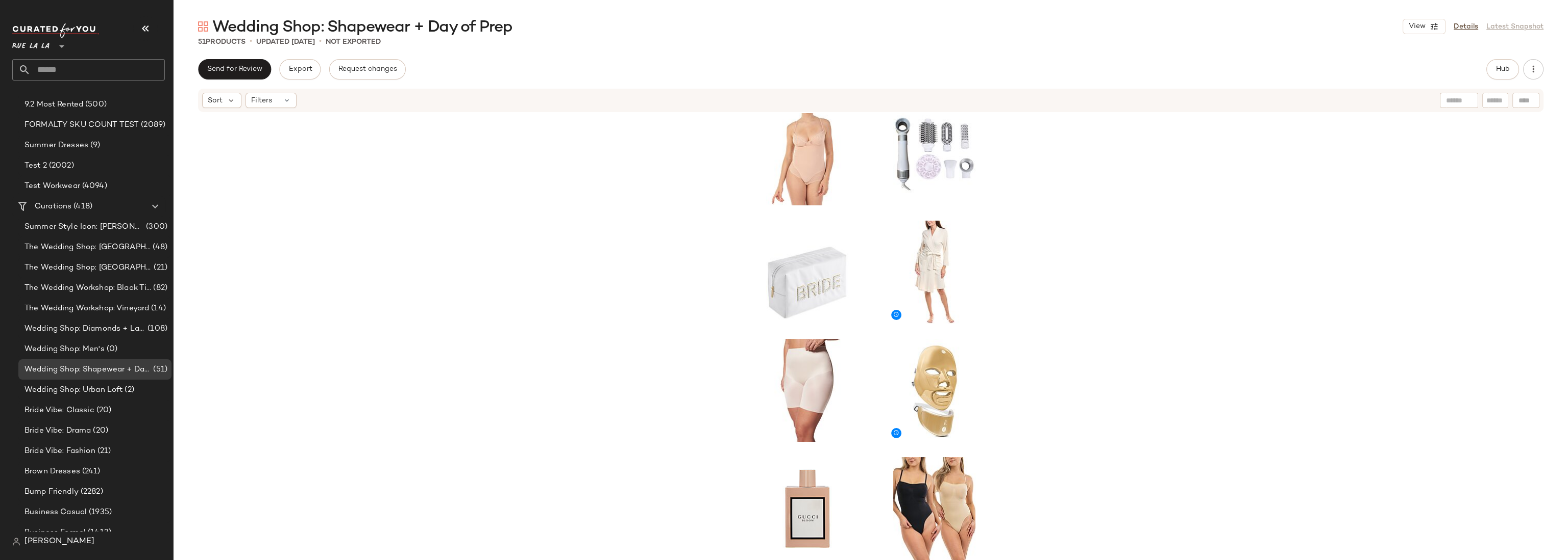
scroll to position [13, 0]
click at [1081, 186] on div at bounding box center [870, 352] width 1394 height 478
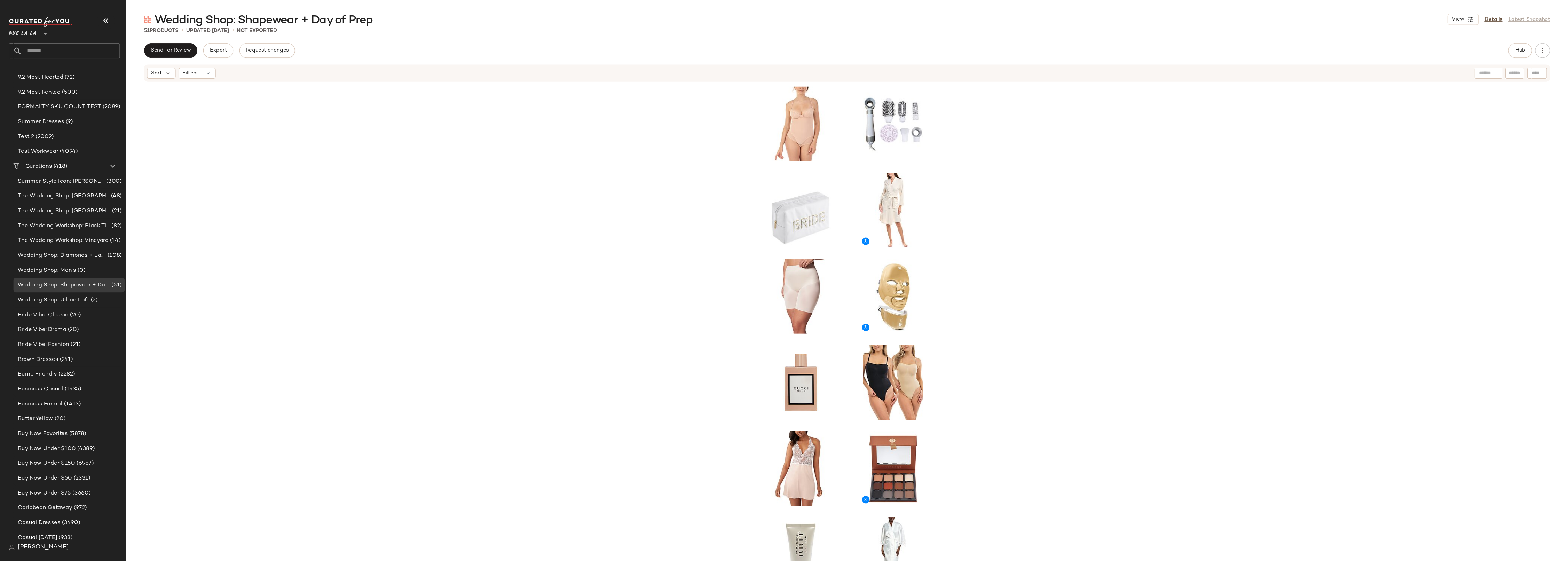
scroll to position [125, 0]
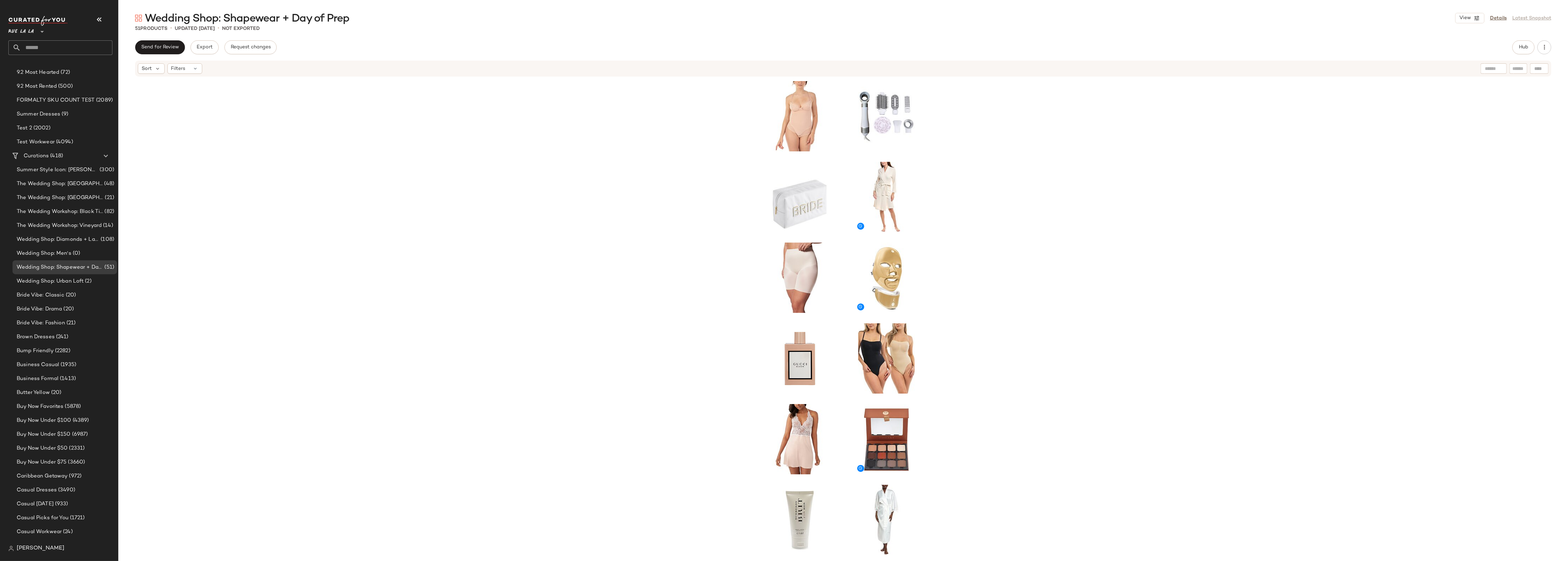
click at [1069, 155] on div at bounding box center [843, 329] width 1450 height 504
click at [1069, 121] on div at bounding box center [843, 329] width 1450 height 504
click at [1069, 20] on button "View" at bounding box center [1470, 18] width 29 height 10
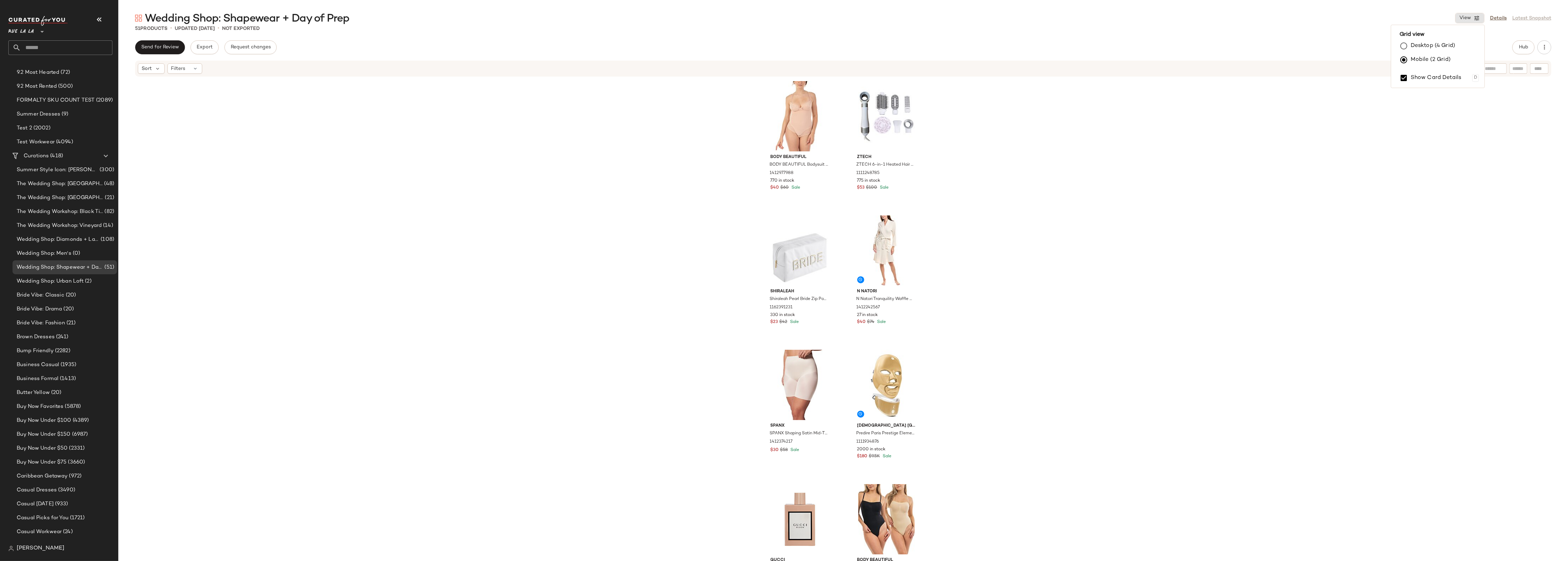
click at [1069, 149] on div "BODY BEAUTIFUL BODY BEAUTIFUL Bodysuit Shaper 1412977988 770 in stock $40 $60 S…" at bounding box center [843, 329] width 1450 height 504
click at [1069, 19] on span "View" at bounding box center [1465, 18] width 12 height 5
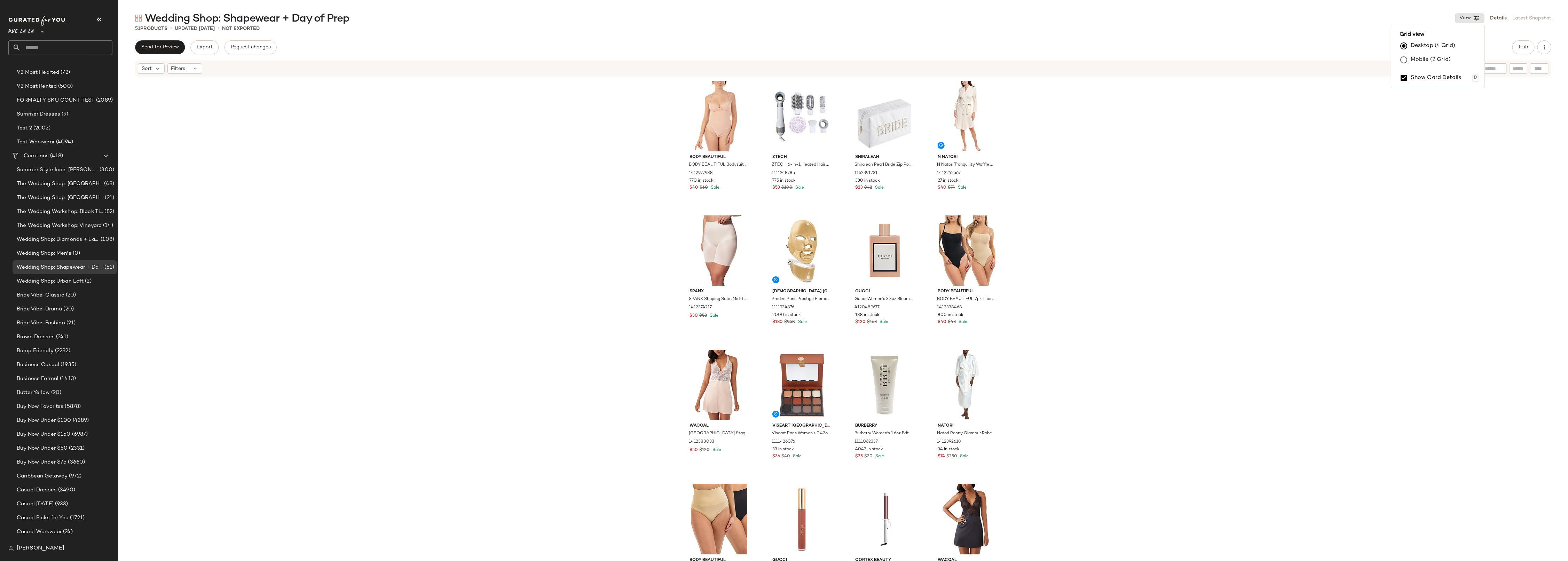
click at [1069, 248] on div "BODY BEAUTIFUL BODY BEAUTIFUL Bodysuit Shaper 1412977988 770 in stock $40 $60 S…" at bounding box center [843, 329] width 1450 height 504
click at [1069, 47] on span "Hub" at bounding box center [1524, 47] width 10 height 5
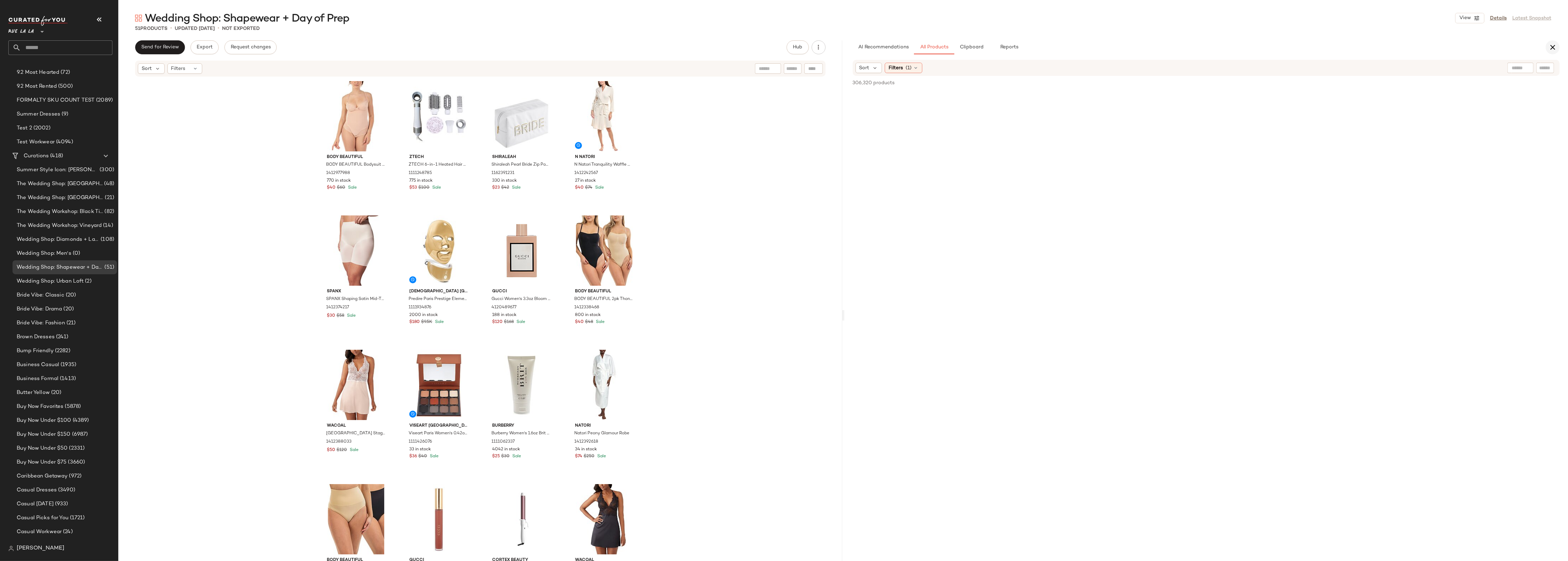
click at [1069, 44] on icon "button" at bounding box center [1553, 47] width 9 height 9
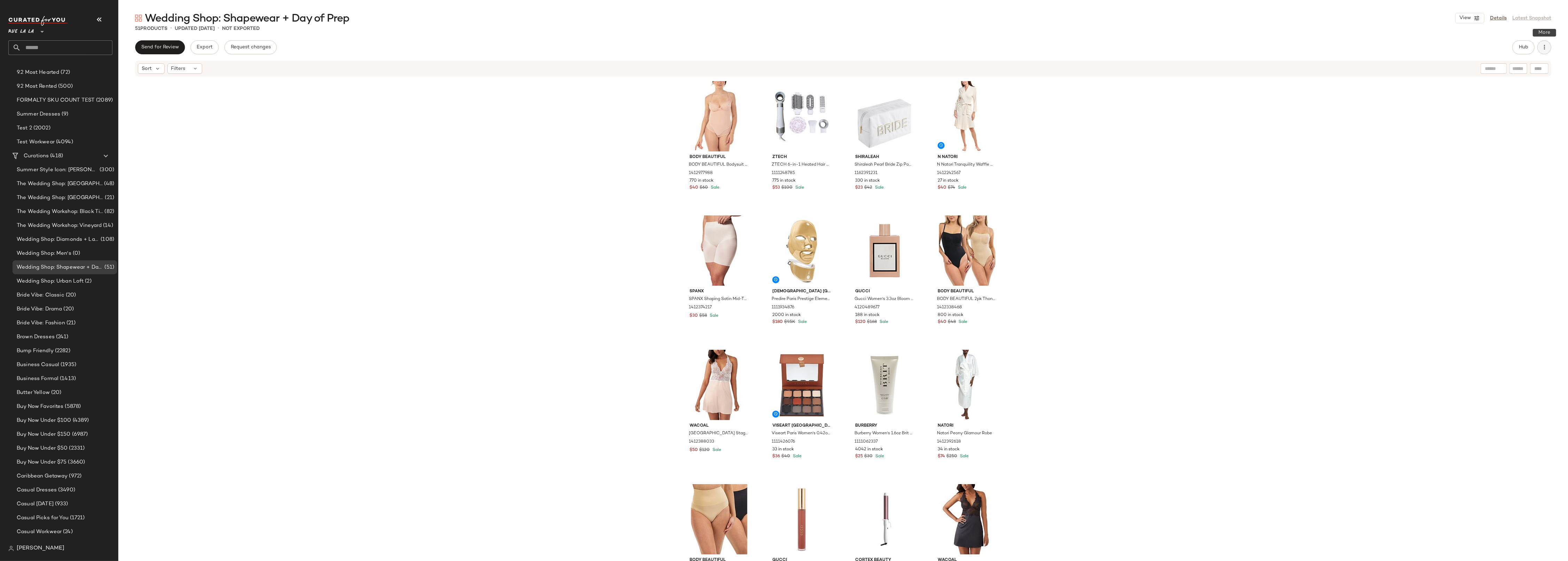
click at [1069, 47] on icon "button" at bounding box center [1544, 47] width 7 height 7
click at [1069, 82] on span "View Moodboard" at bounding box center [1513, 85] width 66 height 7
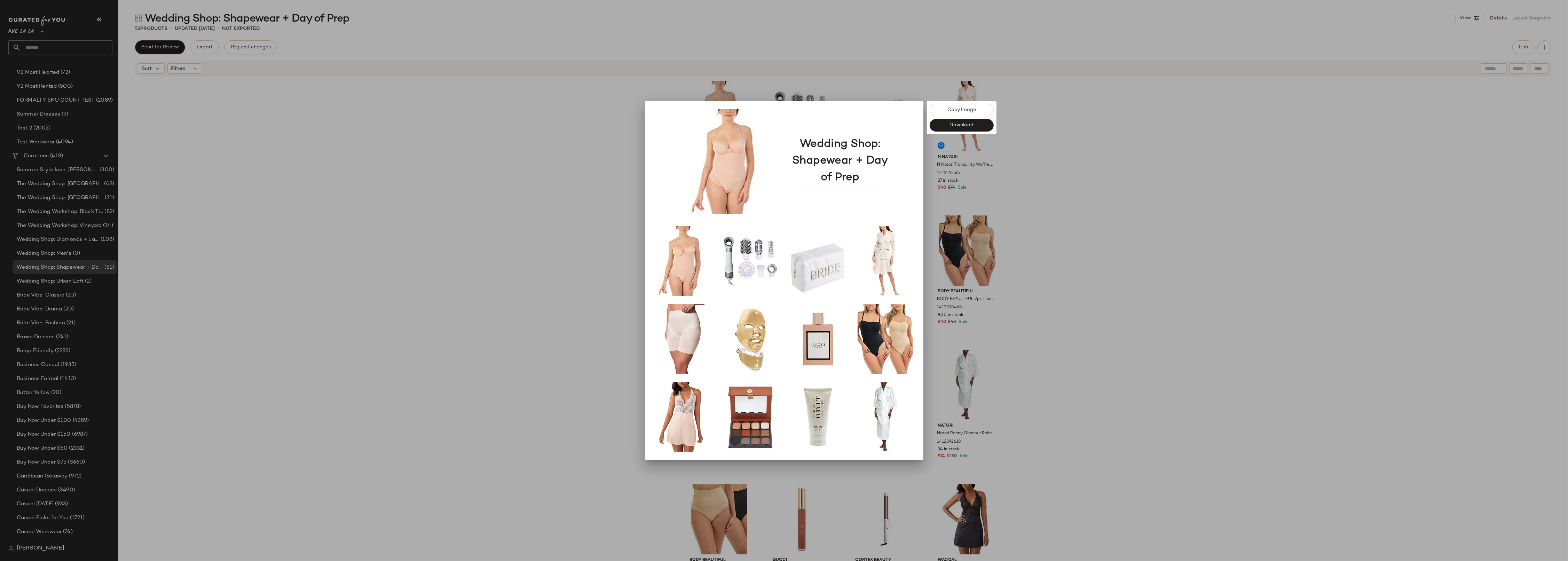
click at [1069, 139] on div at bounding box center [784, 280] width 1568 height 561
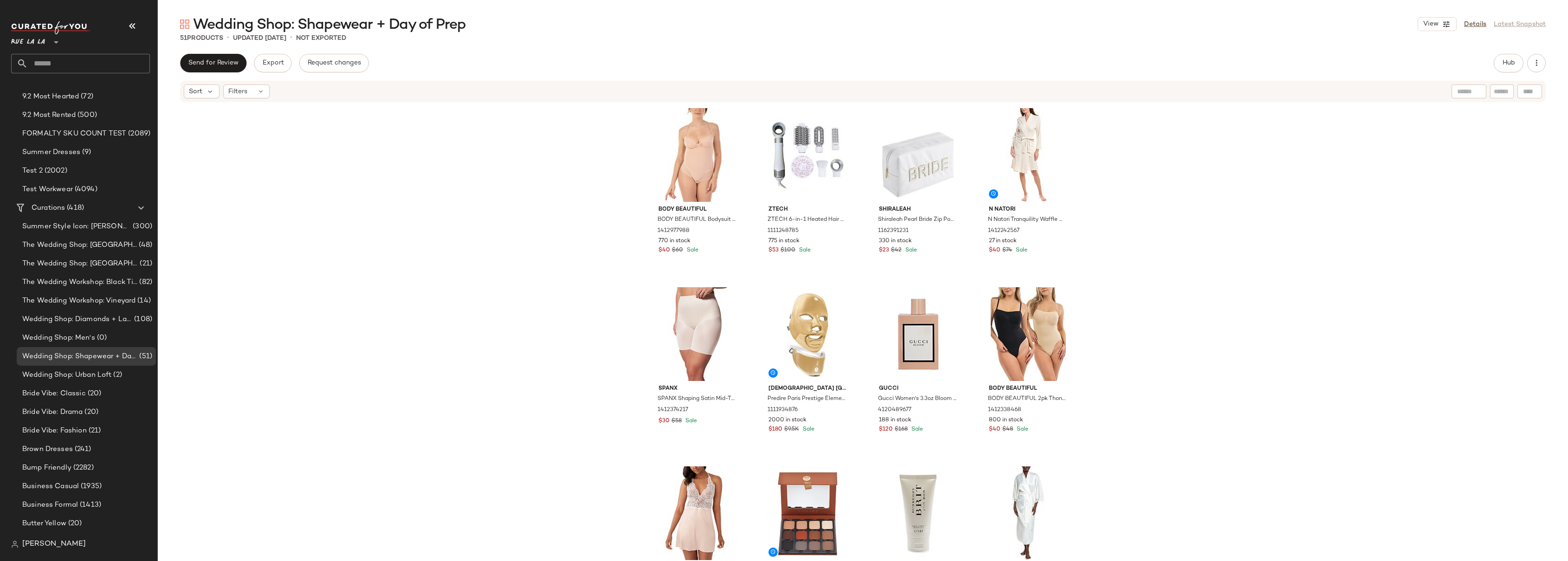
click at [343, 170] on div "BODY BEAUTIFUL BODY BEAUTIFUL Bodysuit Shaper 1412977988 770 in stock $40 $60 S…" at bounding box center [863, 346] width 1411 height 486
click at [1425, 141] on div "BODY BEAUTIFUL BODY BEAUTIFUL Bodysuit Shaper 1412977988 770 in stock $40 $60 S…" at bounding box center [863, 346] width 1411 height 486
click at [1425, 64] on span "Hub" at bounding box center [1509, 63] width 13 height 7
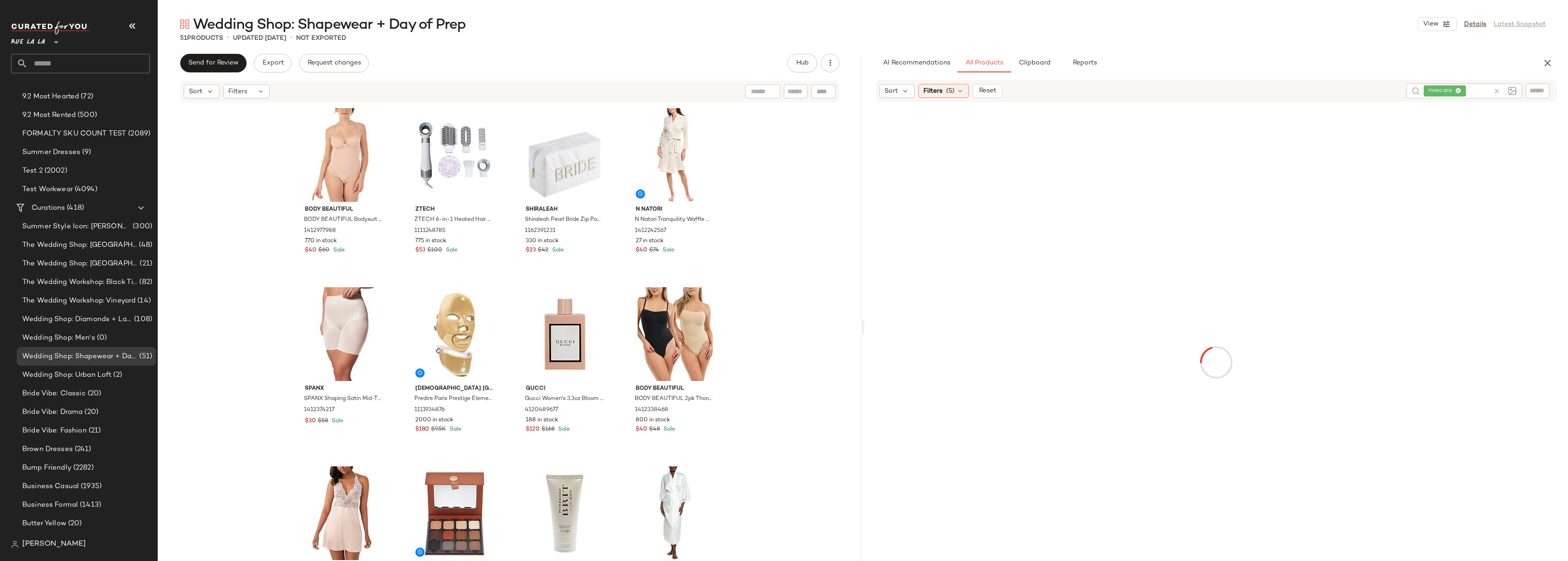
click at [1425, 93] on div "mascara" at bounding box center [1456, 91] width 66 height 15
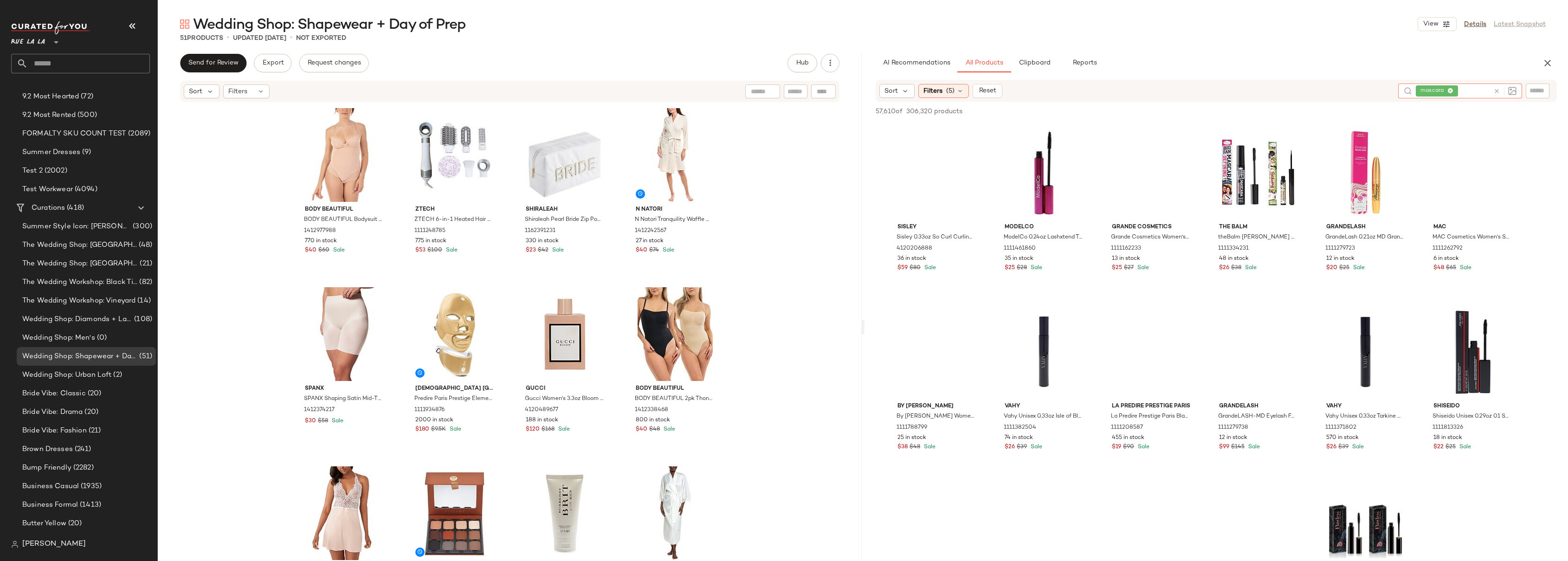
click at [1425, 91] on icon at bounding box center [1450, 91] width 6 height 6
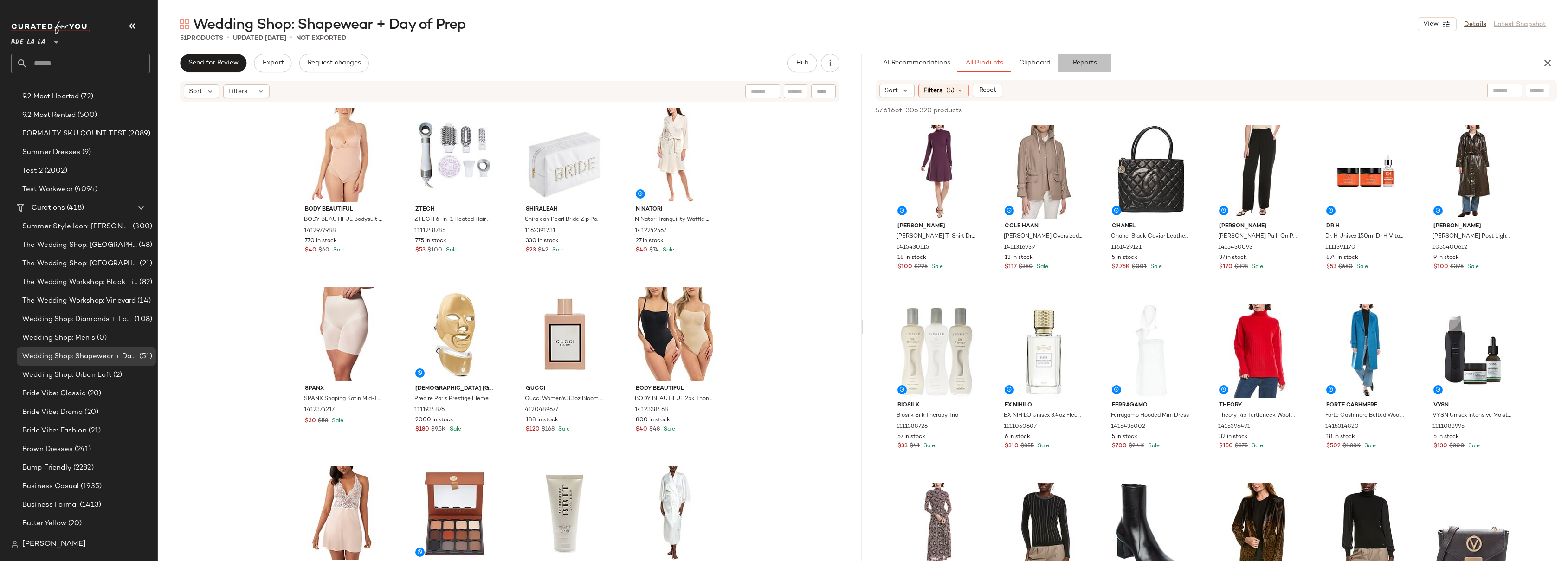
click at [1094, 61] on span "Reports" at bounding box center [1084, 63] width 24 height 7
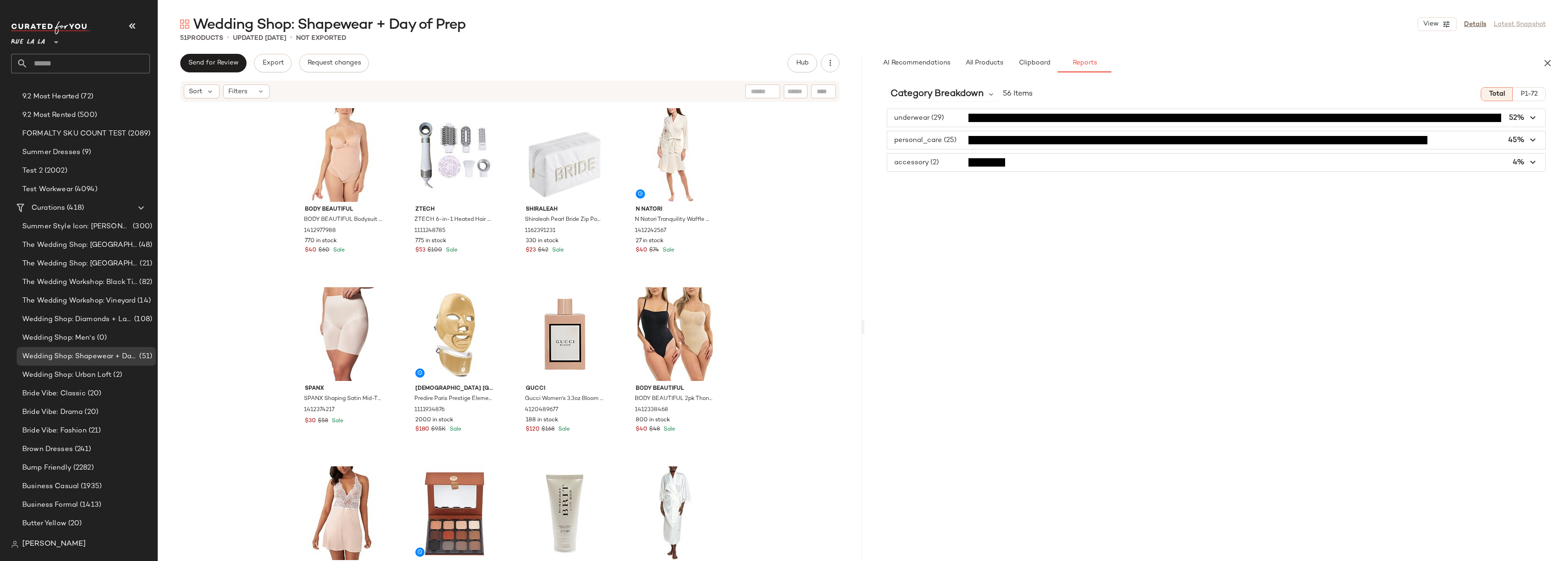
click at [946, 116] on span "button" at bounding box center [1216, 118] width 658 height 18
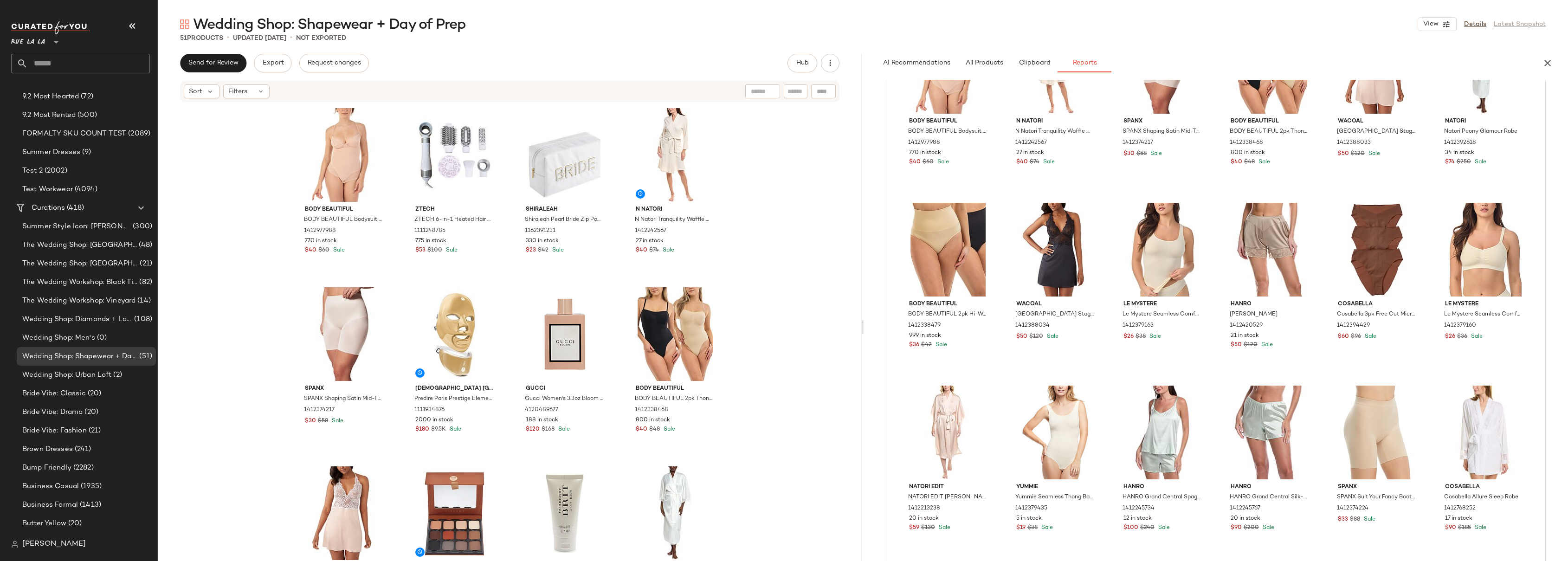
scroll to position [0, 0]
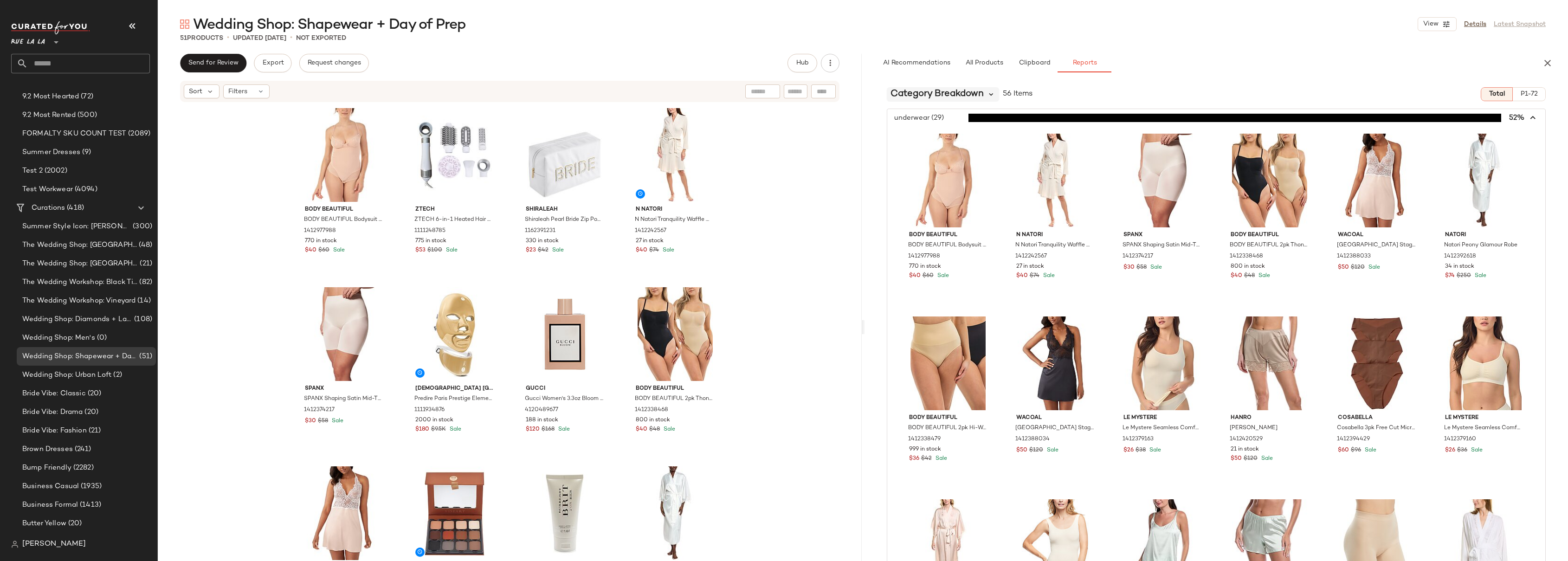
click at [990, 94] on icon at bounding box center [992, 94] width 8 height 8
click at [1035, 95] on div "Category Breakdown 56 Items Total P1-72" at bounding box center [1216, 94] width 704 height 14
click at [1425, 118] on icon "button" at bounding box center [1533, 118] width 11 height 11
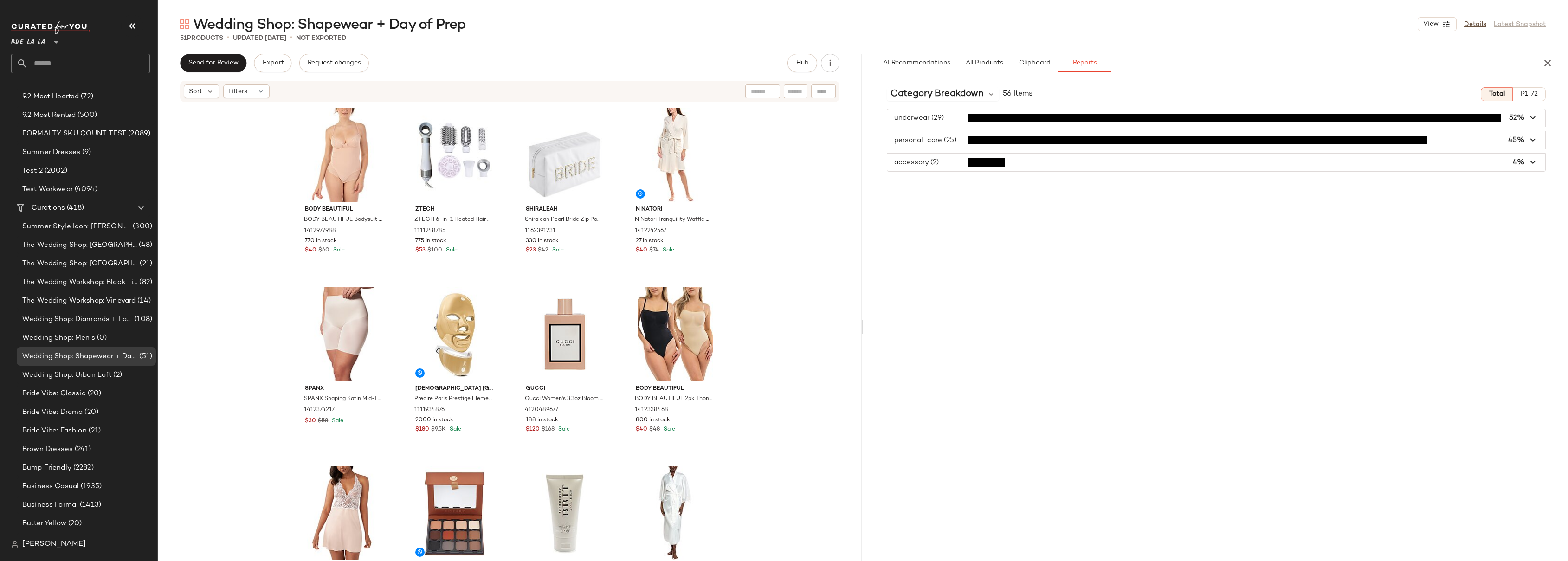
click at [1425, 130] on div "underwear (29) 52% personal_care (25) 45% accessory (2) 4%" at bounding box center [1216, 140] width 704 height 63
click at [1425, 136] on icon "button" at bounding box center [1533, 140] width 11 height 11
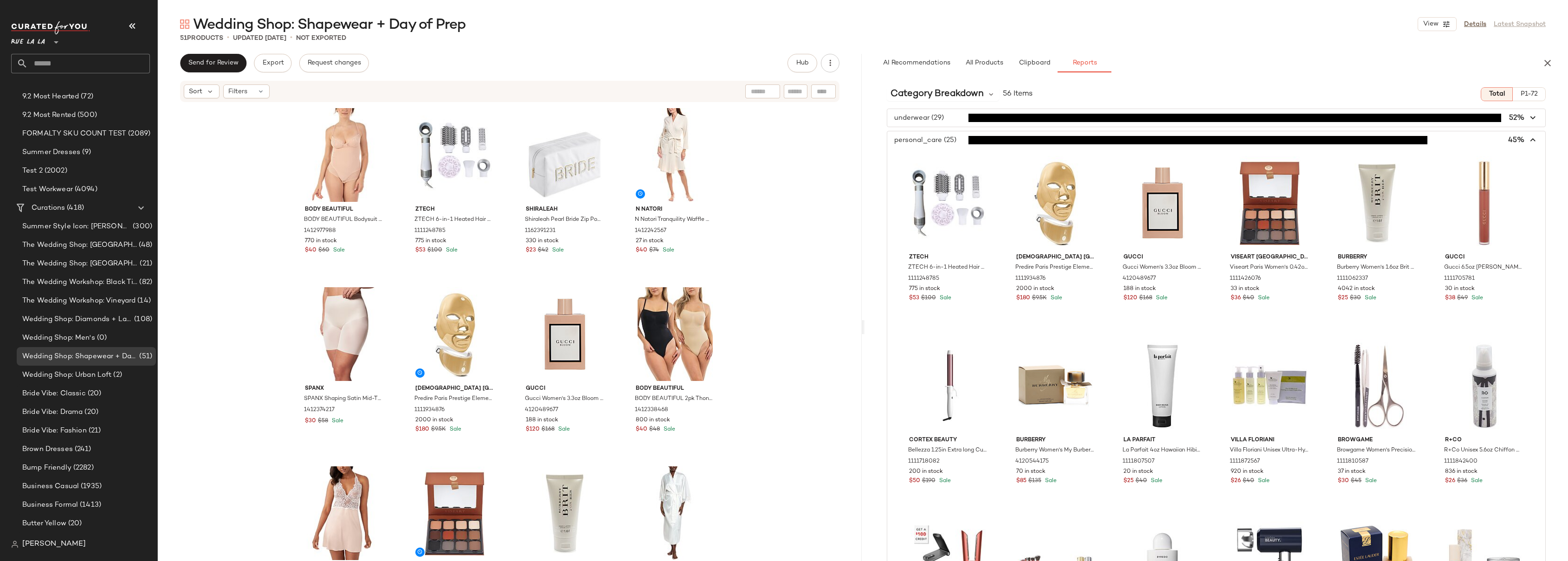
click at [1425, 140] on icon "button" at bounding box center [1533, 140] width 11 height 11
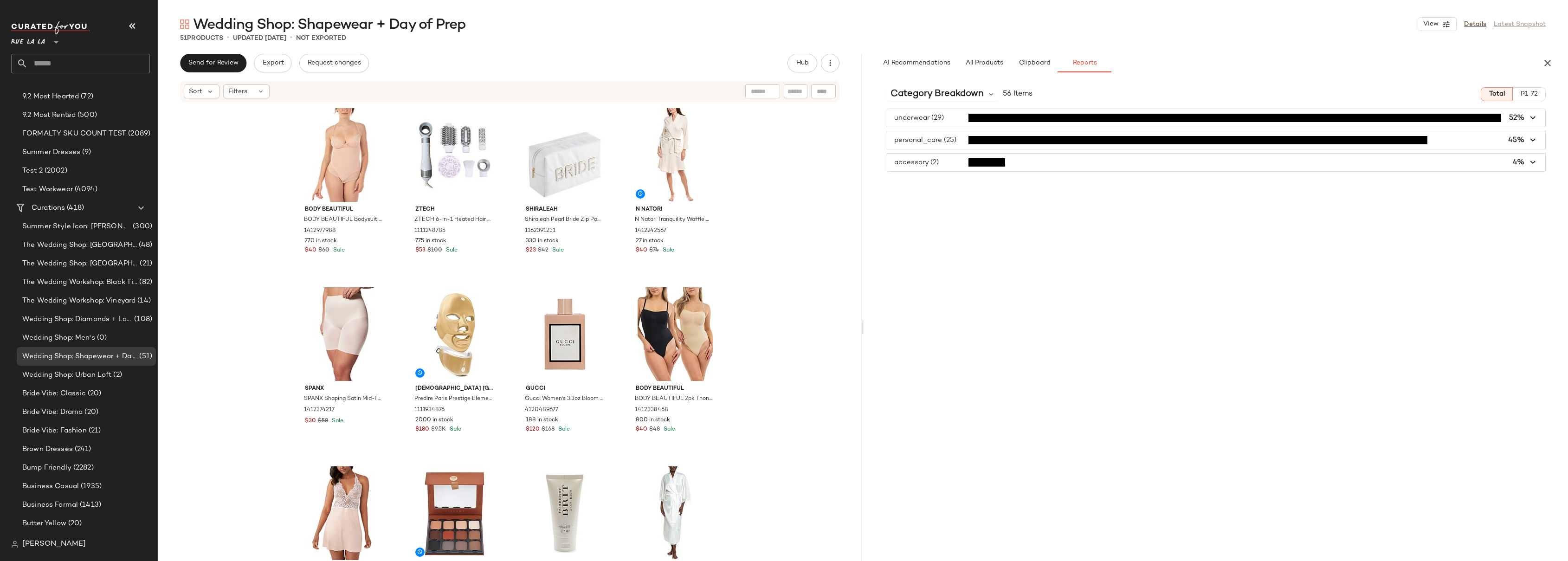
click at [1425, 164] on icon "button" at bounding box center [1533, 162] width 11 height 11
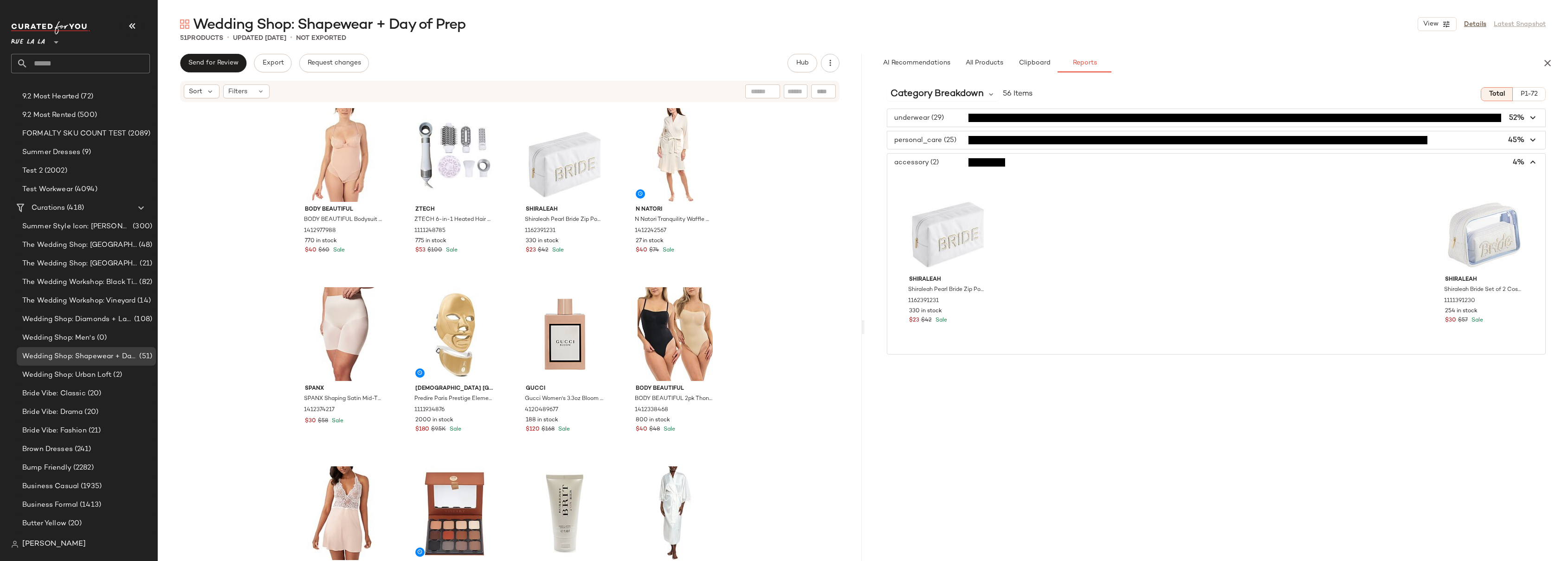
click at [1425, 164] on icon "button" at bounding box center [1533, 162] width 11 height 11
